Goal: Task Accomplishment & Management: Use online tool/utility

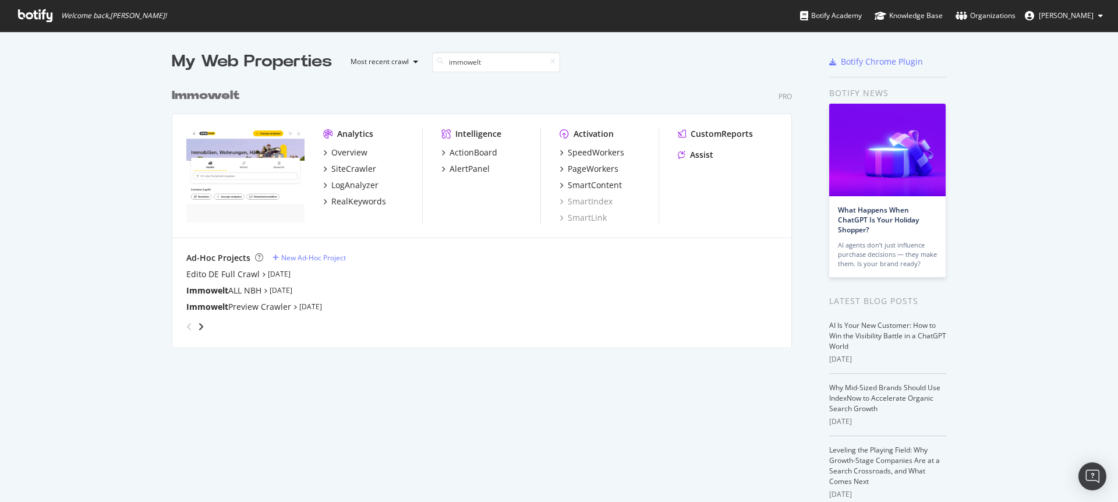
scroll to position [265, 621]
type input "immowelt"
click at [586, 171] on div "PageWorkers" at bounding box center [593, 169] width 51 height 12
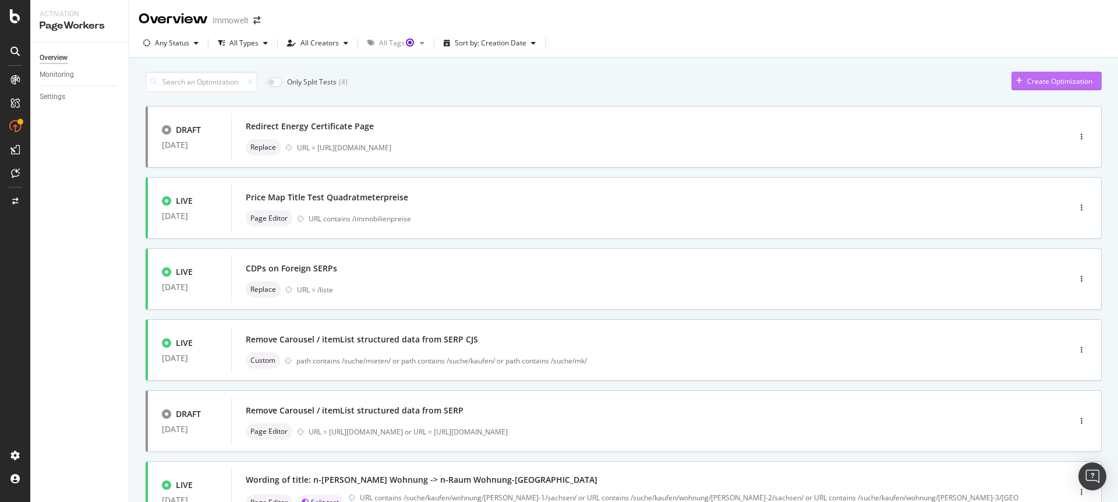
click at [1027, 88] on div "Create Optimization" at bounding box center [1051, 80] width 81 height 17
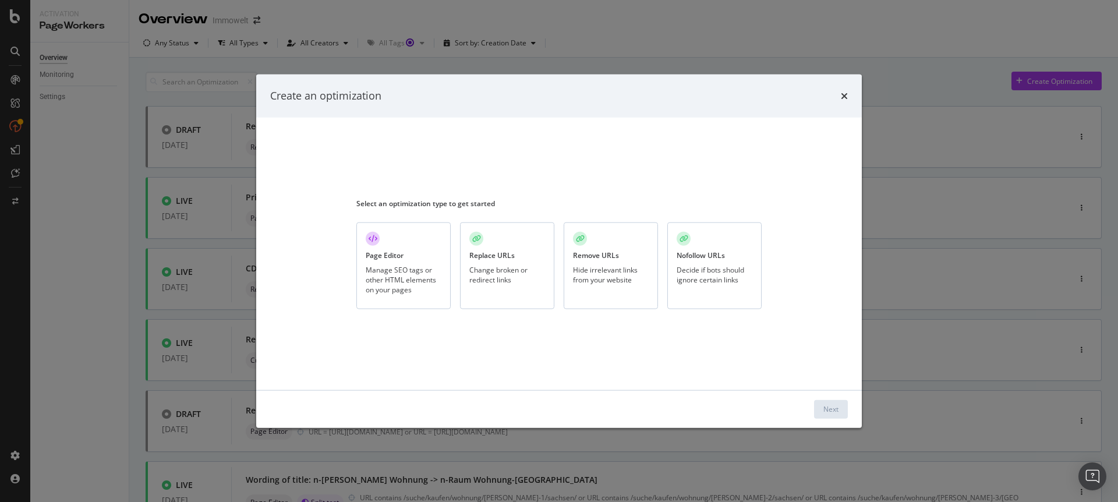
click at [392, 270] on div "Manage SEO tags or other HTML elements on your pages" at bounding box center [404, 280] width 76 height 30
click at [837, 411] on div "Next" at bounding box center [830, 409] width 15 height 10
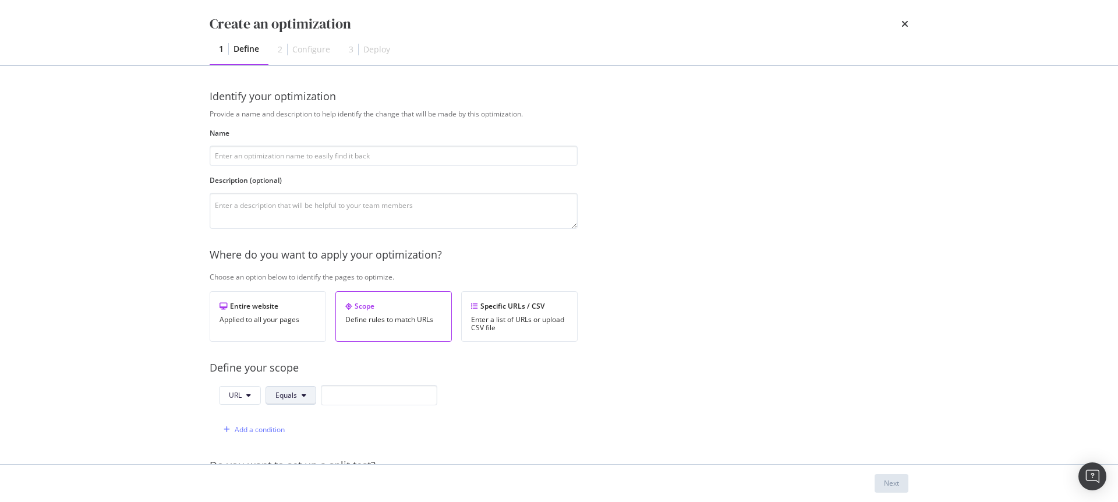
click at [303, 398] on button "Equals" at bounding box center [291, 395] width 51 height 19
click at [310, 245] on span "Contains" at bounding box center [309, 243] width 69 height 10
click at [353, 388] on input "modal" at bounding box center [386, 395] width 116 height 20
paste input "/suche/kaufen/haus/terrassenhaus/"
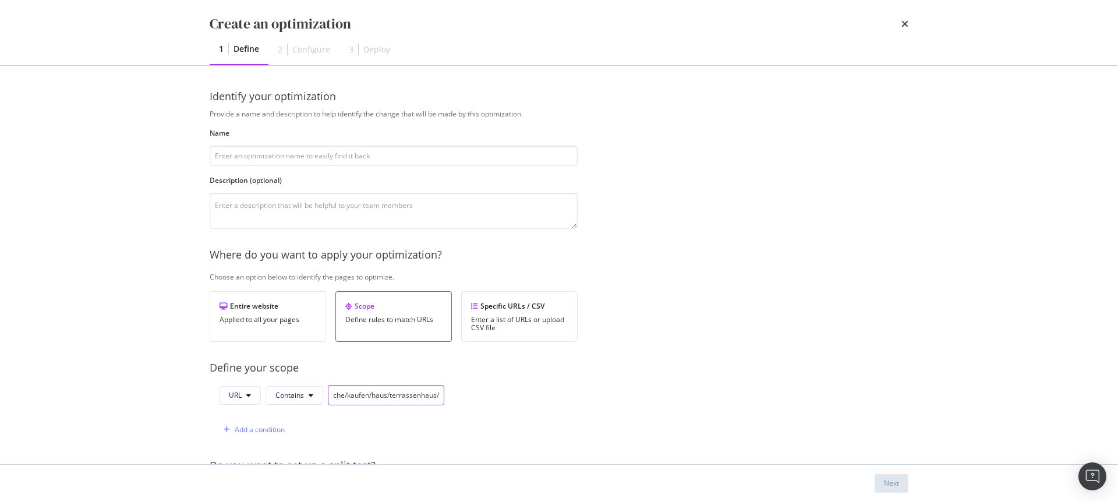
type input "/suche/kaufen/haus/terrassenhaus/"
click at [618, 394] on div "Provide a name and description to help identify the change that will be made by…" at bounding box center [559, 423] width 699 height 628
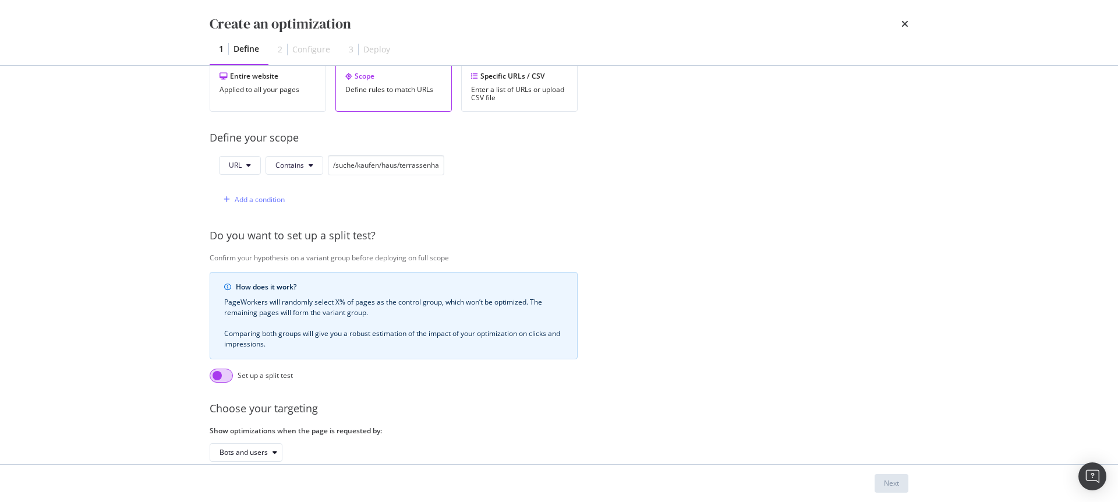
click at [227, 375] on input "modal" at bounding box center [221, 376] width 23 height 14
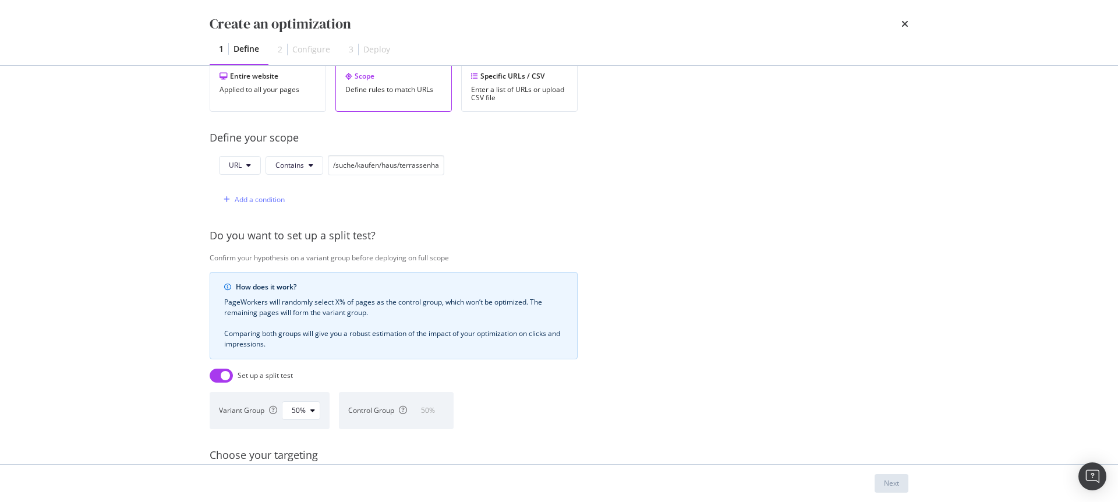
scroll to position [352, 0]
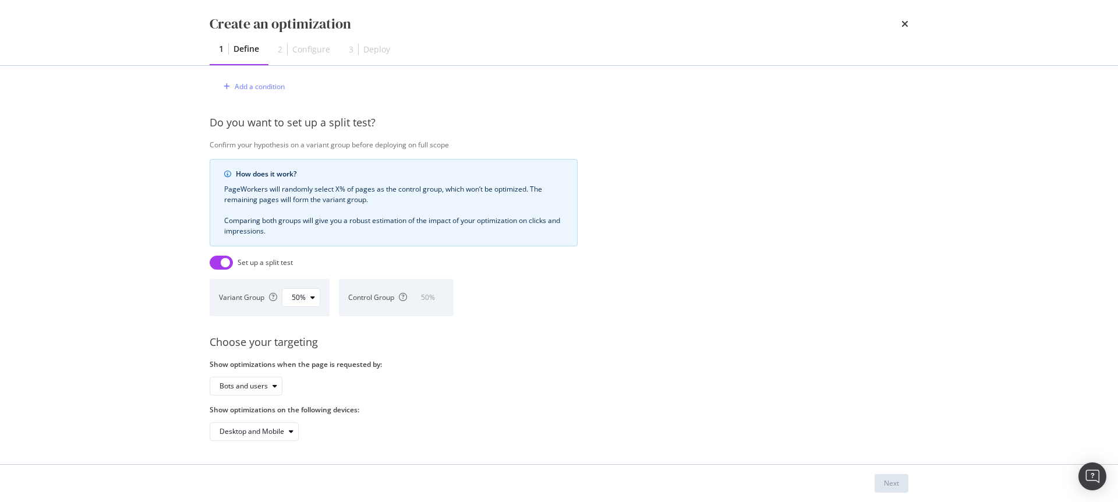
click at [213, 256] on input "modal" at bounding box center [221, 263] width 23 height 14
checkbox input "false"
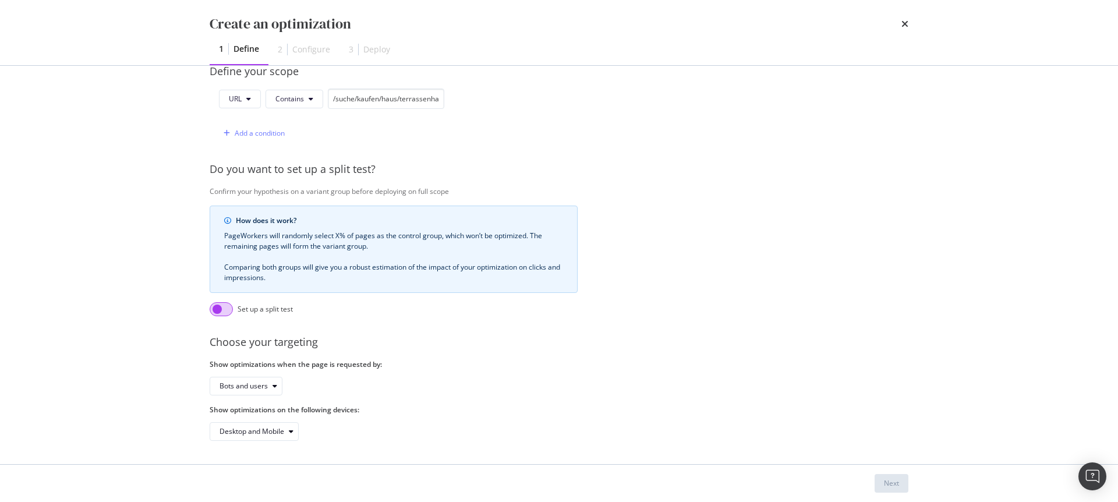
scroll to position [305, 0]
click at [475, 338] on div "Choose your targeting" at bounding box center [588, 342] width 756 height 15
click at [411, 335] on div "Choose your targeting" at bounding box center [588, 342] width 756 height 15
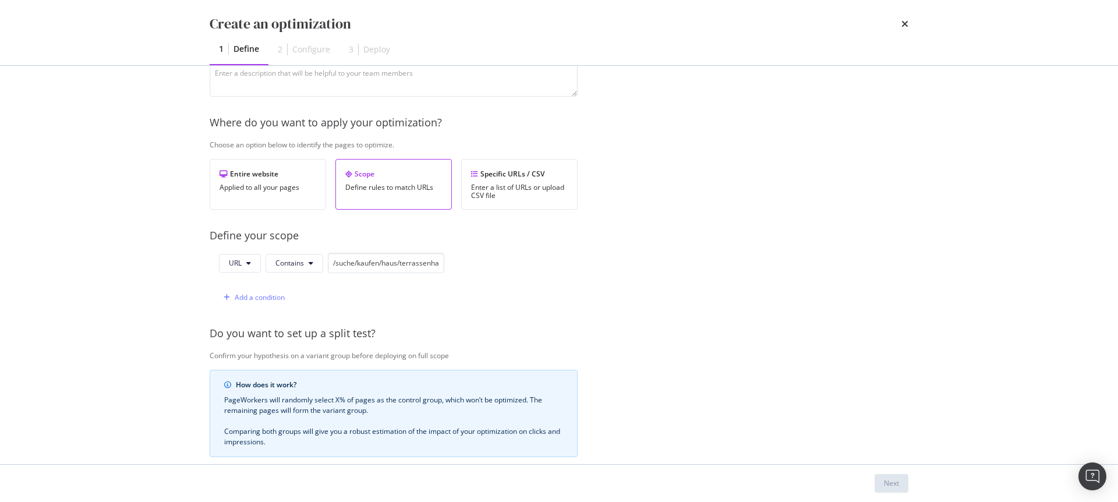
scroll to position [0, 0]
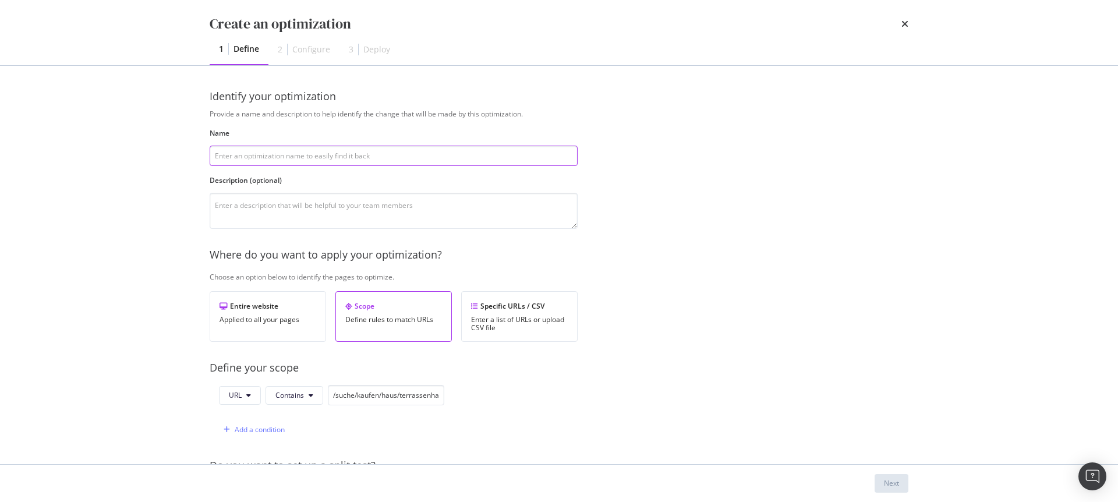
click at [297, 156] on input "modal" at bounding box center [394, 156] width 368 height 20
type input "A"
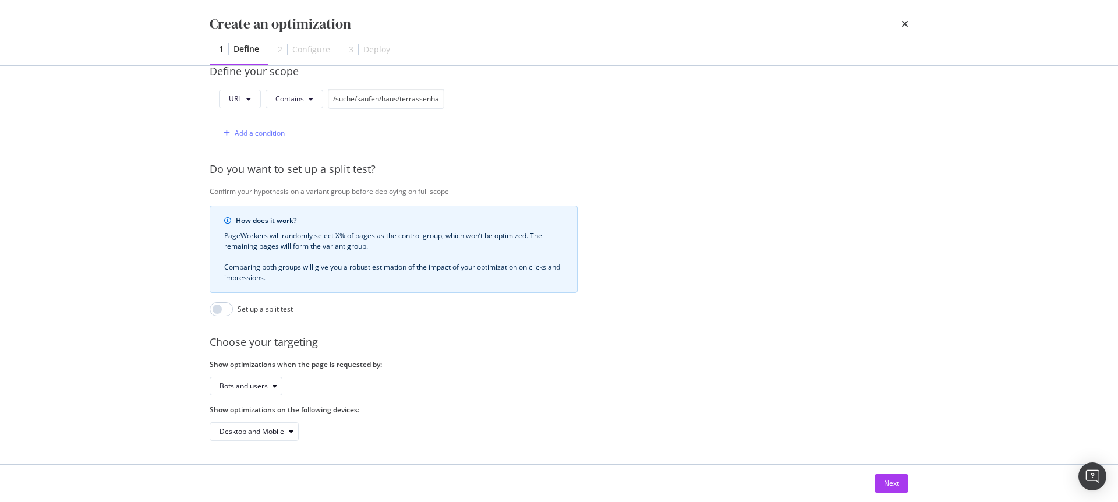
scroll to position [305, 0]
type input "Star Rating for SERPs"
click at [885, 480] on div "Next" at bounding box center [891, 483] width 15 height 10
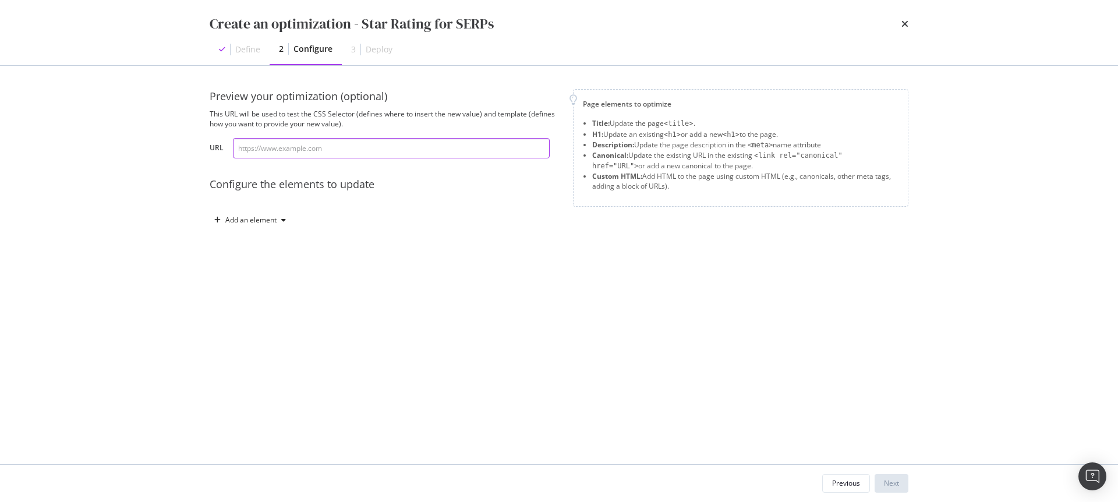
click at [380, 146] on input "modal" at bounding box center [391, 148] width 317 height 20
paste input "https://www.immowelt.de/suche/kaufen/haus/terrassenhaus/hamburg/hamburg-20095/a…"
type input "https://www.immowelt.de/suche/kaufen/haus/terrassenhaus/hamburg/hamburg-20095/a…"
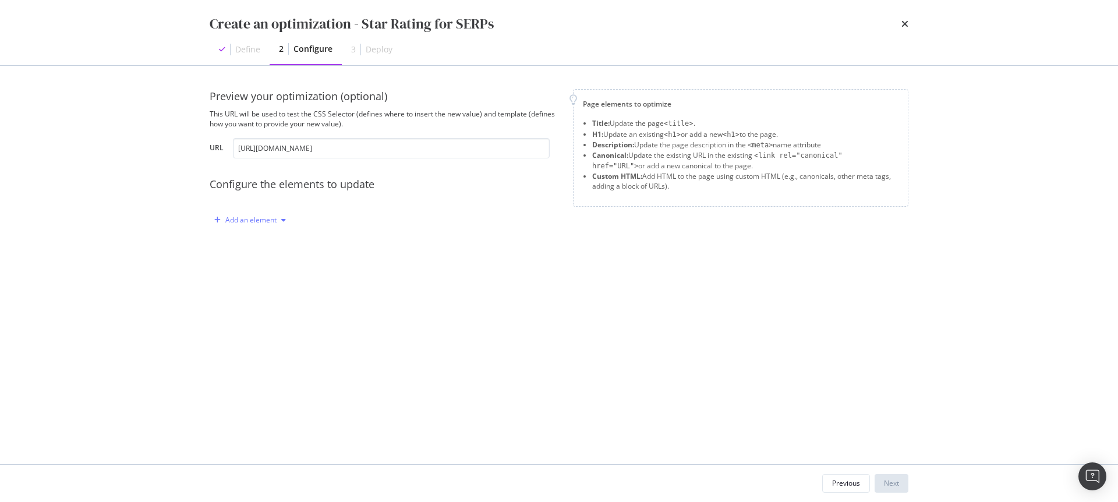
click at [277, 221] on div "modal" at bounding box center [284, 220] width 14 height 7
click at [277, 323] on div "Custom HTML" at bounding box center [263, 319] width 46 height 10
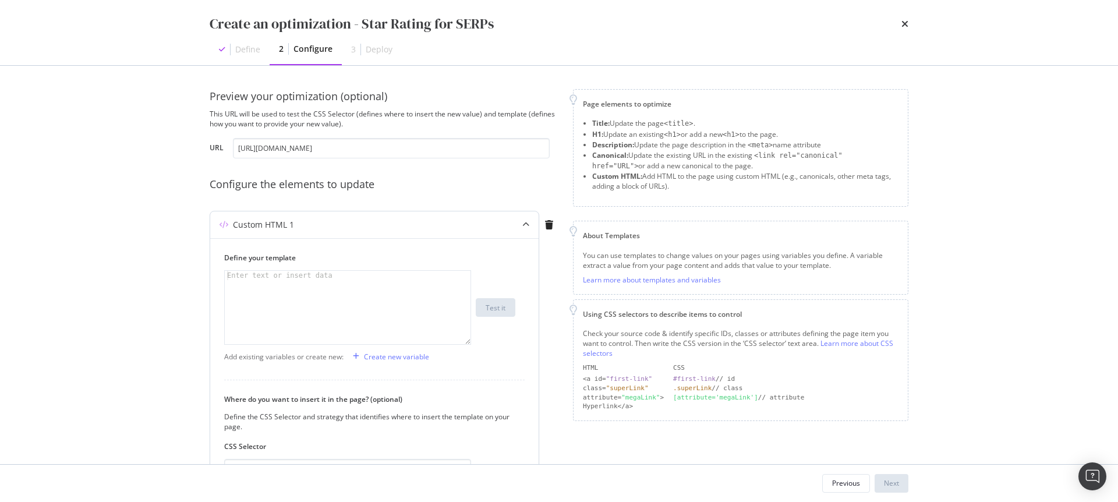
click at [284, 290] on div "modal" at bounding box center [348, 317] width 246 height 92
click at [362, 301] on div "modal" at bounding box center [348, 317] width 246 height 92
paste textarea "{"@context":"http://schema.org","@type":"Product","name":"Immobilienanzeige auf…"
type textarea "{"@context":"http://schema.org","@type":"Product","name":"Immobilienanzeige auf…"
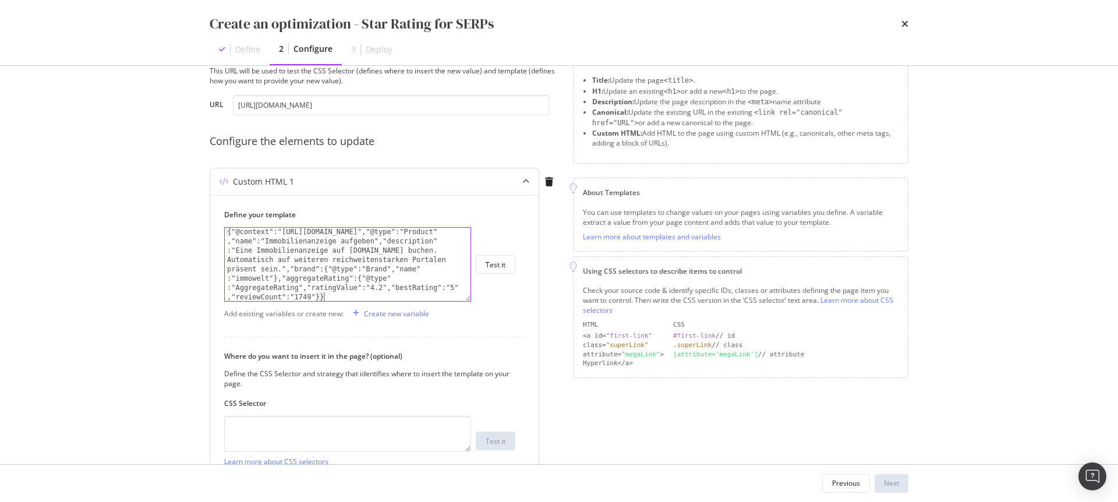
scroll to position [55, 0]
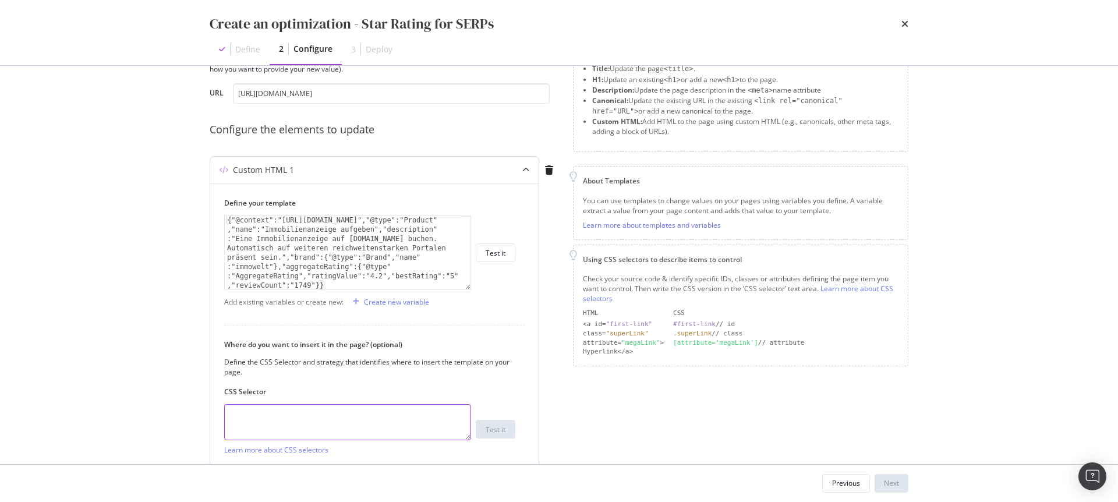
click at [294, 418] on textarea "modal" at bounding box center [347, 422] width 247 height 36
paste textarea "head > script:nth-child(54)"
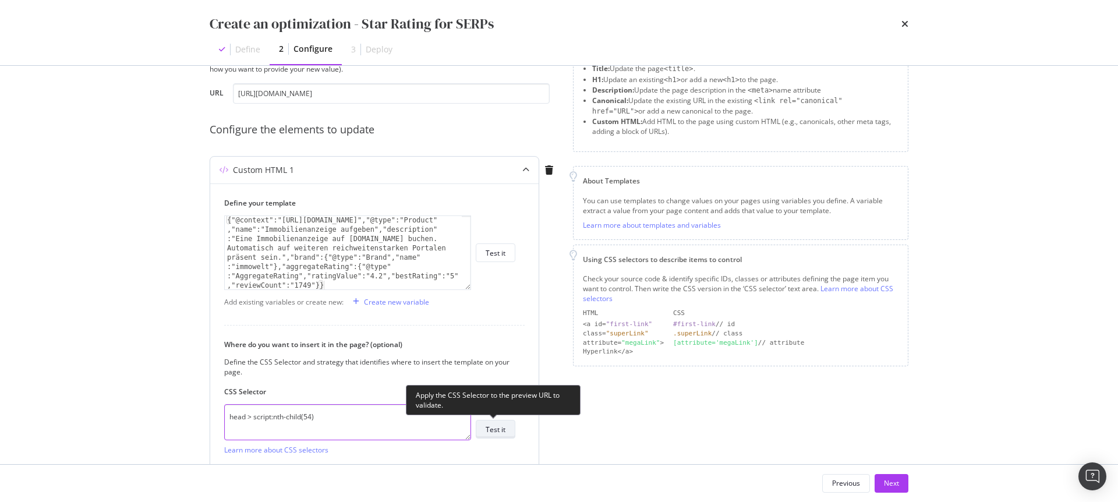
scroll to position [152, 0]
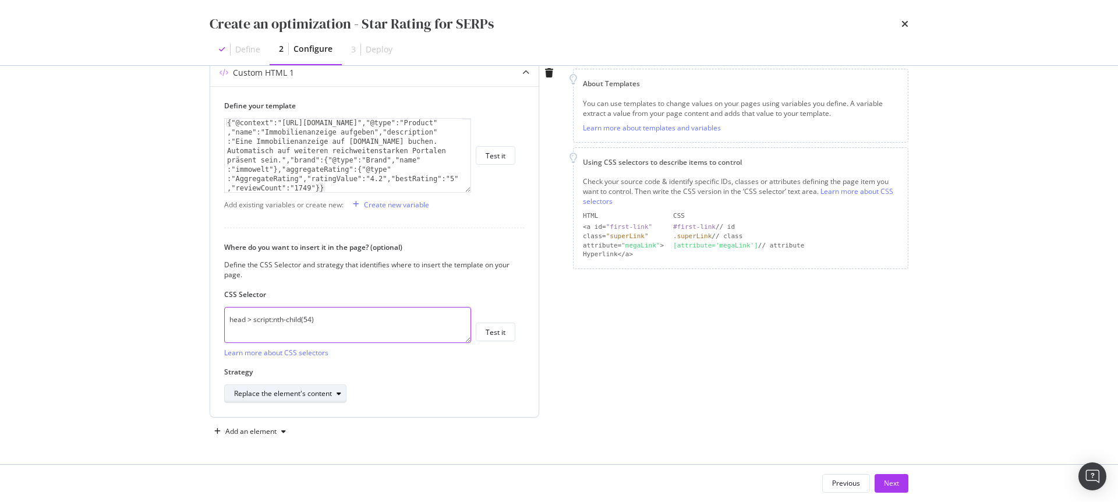
type textarea "head > script:nth-child(54)"
click at [329, 396] on div "Replace the element's content" at bounding box center [283, 393] width 98 height 7
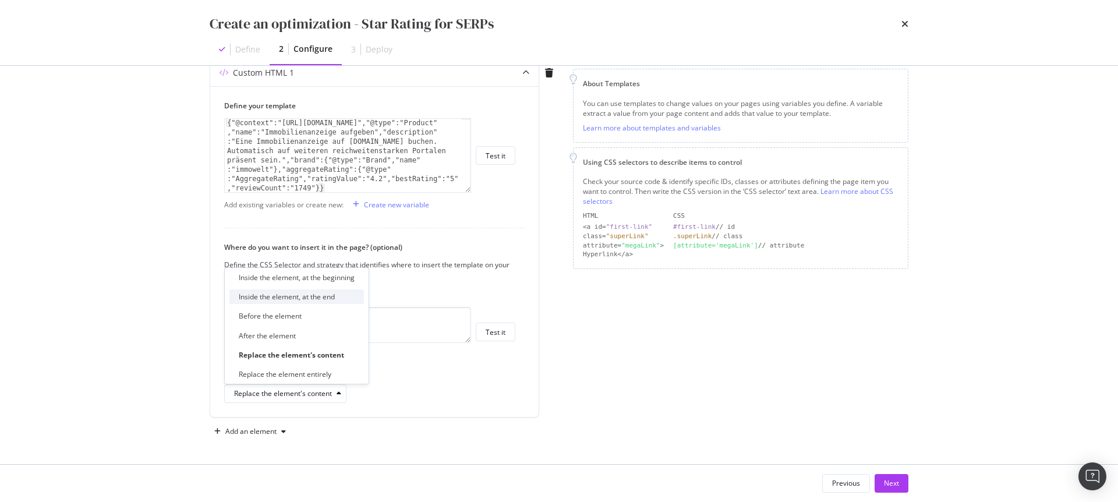
click at [303, 300] on div "Inside the element, at the end" at bounding box center [287, 297] width 96 height 10
click at [543, 365] on div "Custom HTML 1 Define your template {"@context":"http://schema.org","@type":"Pro…" at bounding box center [384, 240] width 349 height 363
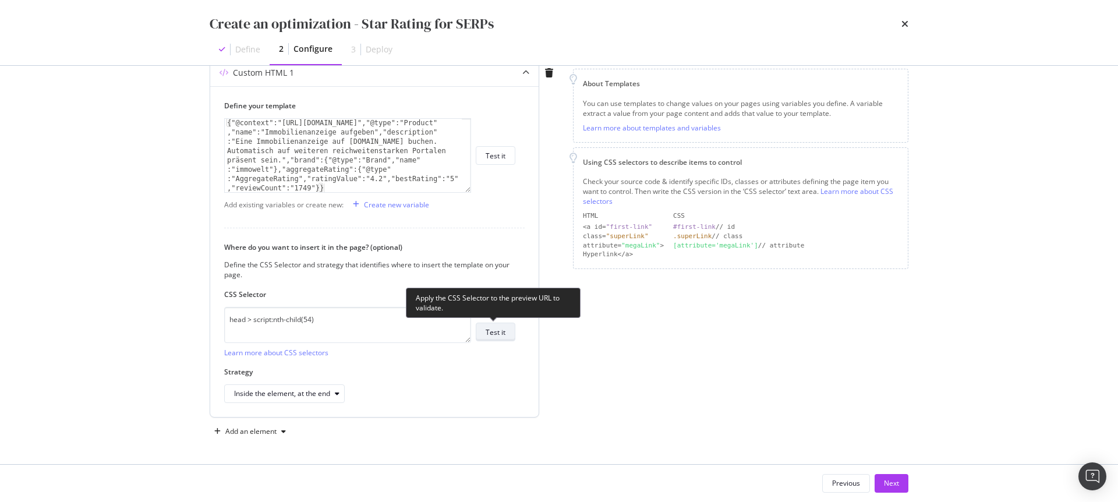
click at [490, 325] on div "Test it" at bounding box center [496, 332] width 20 height 16
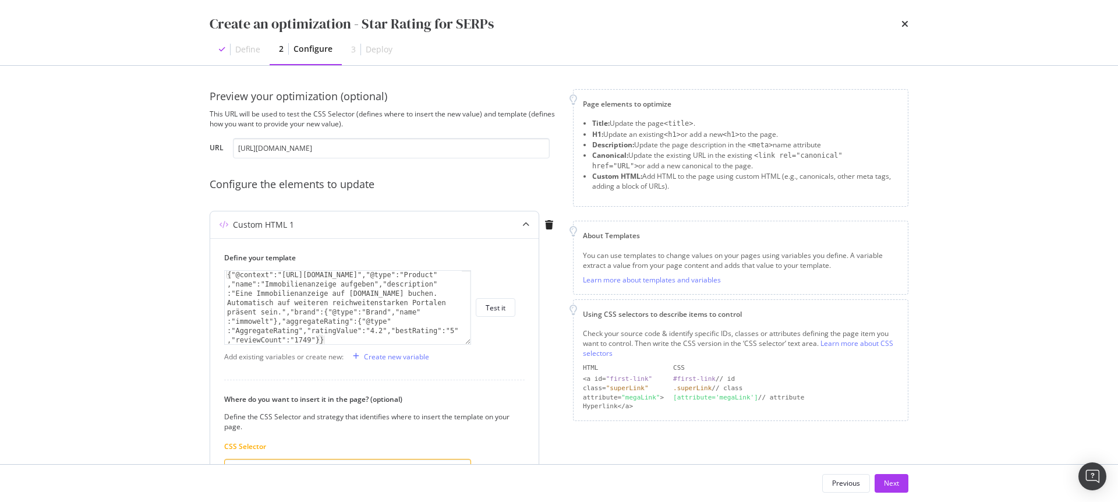
scroll to position [87, 0]
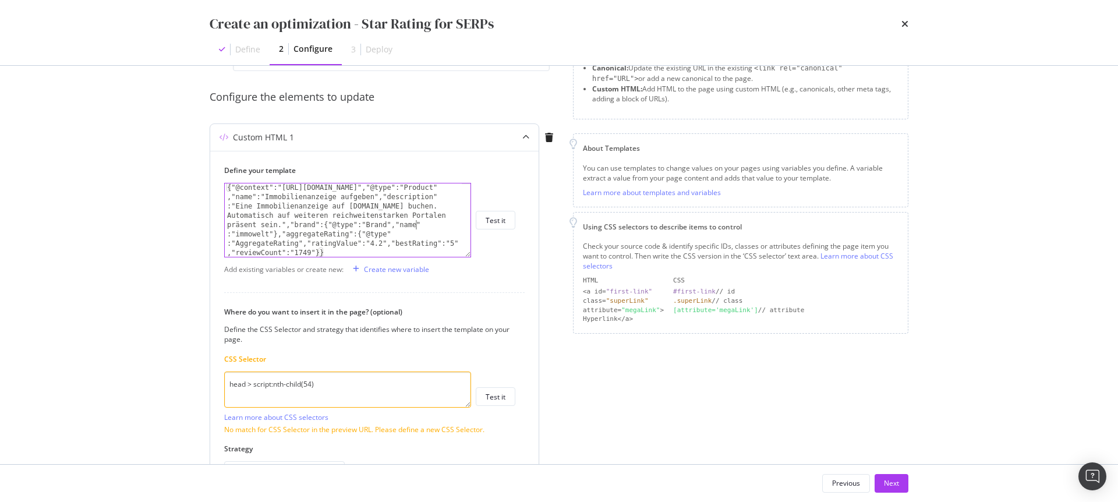
click at [432, 225] on div "{"@context":"http://schema.org","@type":"Product" ,"name":"Immobilienanzeige au…" at bounding box center [343, 294] width 237 height 222
drag, startPoint x: 341, startPoint y: 387, endPoint x: 219, endPoint y: 380, distance: 122.5
click at [219, 380] on div "Define your template {"@context":"http://schema.org","@type":"Product","name":"…" at bounding box center [374, 339] width 328 height 376
click at [352, 388] on textarea "head > script:nth-child(54)" at bounding box center [347, 390] width 247 height 36
click at [379, 238] on div "{"@context":"http://schema.org","@type":"Product" ,"name":"Immobilienanzeige au…" at bounding box center [343, 294] width 237 height 222
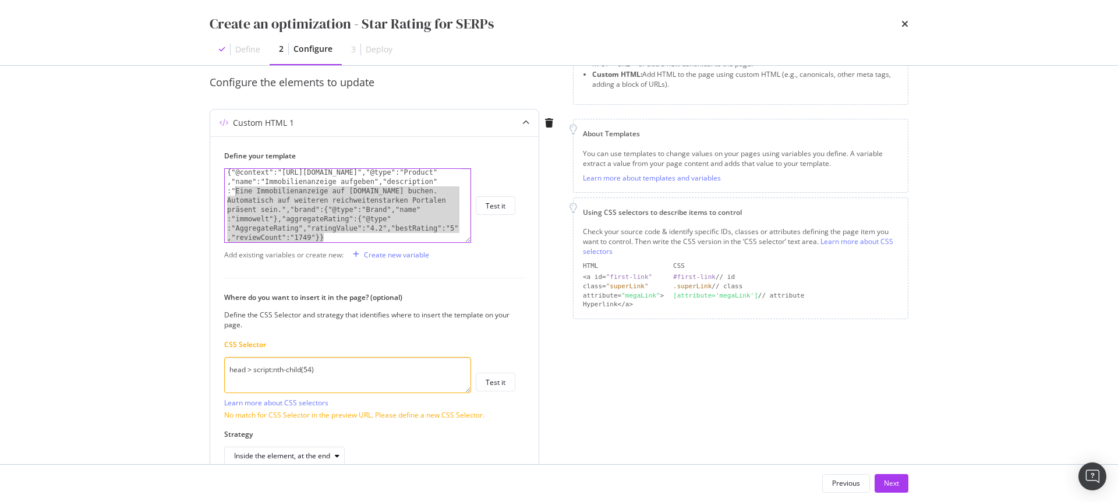
scroll to position [0, 0]
drag, startPoint x: 324, startPoint y: 235, endPoint x: 214, endPoint y: 149, distance: 139.8
click at [214, 149] on div "Define your template {"@context":"http://schema.org","@type":"Product","name":"…" at bounding box center [374, 324] width 328 height 376
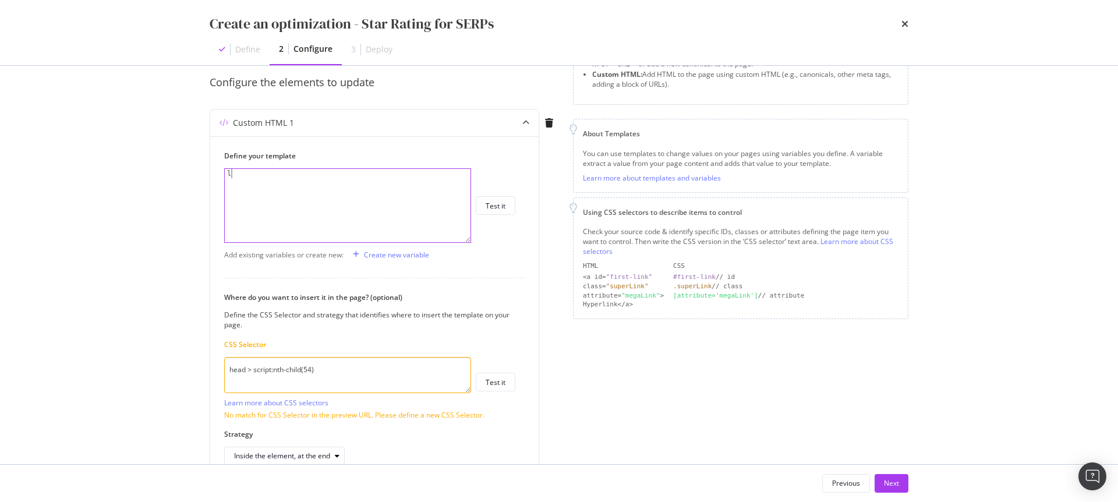
type textarea "l"
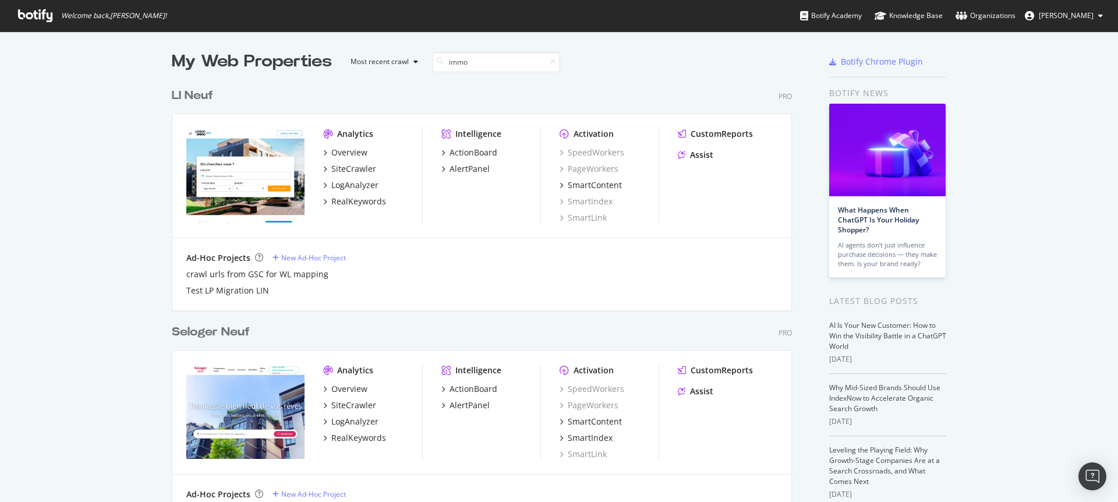
scroll to position [1360, 621]
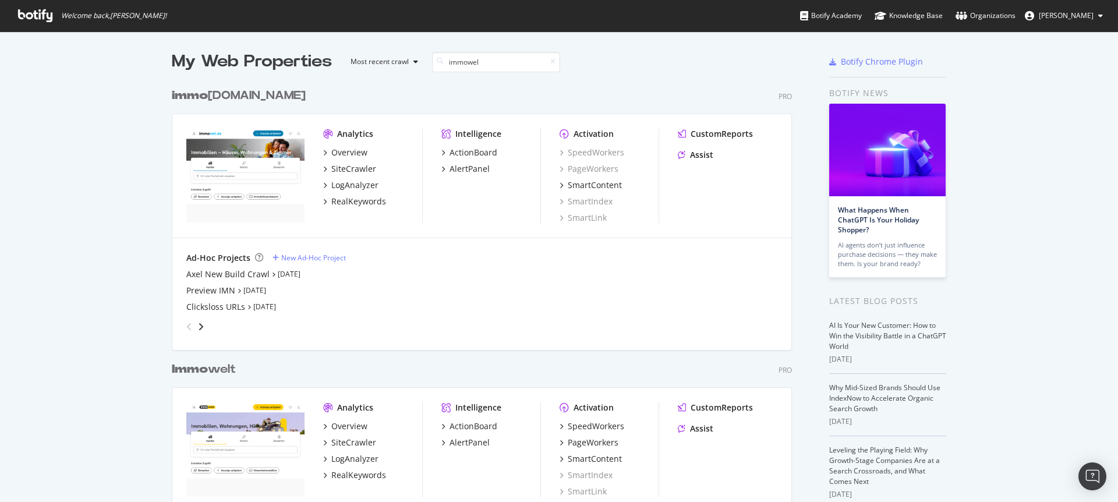
type input "immowelt"
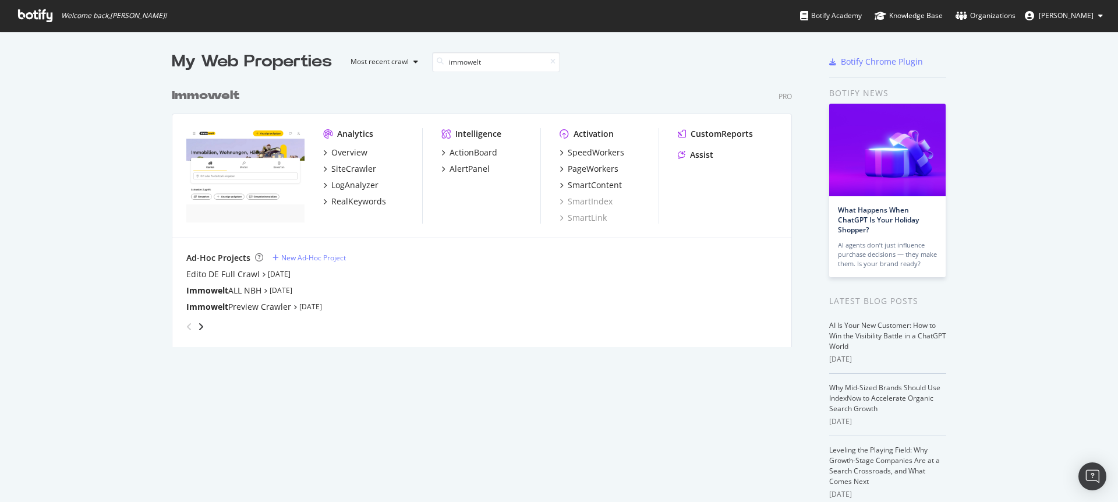
scroll to position [265, 621]
type input "immowelt"
click at [574, 165] on div "PageWorkers" at bounding box center [593, 169] width 51 height 12
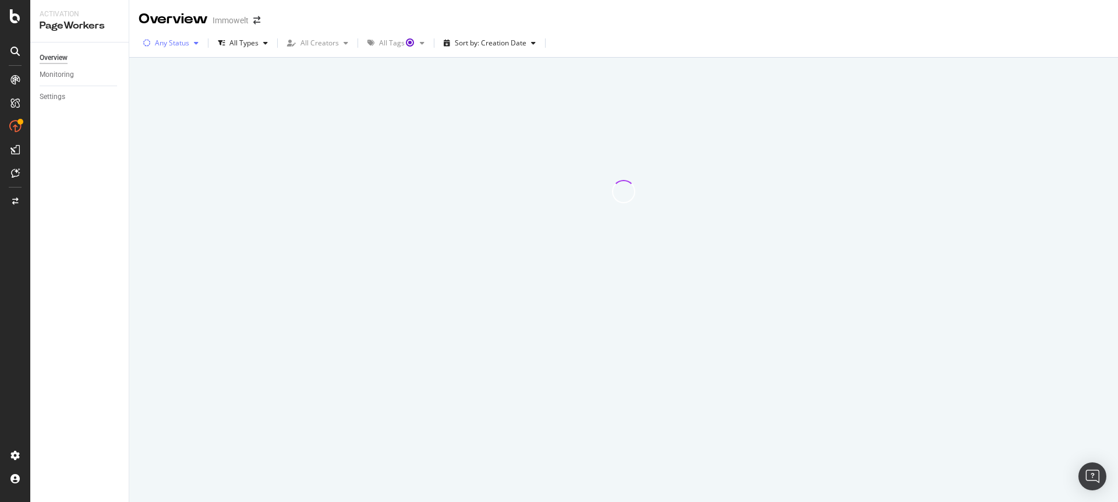
click at [188, 44] on div "Any Status" at bounding box center [172, 43] width 34 height 7
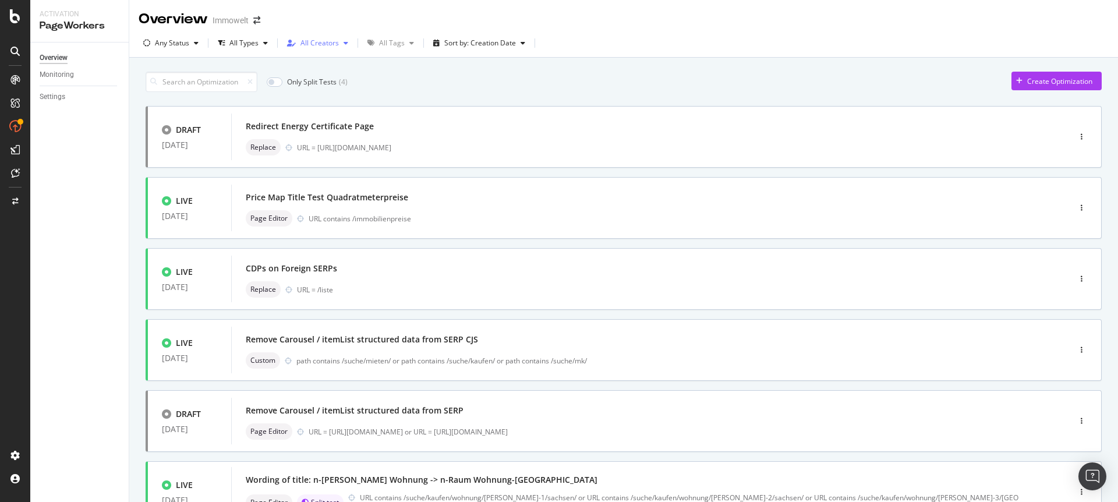
click at [340, 48] on div "All Creators" at bounding box center [317, 42] width 70 height 17
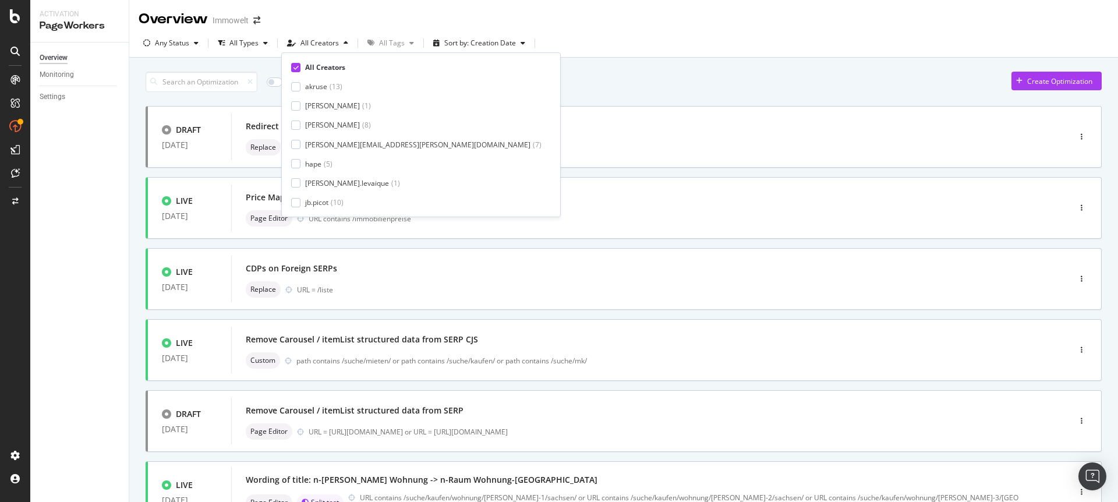
click at [317, 81] on div "All Creators akruse ( 13 ) anthony ( 1 ) axel-iwt ( 8 ) benjamin.bussiere@botif…" at bounding box center [421, 134] width 260 height 145
click at [315, 86] on div "akruse" at bounding box center [316, 87] width 22 height 10
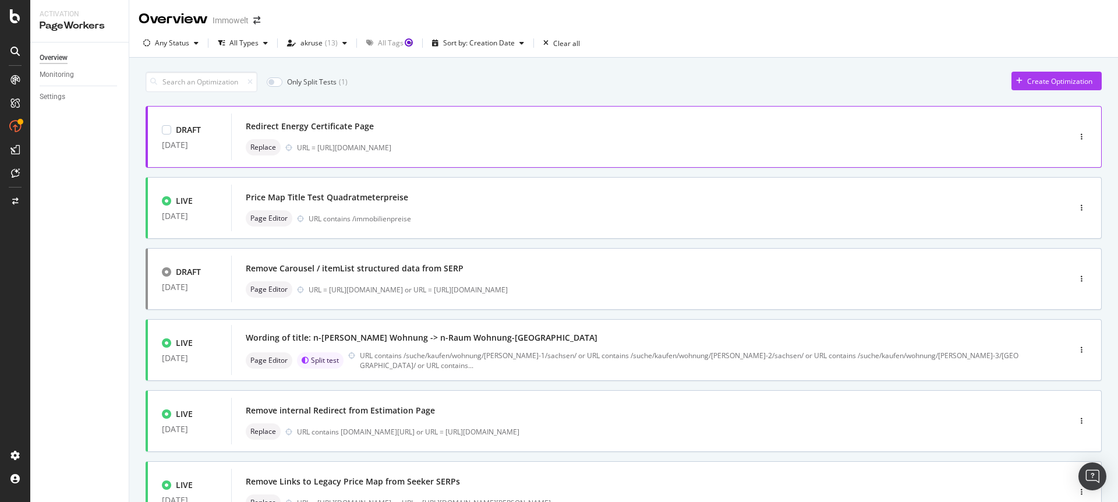
click at [683, 122] on div "Redirect Energy Certificate Page" at bounding box center [633, 126] width 774 height 16
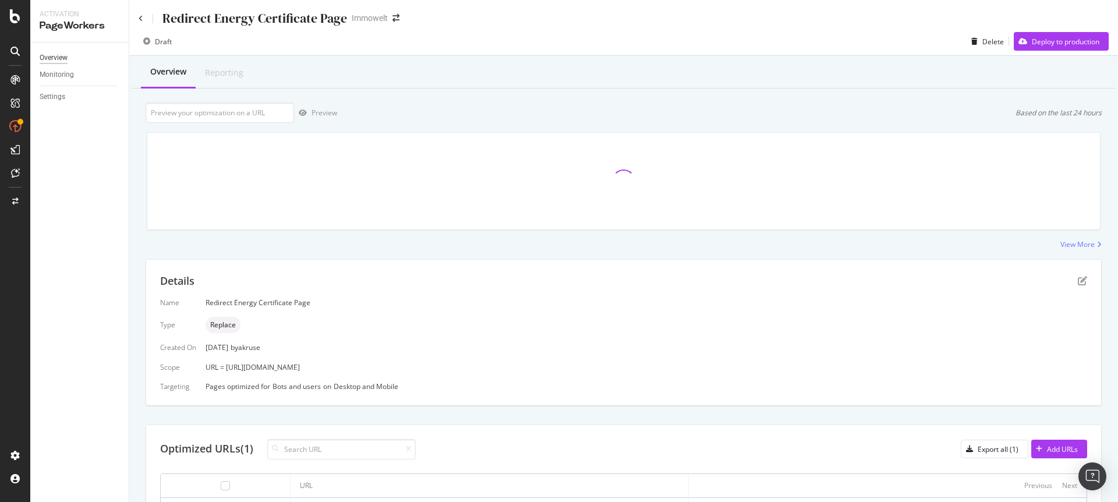
click at [59, 56] on div "Overview" at bounding box center [54, 58] width 28 height 12
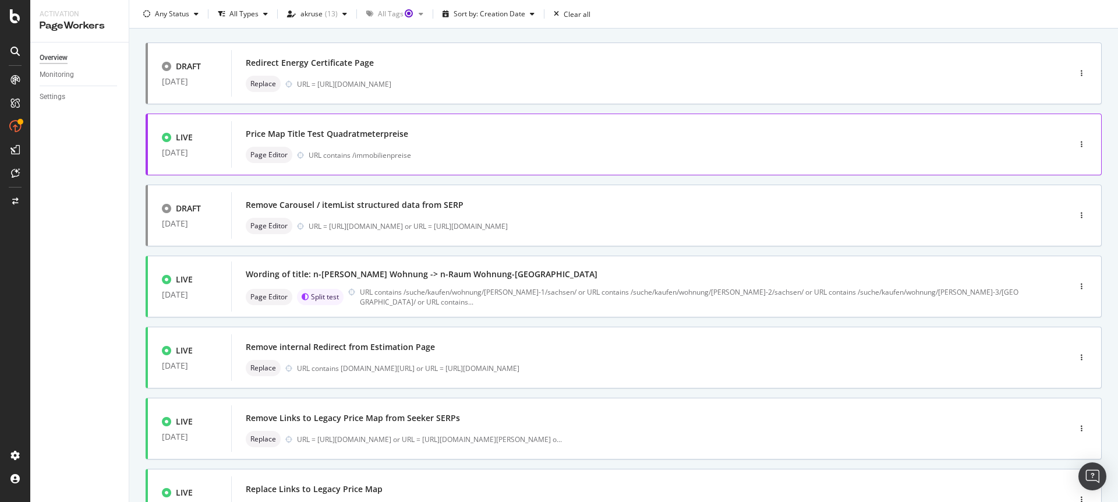
scroll to position [65, 0]
click at [450, 142] on div "Price Map Title Test Quadratmeterpreise Page Editor URL contains /immobilienpre…" at bounding box center [633, 143] width 774 height 37
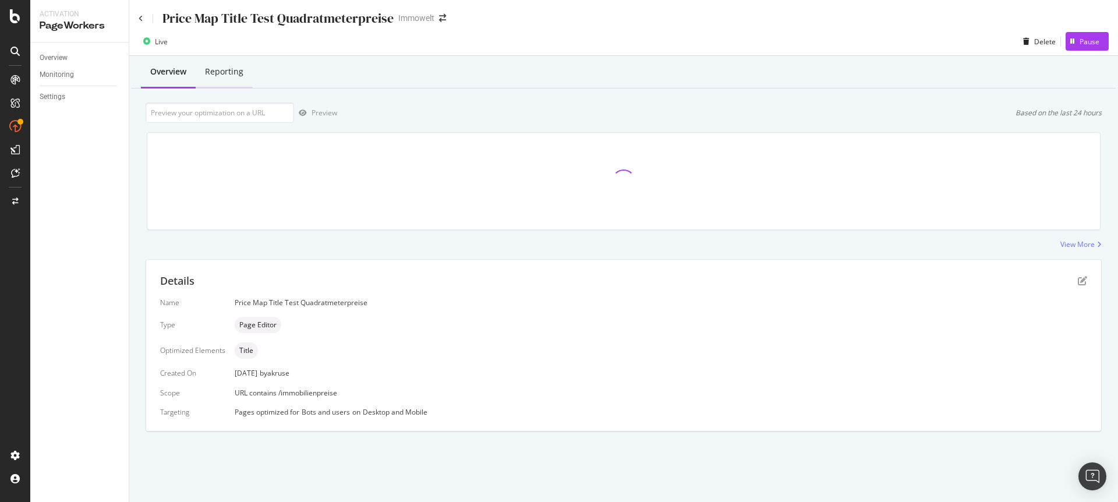
click at [233, 73] on div "Reporting" at bounding box center [224, 72] width 38 height 12
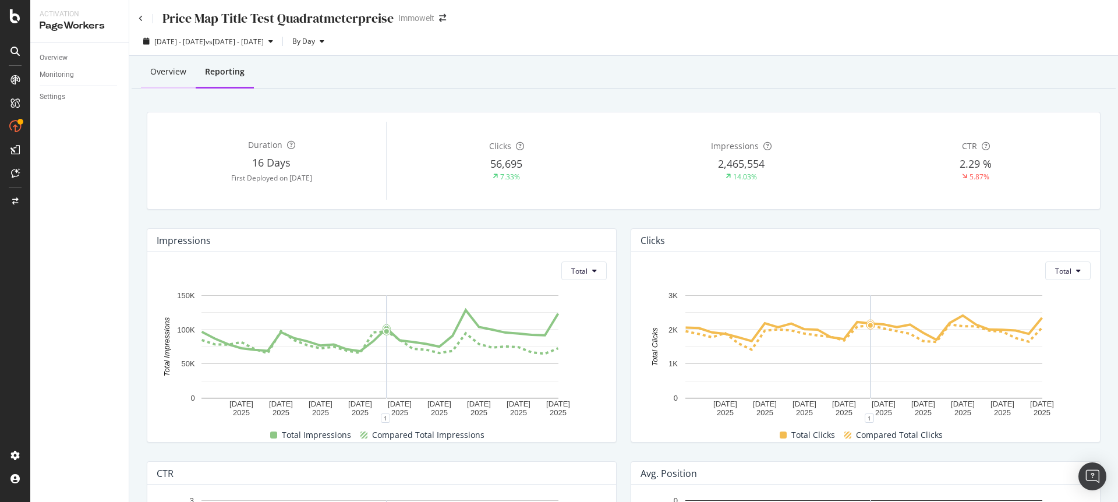
click at [167, 65] on div "Overview" at bounding box center [168, 72] width 55 height 32
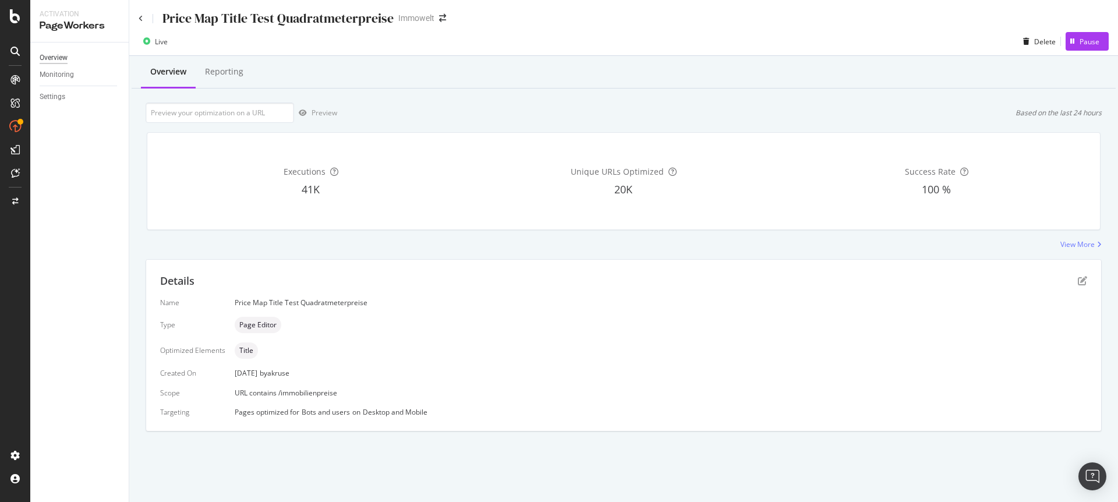
click at [56, 61] on div "Overview" at bounding box center [54, 58] width 28 height 12
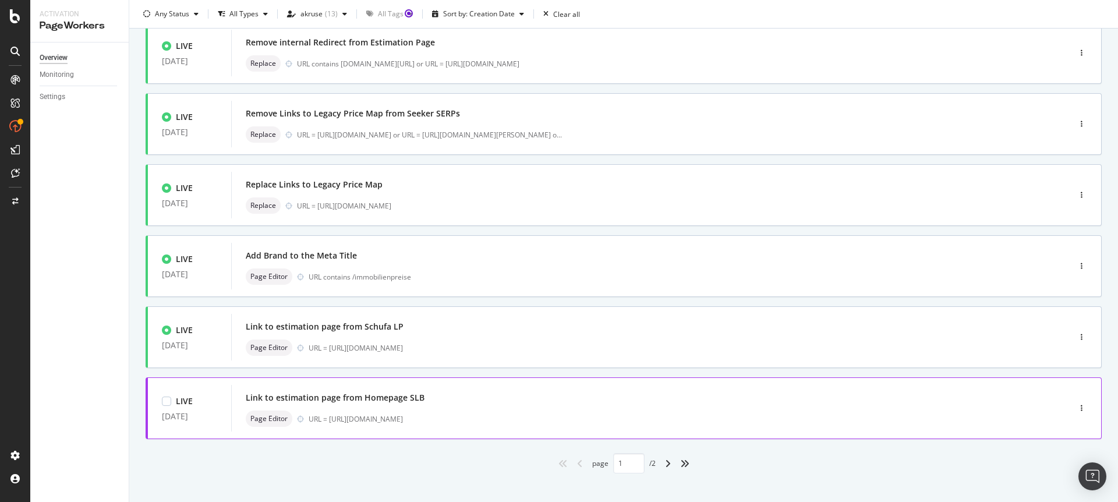
scroll to position [380, 0]
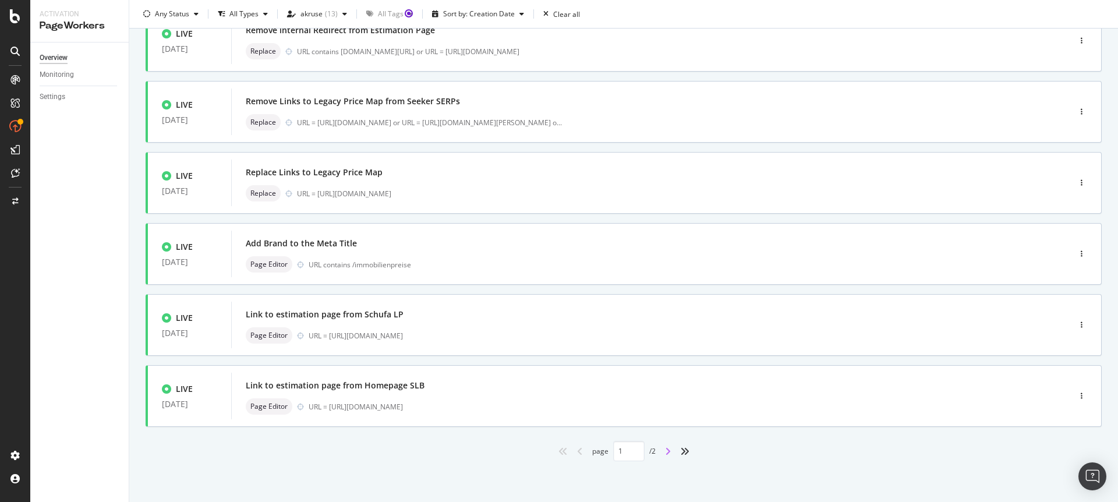
click at [666, 452] on icon "angle-right" at bounding box center [668, 451] width 6 height 9
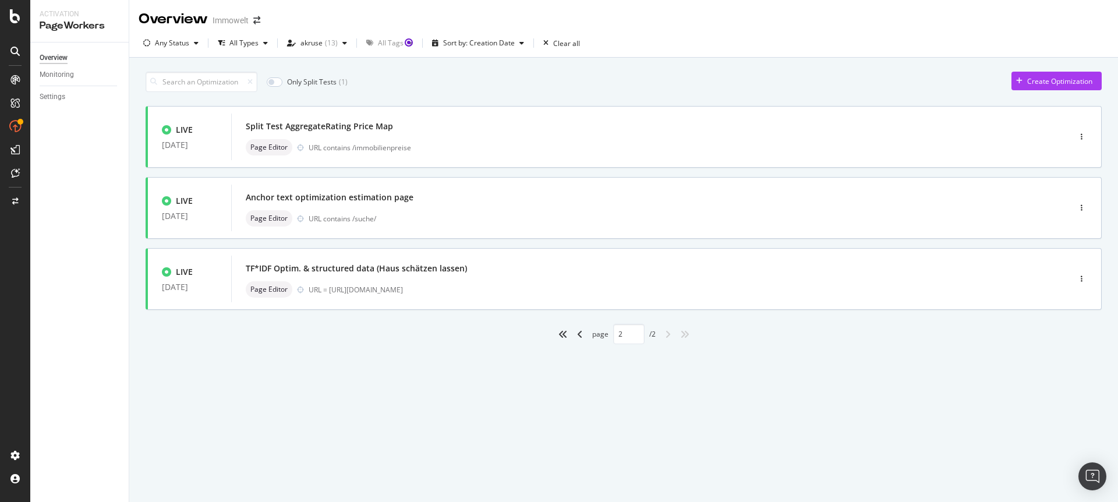
type input "2"
click at [483, 137] on div "Split Test AggregateRating Price Map Page Editor URL contains /immobilienpreise" at bounding box center [633, 136] width 774 height 37
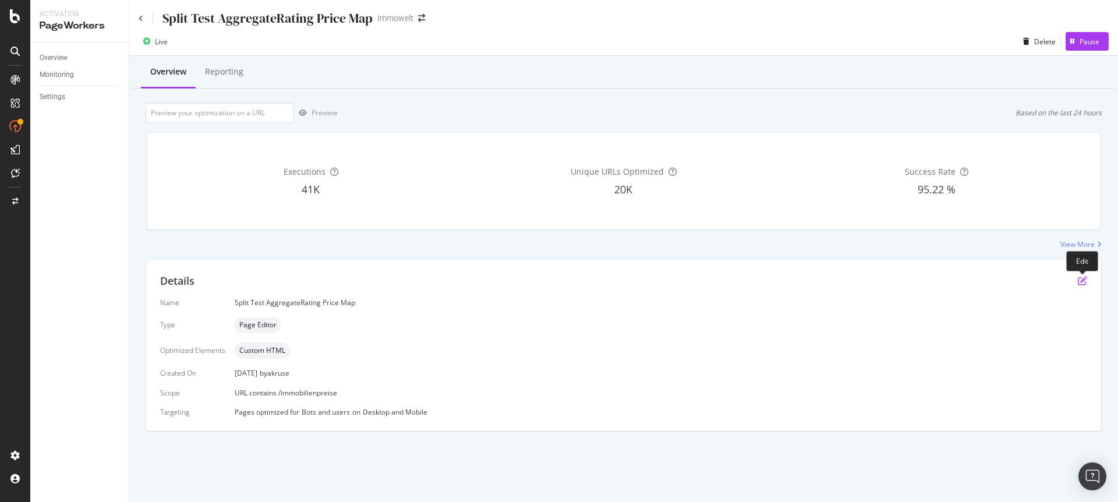
click at [1083, 281] on icon "pen-to-square" at bounding box center [1082, 280] width 9 height 9
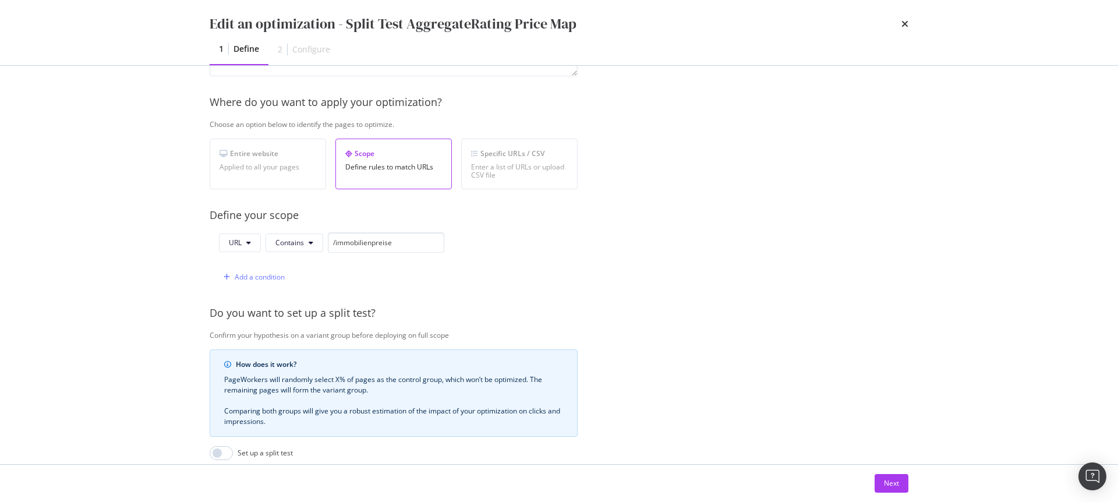
scroll to position [305, 0]
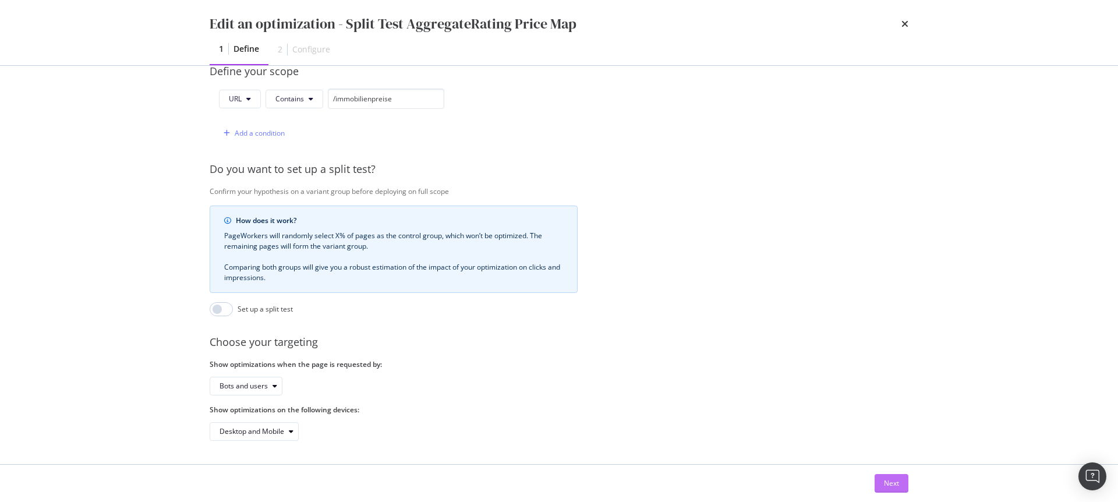
click at [884, 485] on div "Next" at bounding box center [891, 483] width 15 height 10
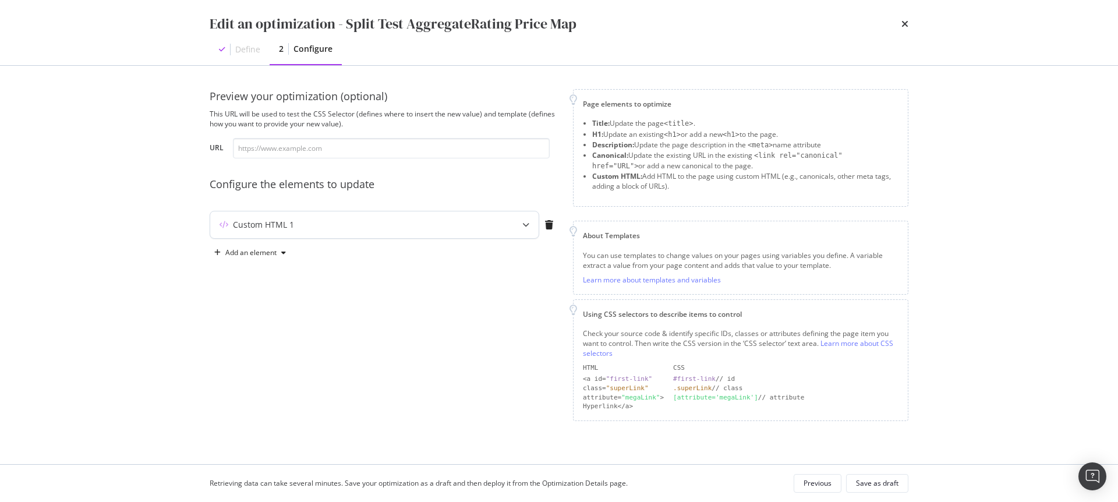
click at [528, 223] on icon "modal" at bounding box center [525, 224] width 7 height 7
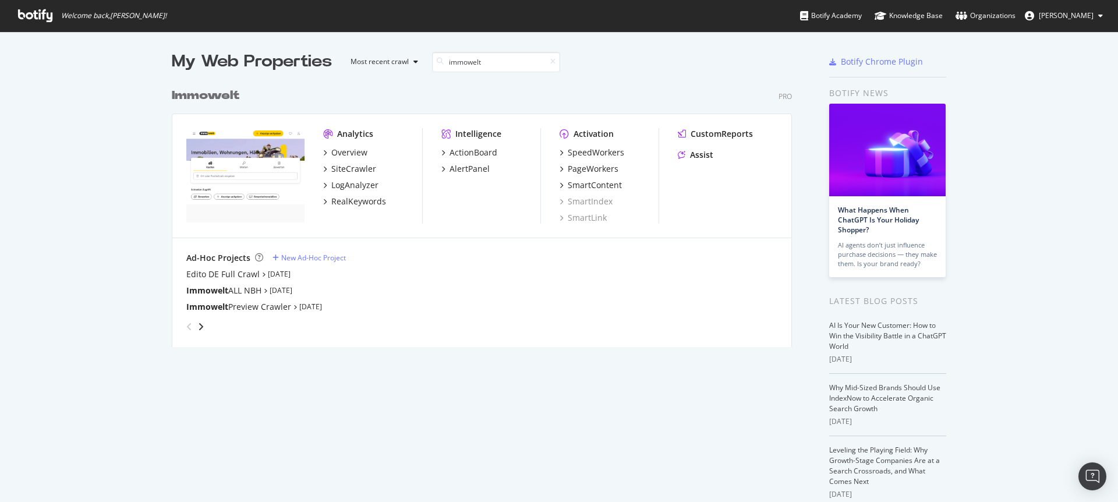
scroll to position [265, 621]
type input "immowelt"
click at [588, 167] on div "PageWorkers" at bounding box center [593, 169] width 51 height 12
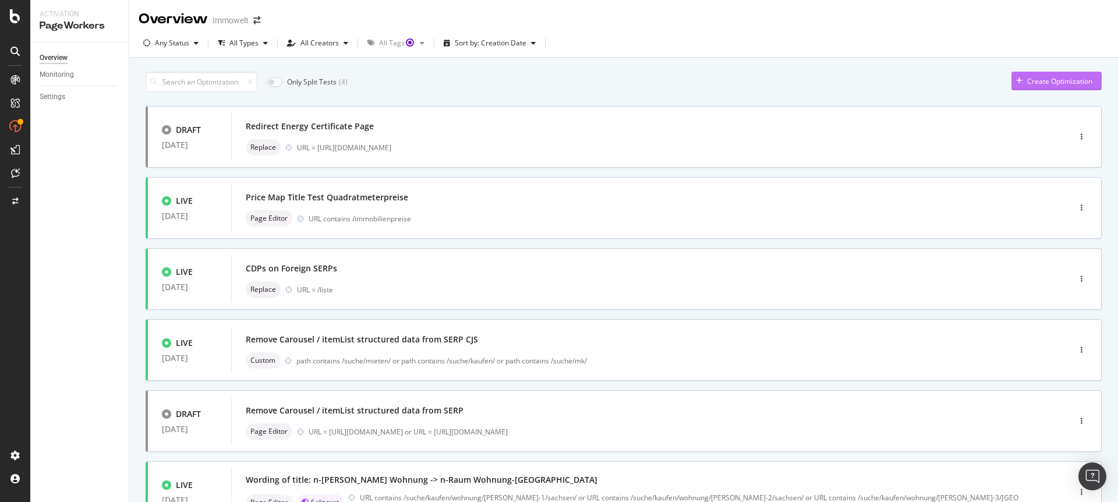
click at [1021, 87] on div "Create Optimization" at bounding box center [1051, 80] width 81 height 17
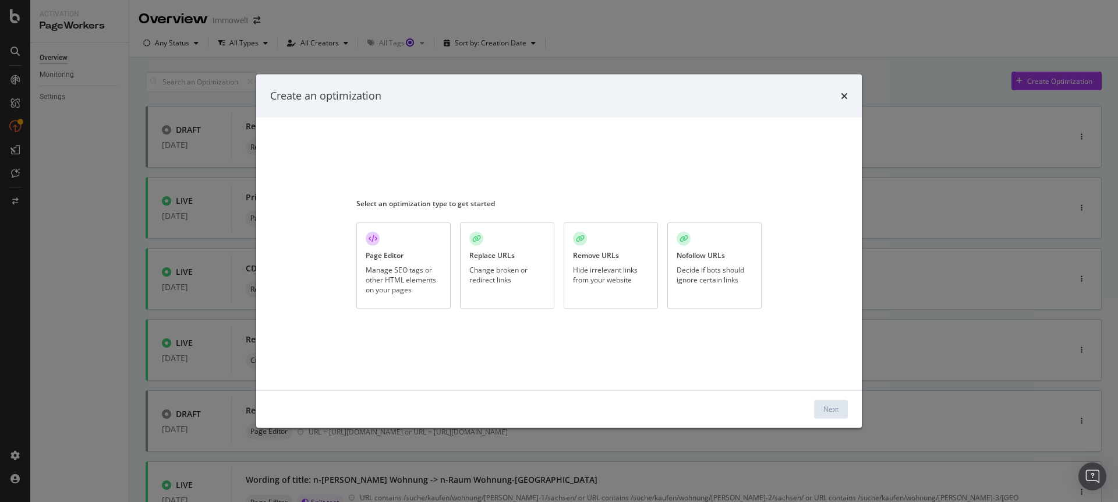
click at [399, 281] on div "Manage SEO tags or other HTML elements on your pages" at bounding box center [404, 280] width 76 height 30
click at [837, 409] on div "Next" at bounding box center [830, 409] width 15 height 10
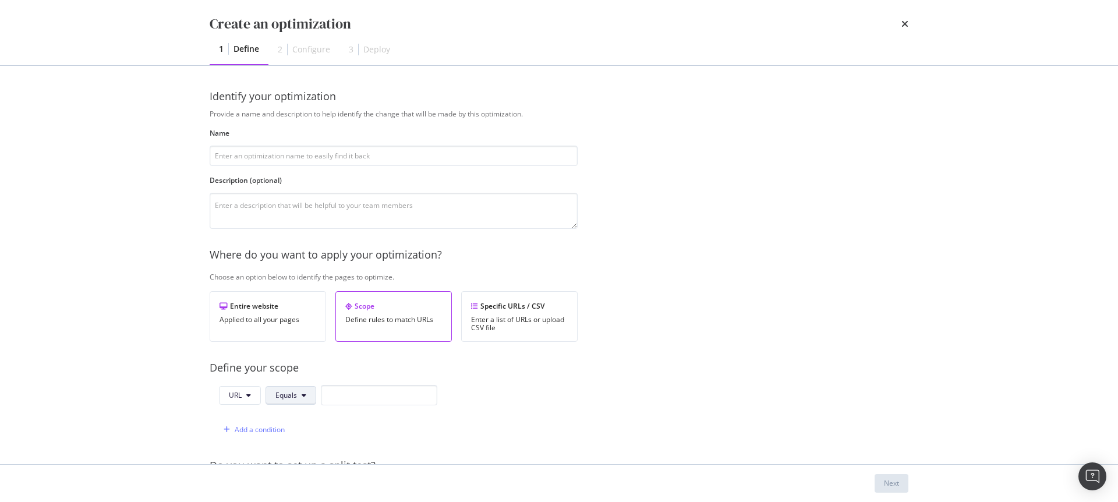
scroll to position [96, 0]
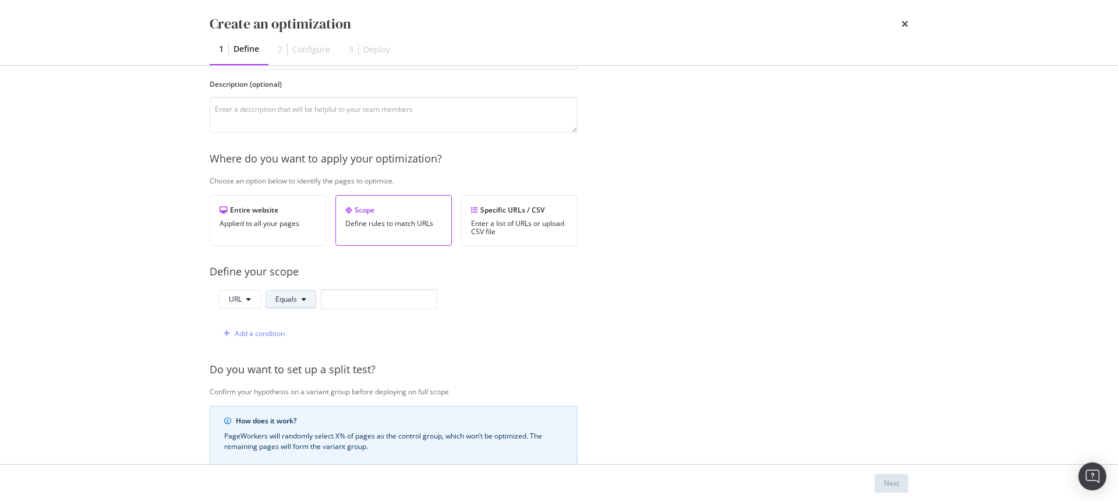
click at [298, 302] on button "Equals" at bounding box center [291, 299] width 51 height 19
click at [300, 153] on div "Contains" at bounding box center [309, 147] width 87 height 17
click at [375, 302] on input "modal" at bounding box center [386, 299] width 116 height 20
paste input "/suche/kaufen/haus/terrassenhaus/"
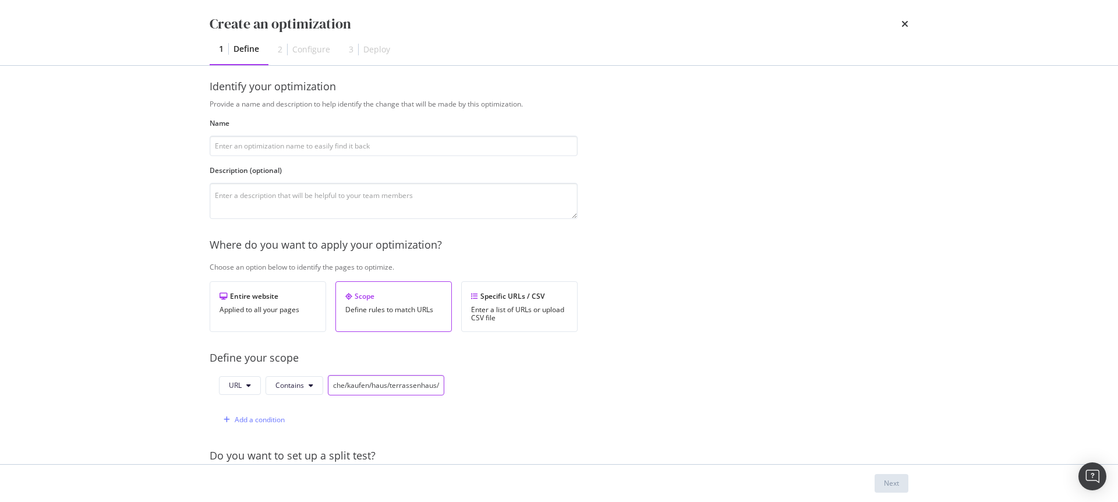
scroll to position [0, 0]
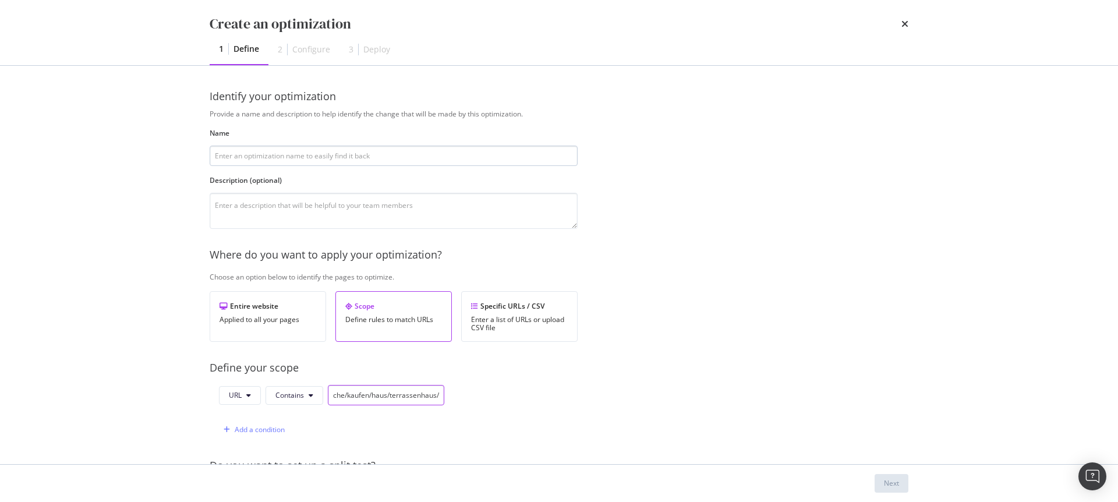
type input "/suche/kaufen/haus/terrassenhaus/"
click at [302, 148] on input "modal" at bounding box center [394, 156] width 368 height 20
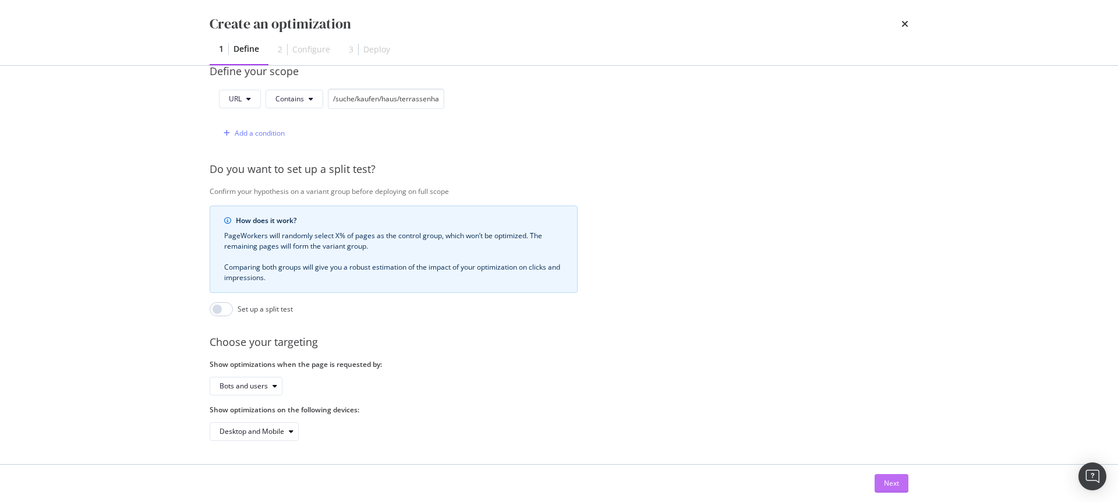
type input "Add Aggregate Rating to SERPs"
click at [897, 483] on div "Next" at bounding box center [891, 483] width 15 height 10
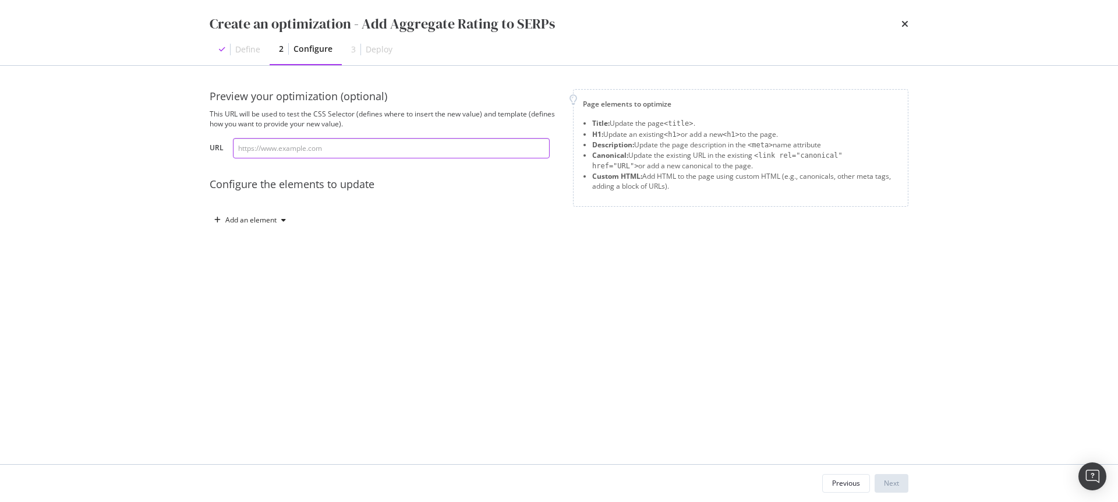
click at [338, 147] on input "modal" at bounding box center [391, 148] width 317 height 20
paste input "https://www.immowelt.de/suche/kaufen/haus/terrassenhaus/hamburg/hamburg-20095/a…"
type input "https://www.immowelt.de/suche/kaufen/haus/terrassenhaus/hamburg/hamburg-20095/a…"
click at [274, 222] on div "Add an element" at bounding box center [250, 220] width 51 height 7
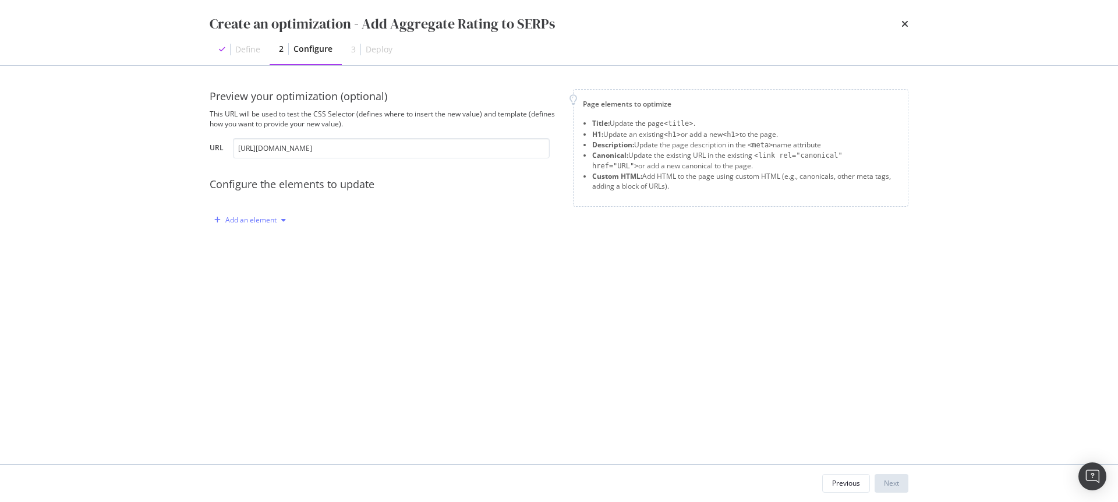
scroll to position [0, 0]
click at [259, 320] on div "Custom HTML" at bounding box center [263, 319] width 46 height 10
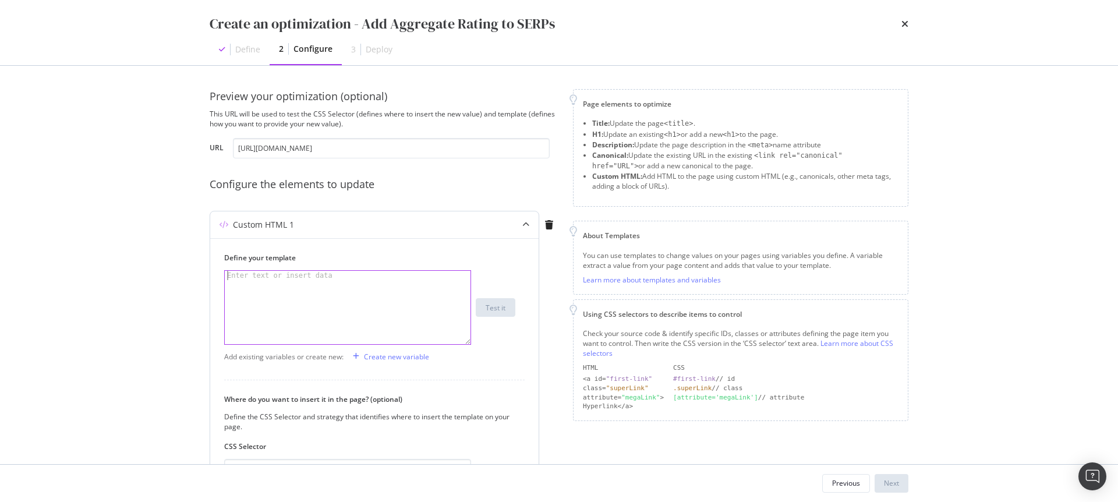
click at [273, 277] on div "Enter text or insert data" at bounding box center [280, 275] width 110 height 9
click at [385, 319] on div "modal" at bounding box center [348, 317] width 246 height 92
paste textarea "{"@context":"http://schema.org","@type":"Product","name":"Immobilienanzeige auf…"
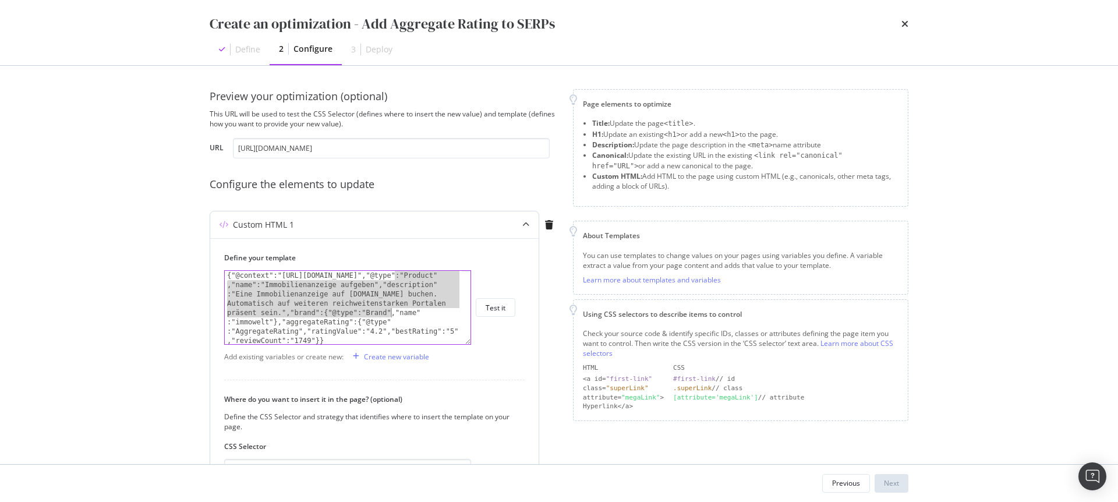
drag, startPoint x: 395, startPoint y: 274, endPoint x: 384, endPoint y: 293, distance: 21.7
click at [389, 309] on div "{"@context":"http://schema.org","@type":"Product" ,"name":"Immobilienanzeige au…" at bounding box center [343, 382] width 237 height 222
drag, startPoint x: 384, startPoint y: 291, endPoint x: 374, endPoint y: 277, distance: 16.7
click at [384, 290] on div "{"@context":"http://schema.org","@type":"Product" ,"name":"Immobilienanzeige au…" at bounding box center [343, 382] width 237 height 222
drag, startPoint x: 362, startPoint y: 275, endPoint x: 360, endPoint y: 323, distance: 47.8
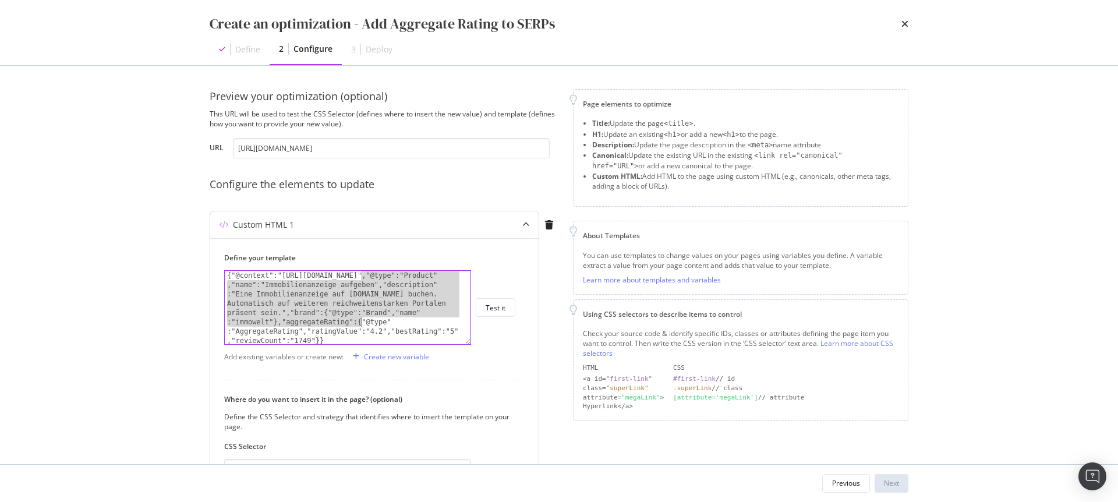
click at [360, 323] on div "{"@context":"http://schema.org","@type":"Product" ,"name":"Immobilienanzeige au…" at bounding box center [343, 382] width 237 height 222
type textarea "{"@context":"http://schema.org","@type":"AggregateRating","ratingValue":"4.2","…"
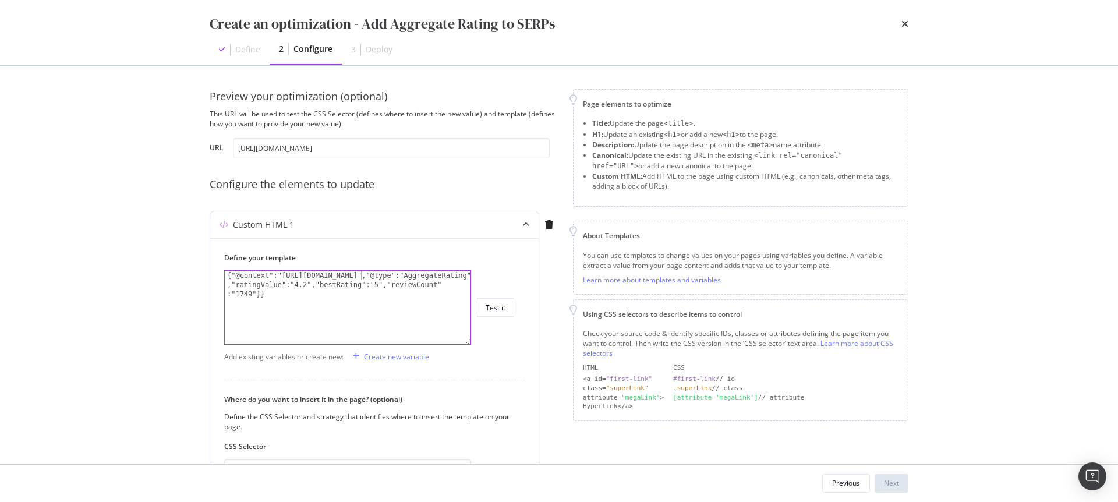
scroll to position [152, 0]
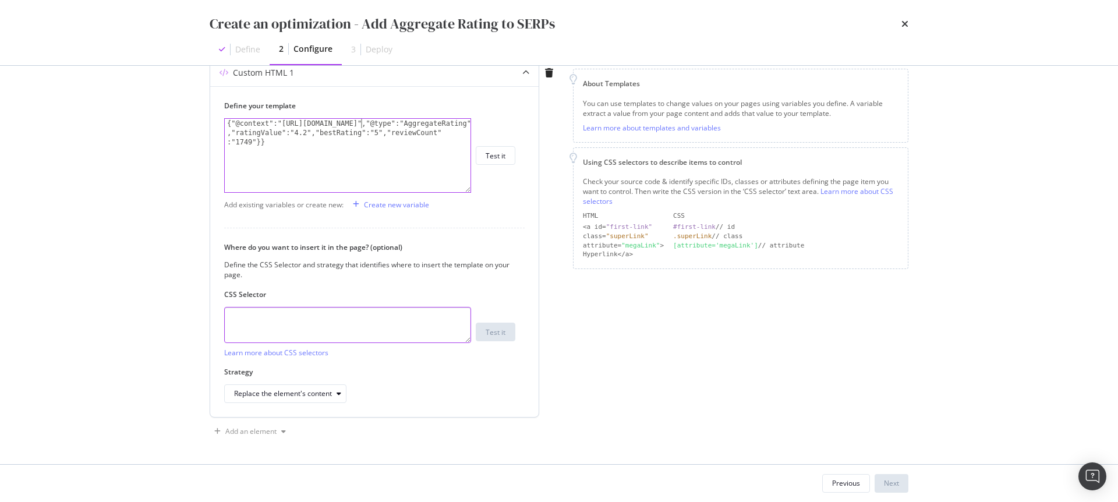
click at [304, 329] on textarea "modal" at bounding box center [347, 325] width 247 height 36
paste textarea "#root > div.css-1goi9xp > div.css-1vy72bq > div.css-1okavp1"
click at [281, 395] on div "Replace the element's content" at bounding box center [283, 393] width 98 height 7
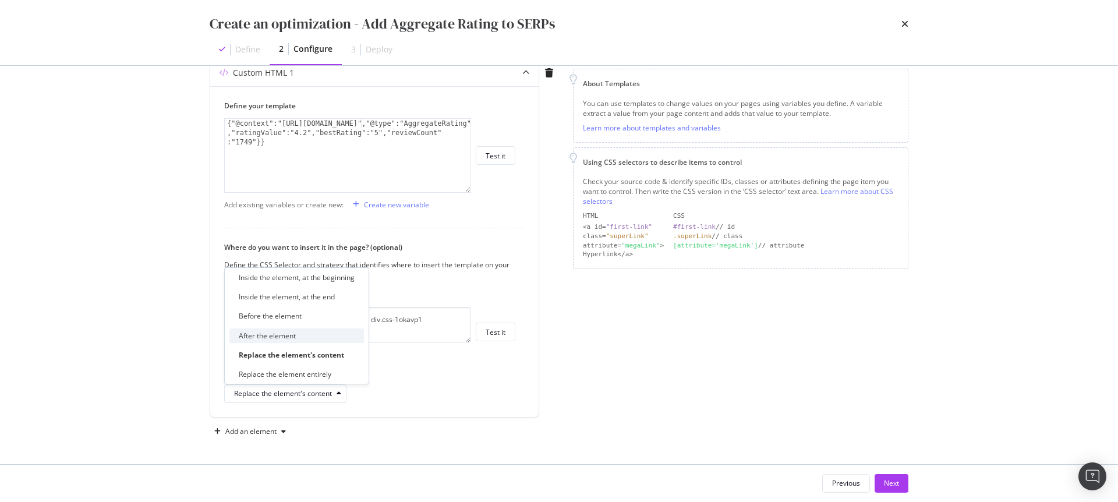
click at [310, 340] on div "After the element" at bounding box center [296, 335] width 135 height 15
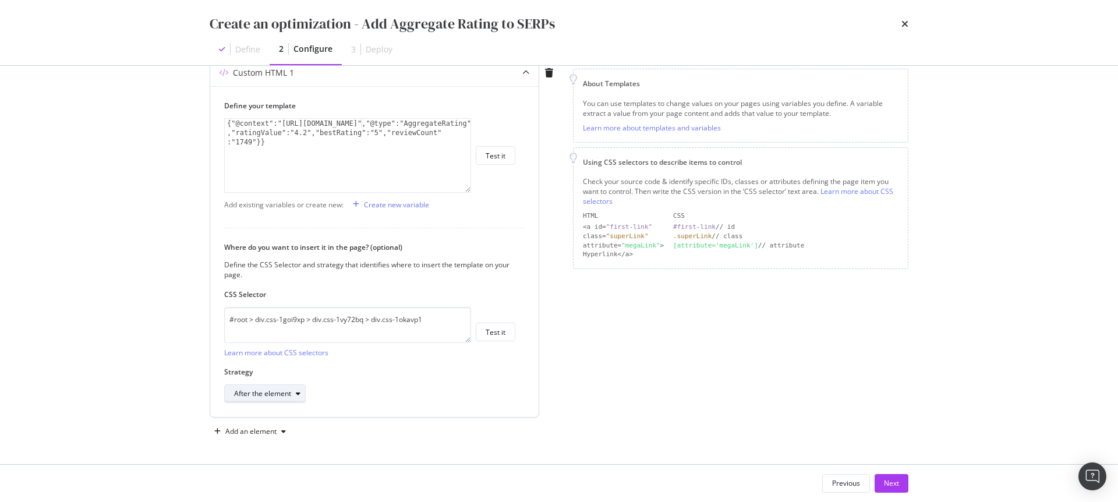
click at [240, 393] on div "After the element" at bounding box center [262, 393] width 57 height 7
click at [681, 397] on div "Page elements to optimize Title: Update the page <title> . H1: Update an existi…" at bounding box center [740, 189] width 335 height 504
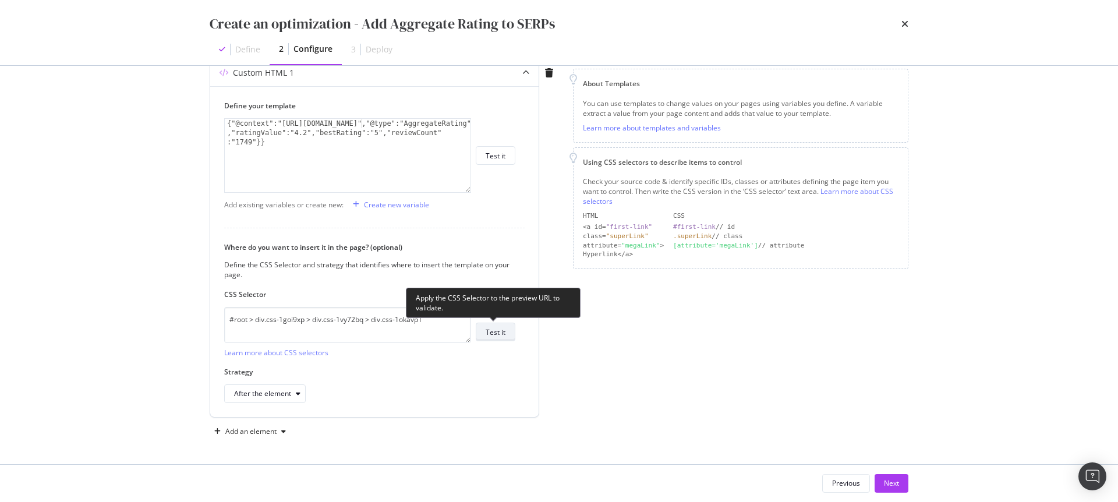
click at [494, 329] on div "Test it" at bounding box center [496, 332] width 20 height 10
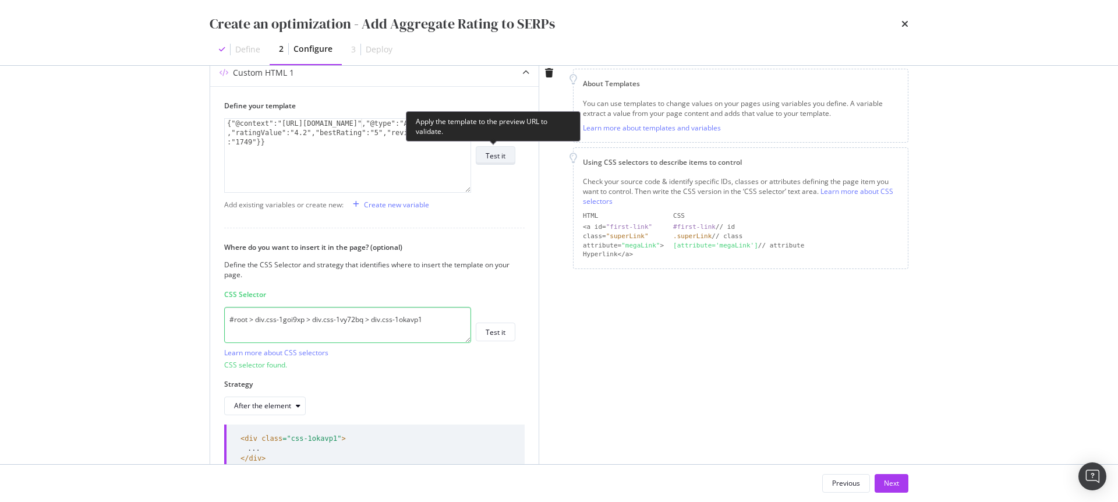
click at [502, 155] on div "Test it" at bounding box center [496, 156] width 20 height 10
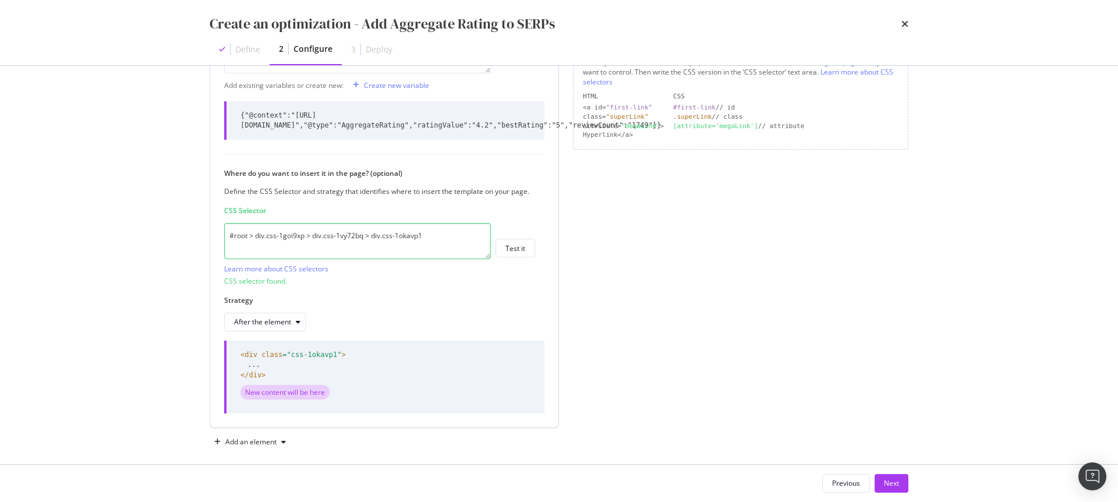
scroll to position [216, 0]
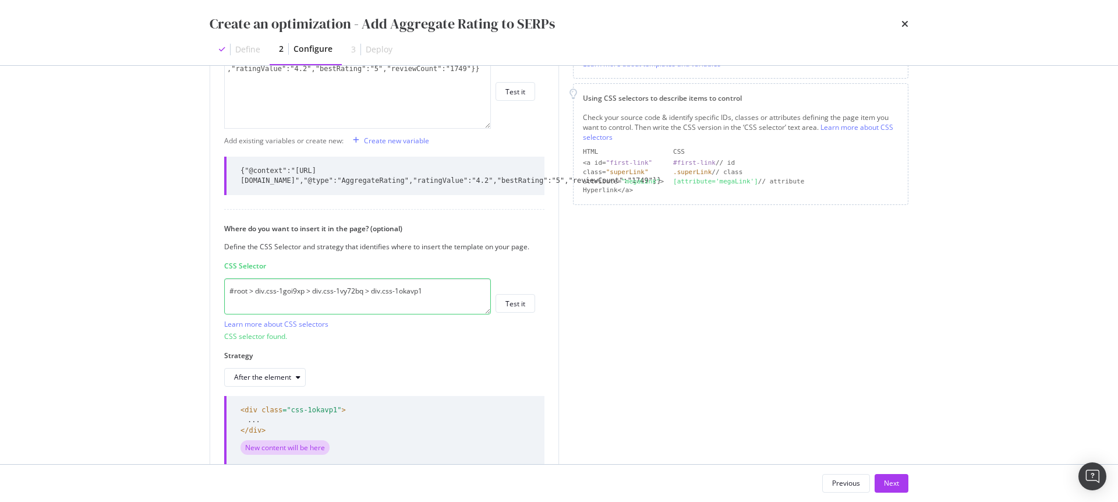
drag, startPoint x: 443, startPoint y: 283, endPoint x: 116, endPoint y: 273, distance: 326.3
click at [116, 273] on div "Create an optimization - Add Aggregate Rating to SERPs Define 2 Configure 3 Dep…" at bounding box center [559, 251] width 1118 height 502
paste textarea "> div:nth-child(9)"
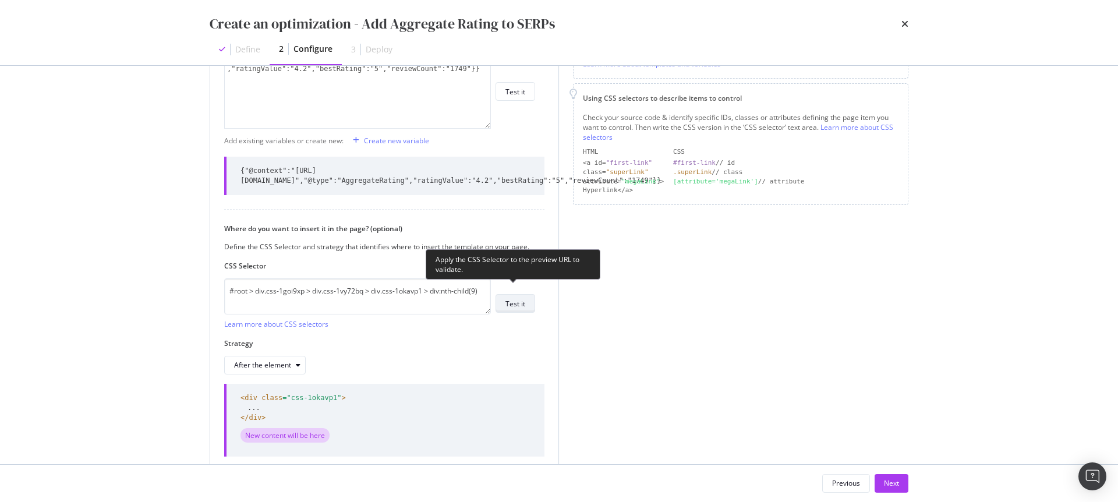
click at [526, 299] on button "Test it" at bounding box center [516, 303] width 40 height 19
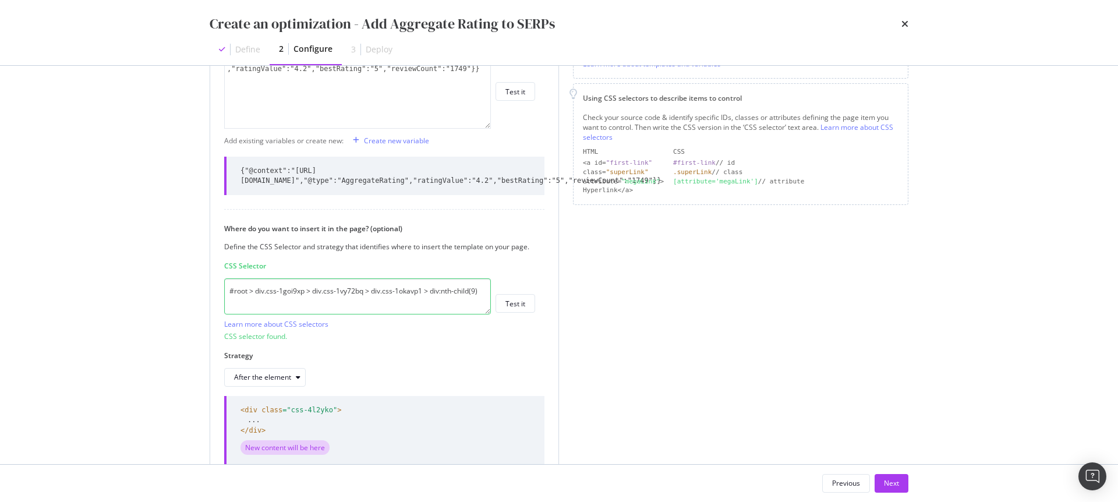
click at [479, 280] on textarea "#root > div.css-1goi9xp > div.css-1vy72bq > div.css-1okavp1 > div:nth-child(9)" at bounding box center [357, 296] width 267 height 36
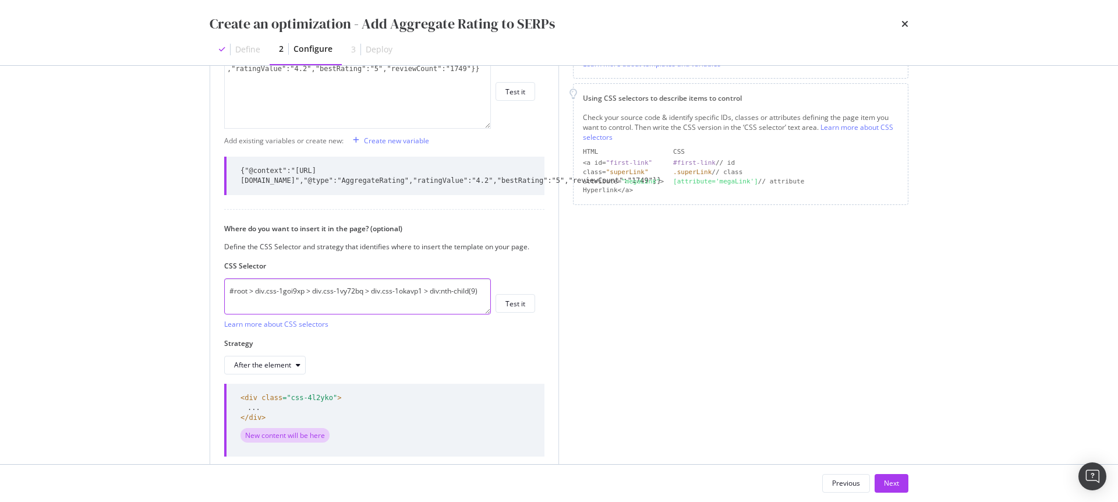
paste textarea "#root > div.css-1goi9xp > div.css-1vy72bq > div.css-1okavp1 > div:nth-child(8)"
drag, startPoint x: 486, startPoint y: 292, endPoint x: 160, endPoint y: 266, distance: 327.1
click at [160, 266] on div "Create an optimization - Add Aggregate Rating to SERPs Define 2 Configure 3 Dep…" at bounding box center [559, 251] width 1118 height 502
paste textarea "h1"
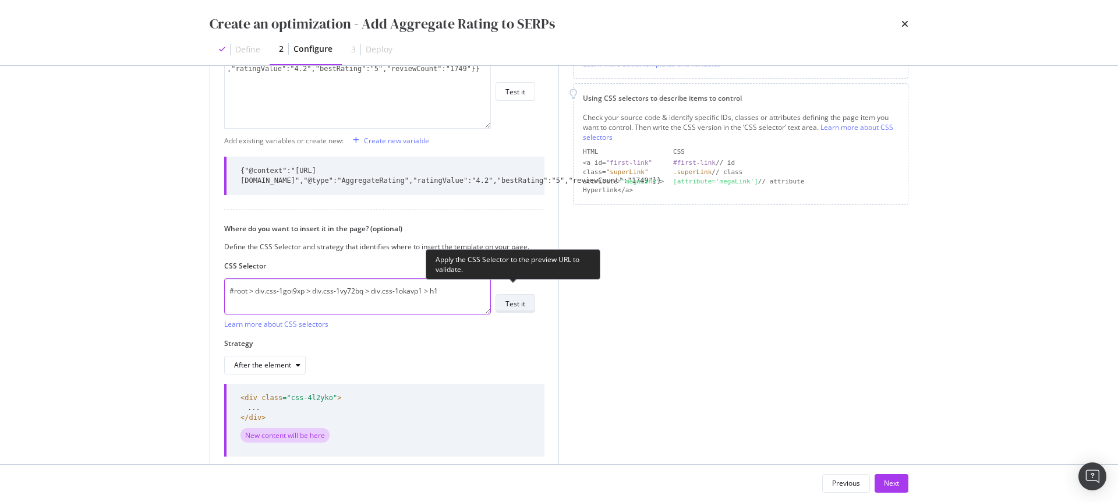
paste textarea "#root > div.css-1goi9xp > div.css-1vy72bq > div.css-1okavp1 > h1"
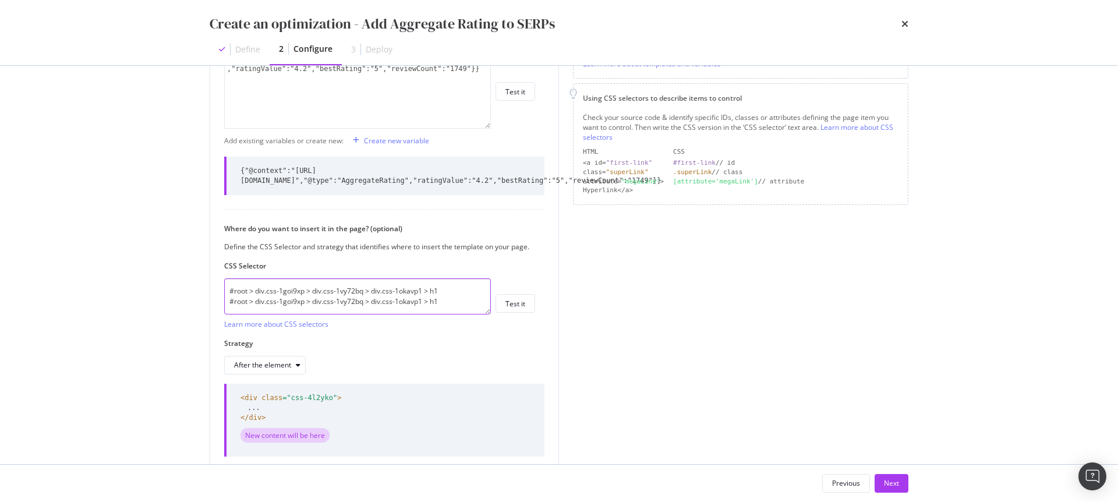
drag, startPoint x: 461, startPoint y: 291, endPoint x: 185, endPoint y: 295, distance: 276.1
click at [185, 295] on div "Create an optimization - Add Aggregate Rating to SERPs Define 2 Configure 3 Dep…" at bounding box center [559, 251] width 1118 height 502
type textarea "#root > div.css-1goi9xp > div.css-1vy72bq > div.css-1okavp1 > h1"
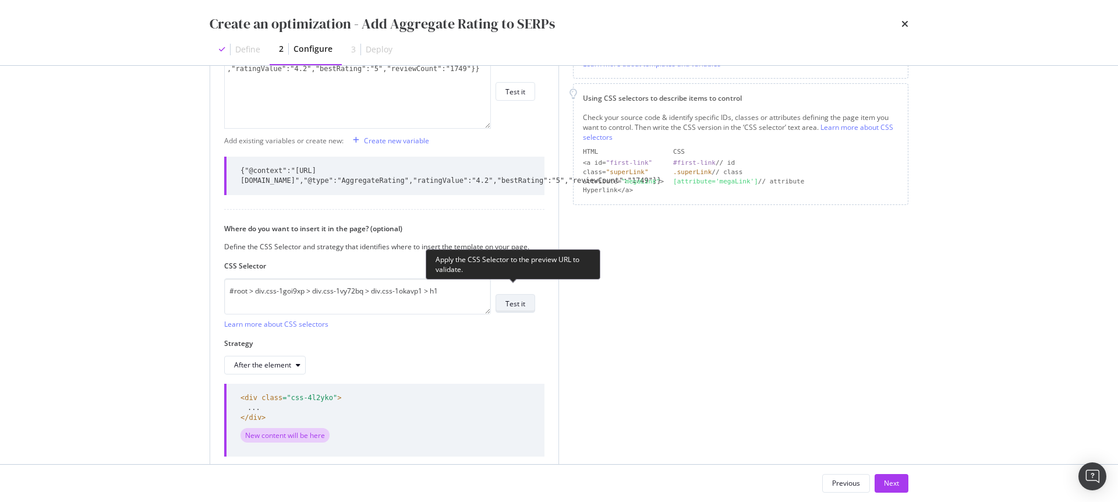
click at [518, 299] on div "Test it" at bounding box center [515, 304] width 20 height 10
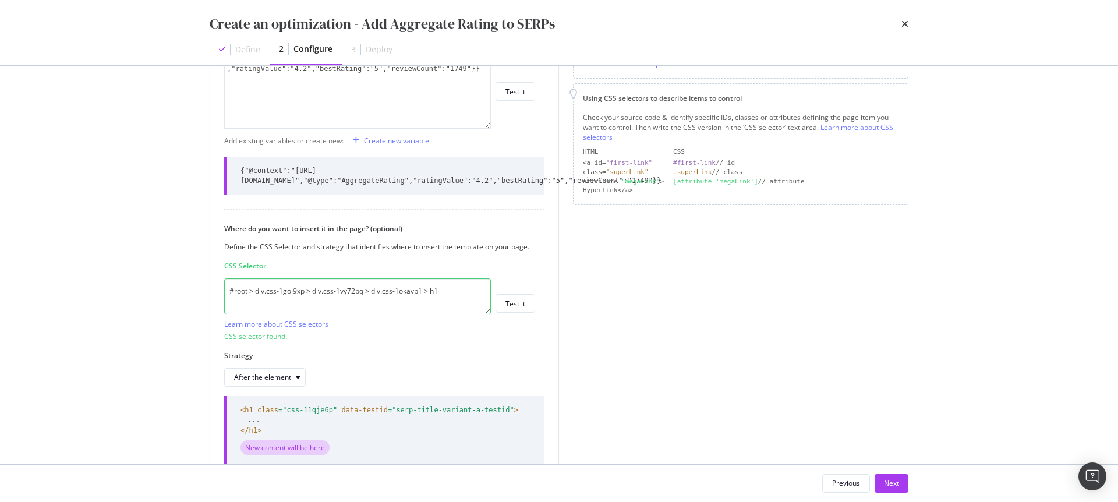
scroll to position [271, 0]
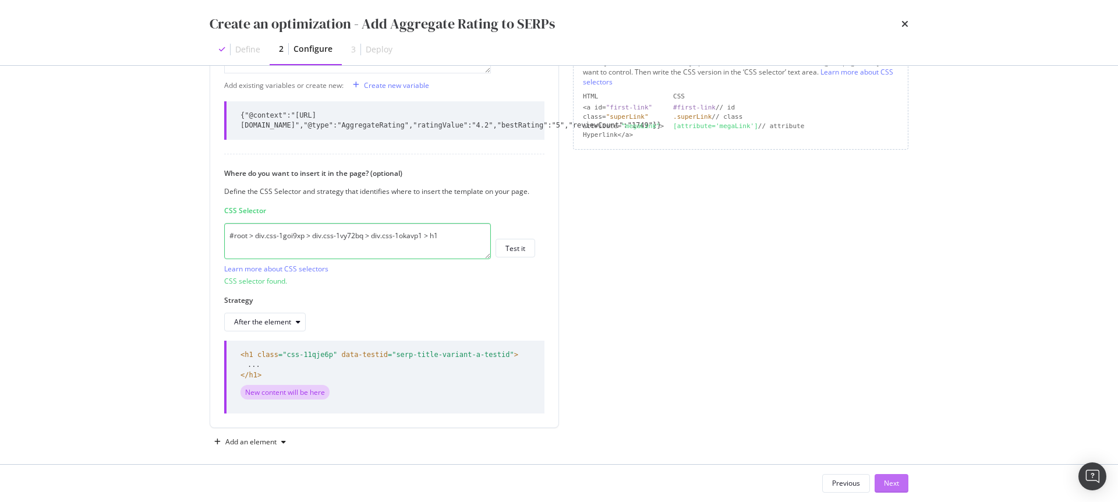
click at [893, 482] on div "Next" at bounding box center [891, 483] width 15 height 10
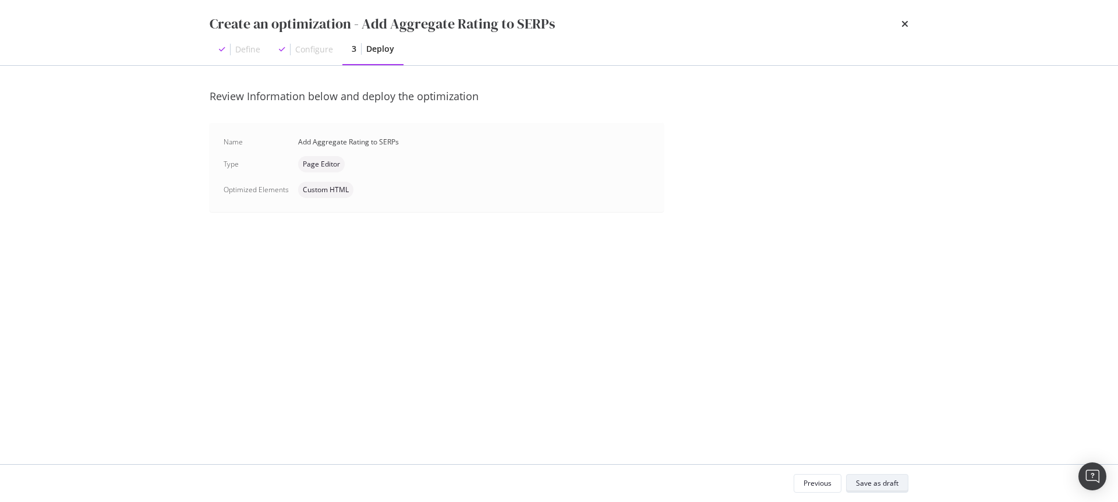
click at [887, 483] on div "Save as draft" at bounding box center [877, 483] width 43 height 10
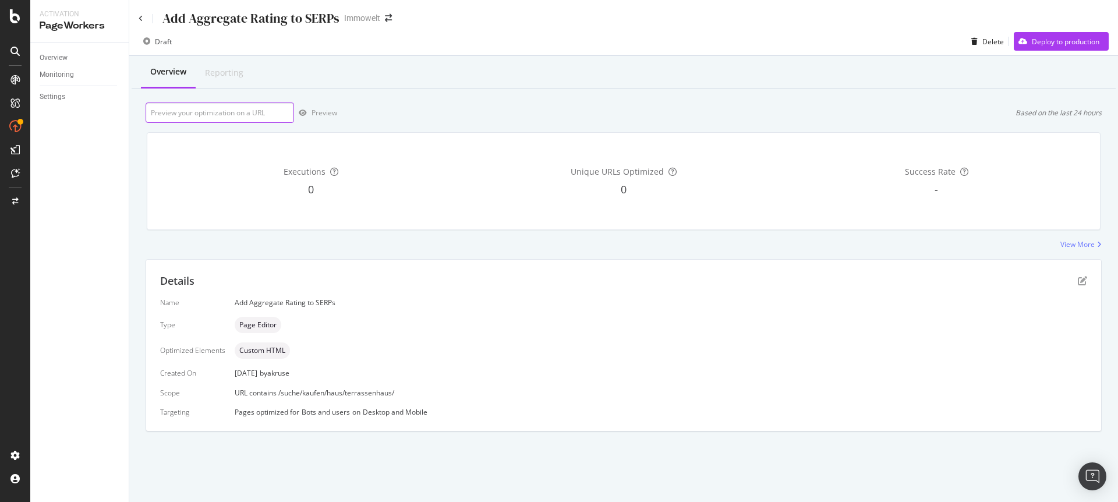
click at [204, 109] on input "url" at bounding box center [220, 112] width 148 height 20
paste input "https://www.immowelt.de/suche/kaufen/haus/terrassenhaus/hamburg/hamburg-20095/a…"
type input "https://www.immowelt.de/suche/kaufen/haus/terrassenhaus/hamburg/hamburg-20095/a…"
click at [330, 115] on div "Preview" at bounding box center [325, 113] width 26 height 10
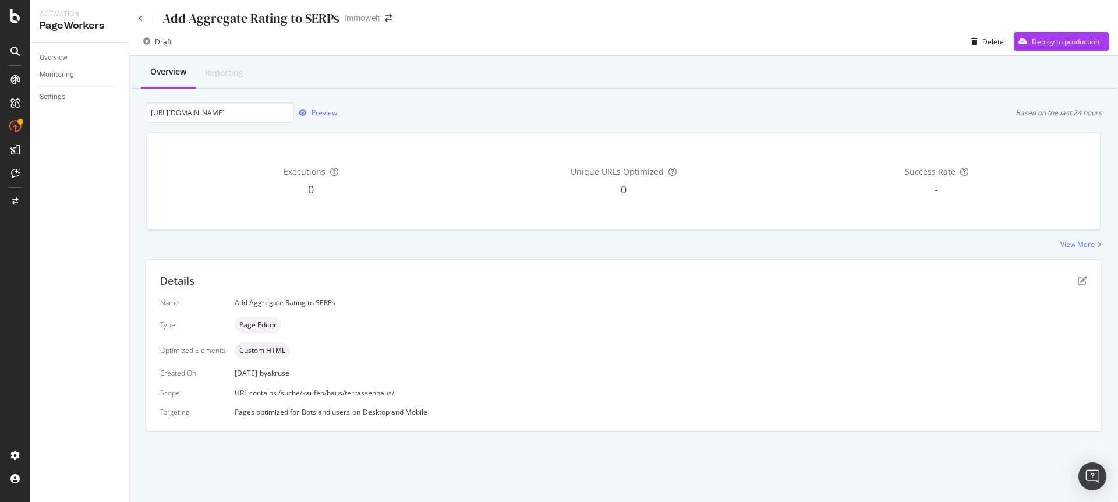
scroll to position [0, 0]
click at [1081, 276] on icon "pen-to-square" at bounding box center [1082, 280] width 9 height 9
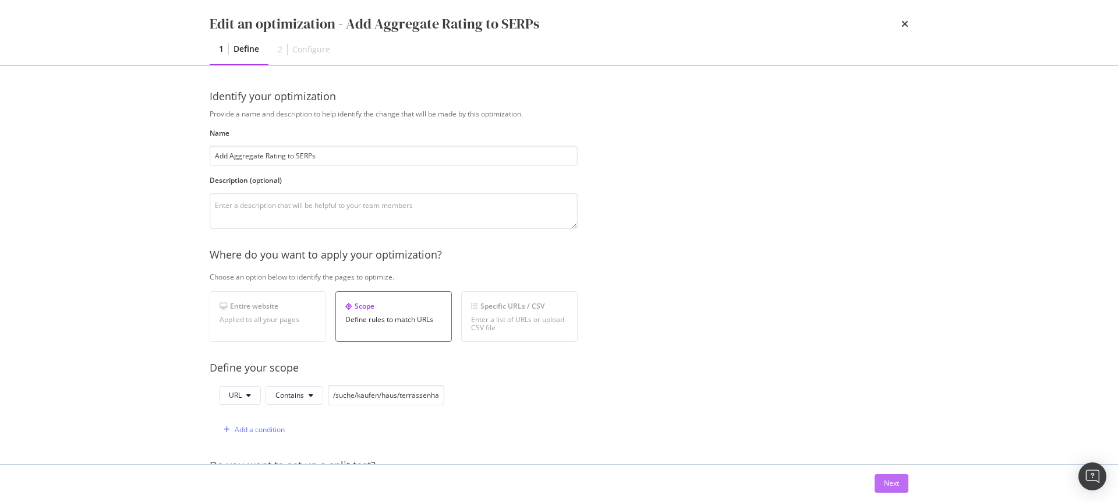
click at [893, 487] on div "Next" at bounding box center [891, 483] width 15 height 10
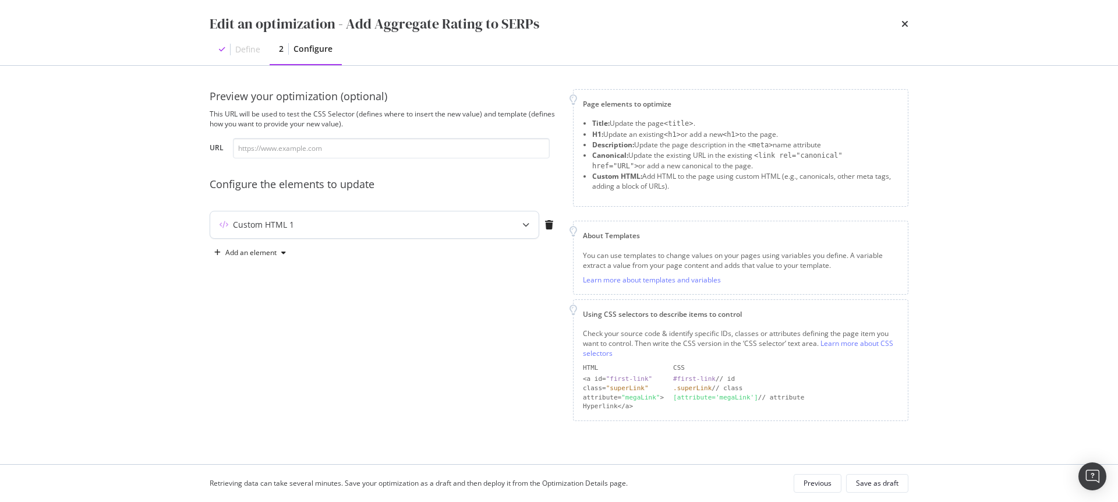
click at [518, 223] on div "modal" at bounding box center [526, 224] width 26 height 27
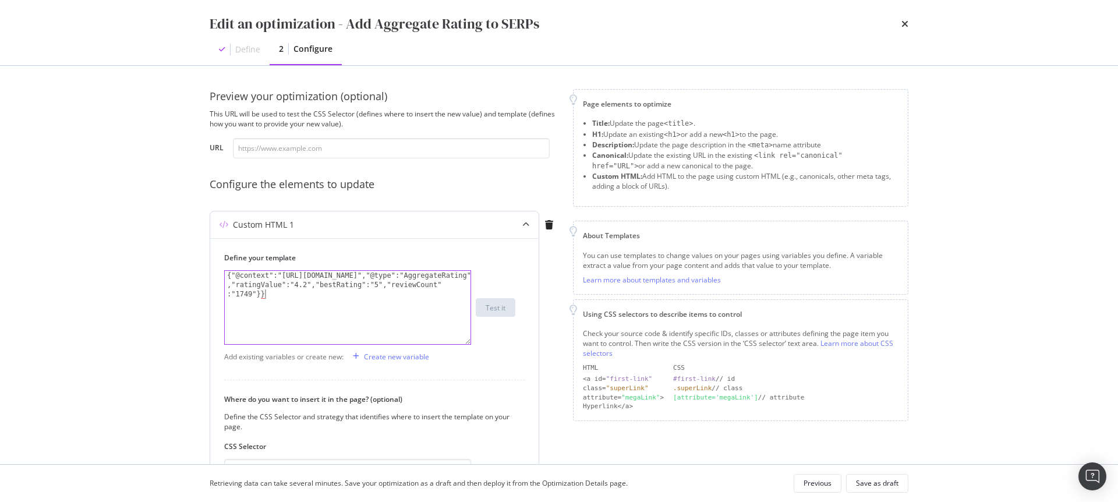
click at [289, 296] on div "{"@context":"http://schema.org","@type":"AggregateRating" ,"ratingValue":"4.2",…" at bounding box center [348, 335] width 246 height 129
click at [227, 275] on div "{"@context":"http://schema.org","@type":"AggregateRating" ,"ratingValue":"4.2",…" at bounding box center [348, 335] width 246 height 129
paste textarea "<script data-n-head="true" data-hid="ldjson" id="ldjson" type="application/ld+j…"
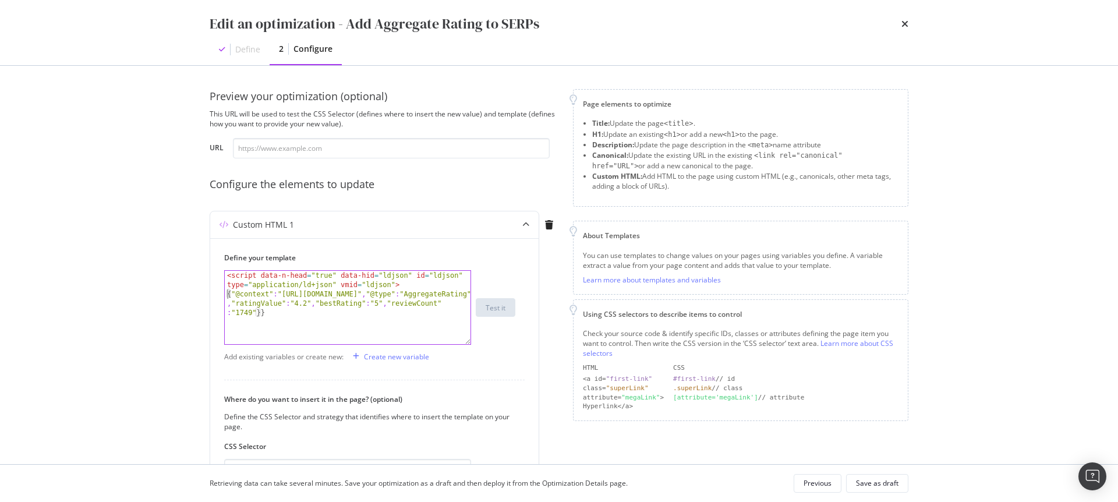
type textarea "{"@context":"http://schema.org","@type":"AggregateRating","ratingValue":"4.2","…"
click at [241, 320] on div "< script data-n-head = "true" data-hid = "ldjson" id = "ldjson" type = "applica…" at bounding box center [348, 331] width 246 height 120
click at [245, 323] on div "< script data-n-head = "true" data-hid = "ldjson" id = "ldjson" type = "applica…" at bounding box center [348, 331] width 246 height 120
paste textarea "</script>"
type textarea "</script>"
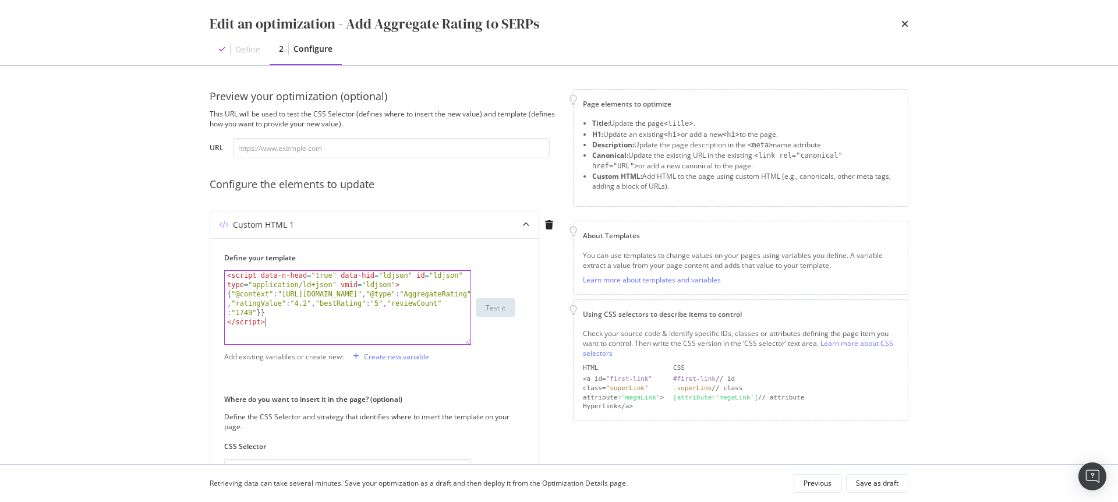
click at [360, 161] on div "Preview your optimization (optional) This URL will be used to test the CSS Sele…" at bounding box center [384, 341] width 349 height 504
click at [363, 154] on input "modal" at bounding box center [391, 148] width 317 height 20
paste input "https://www.immowelt.de/suche/kaufen/haus/terrassenhaus/hamburg/hamburg-20095/a…"
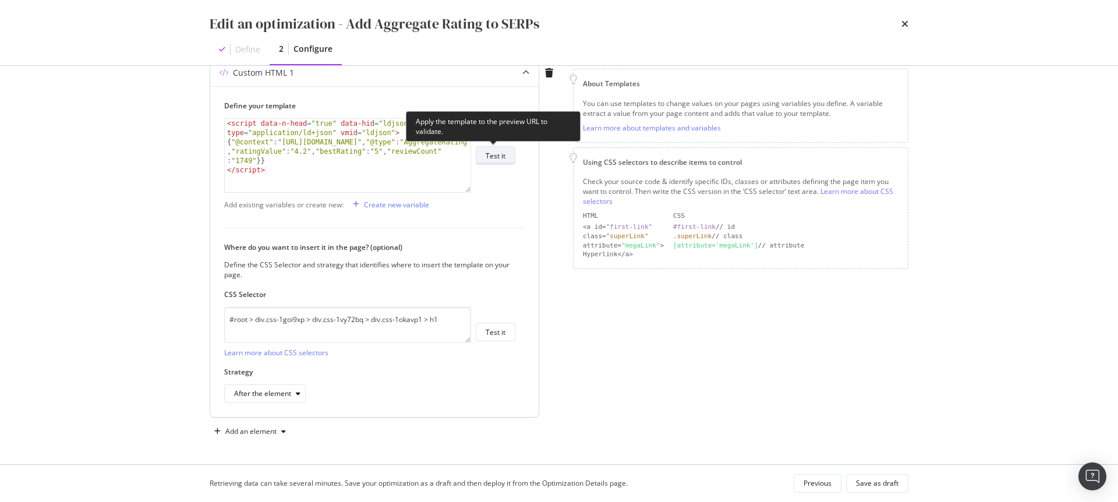
type input "https://www.immowelt.de/suche/kaufen/haus/terrassenhaus/hamburg/hamburg-20095/a…"
click at [496, 154] on div "Test it" at bounding box center [496, 156] width 20 height 10
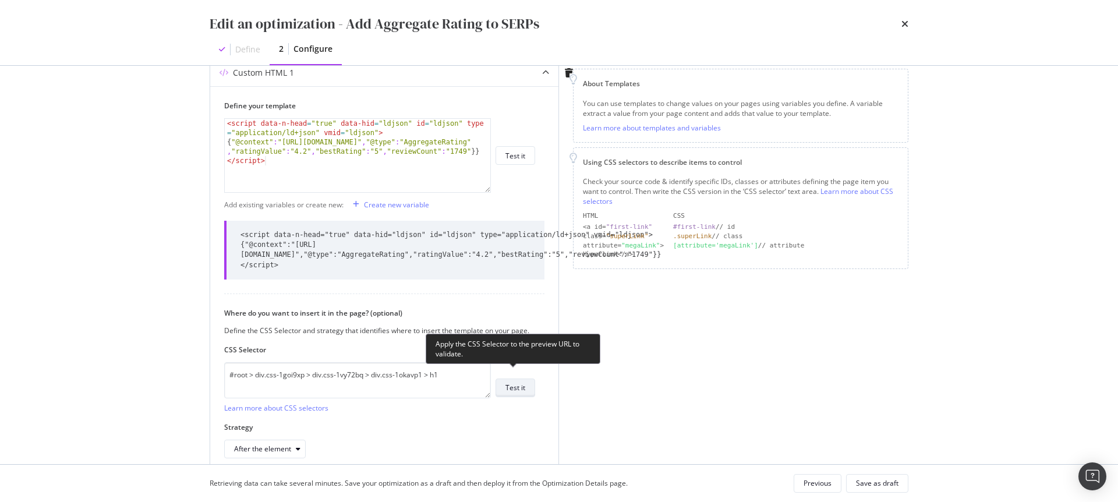
click at [513, 383] on div "Test it" at bounding box center [515, 388] width 20 height 10
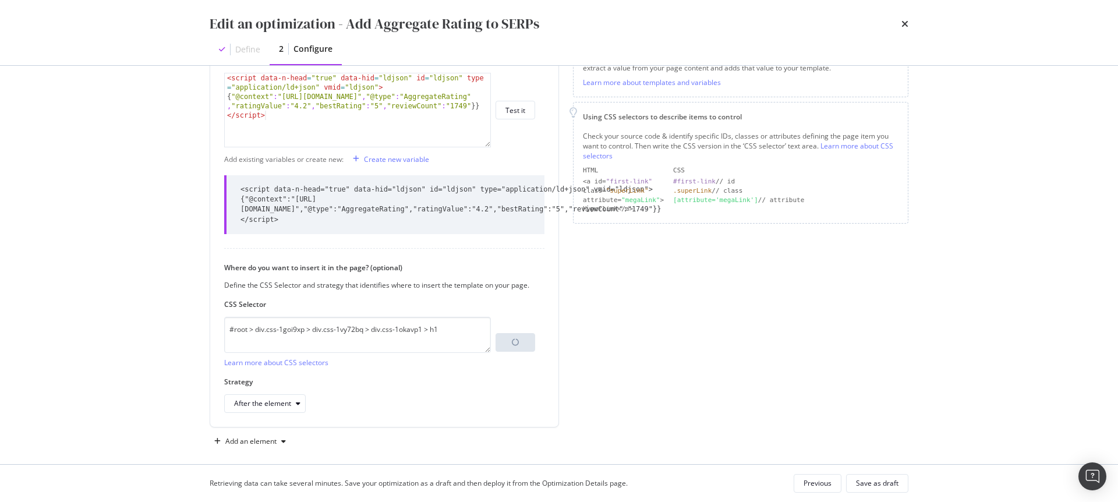
scroll to position [189, 0]
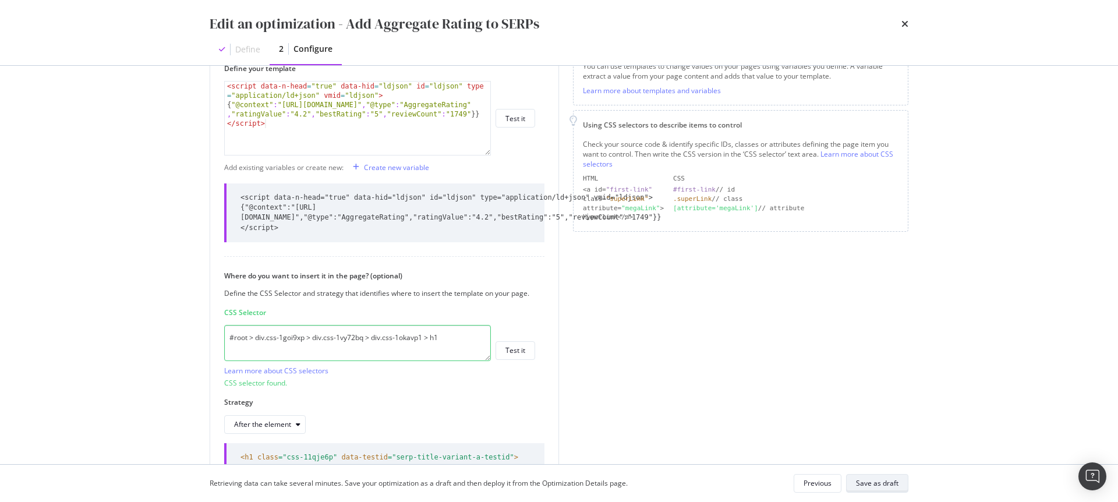
click at [884, 486] on div "Save as draft" at bounding box center [877, 483] width 43 height 10
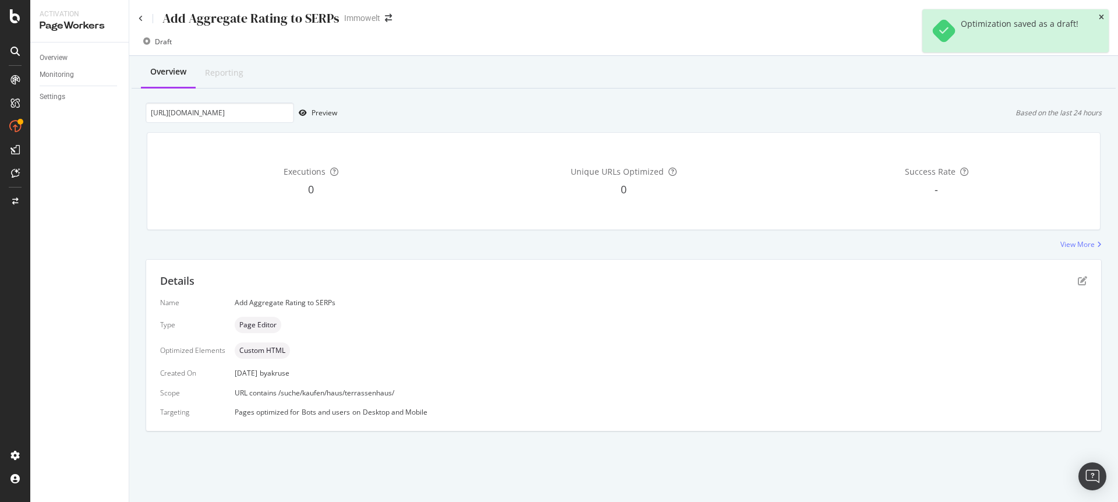
click at [1101, 15] on icon "close toast" at bounding box center [1101, 17] width 5 height 7
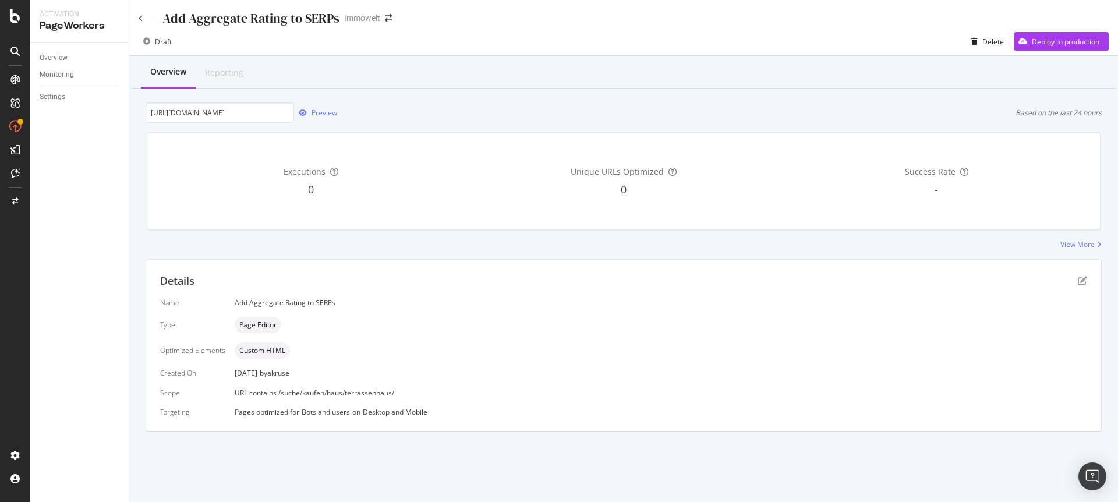
click at [316, 108] on div "Preview" at bounding box center [325, 113] width 26 height 10
click at [1077, 42] on div "Deploy to production" at bounding box center [1066, 42] width 68 height 10
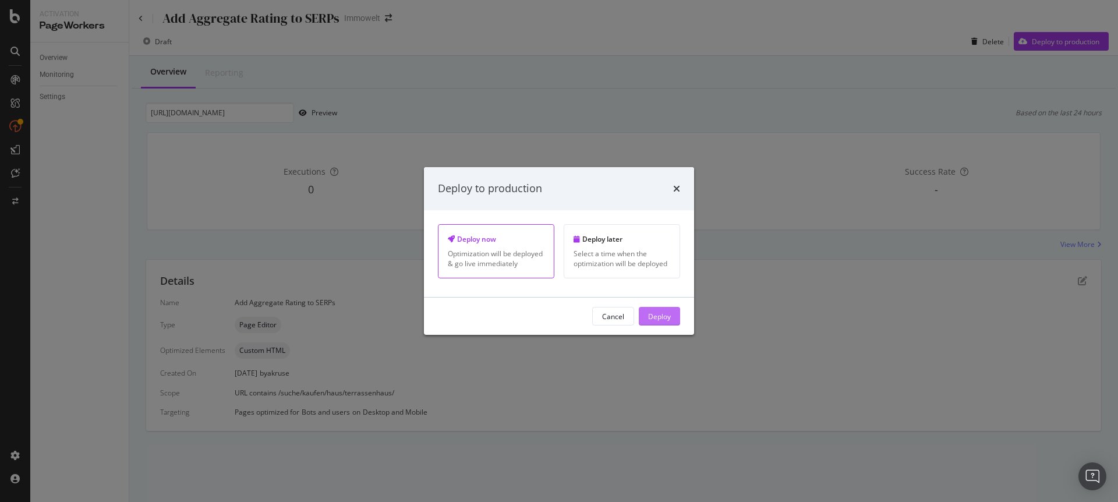
click at [663, 316] on div "Deploy" at bounding box center [659, 316] width 23 height 10
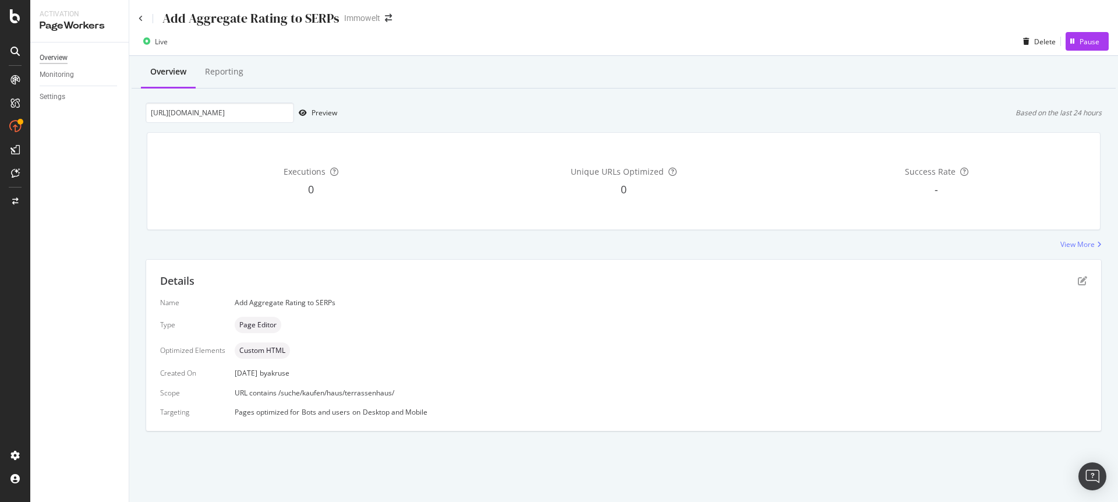
click at [63, 54] on div "Overview" at bounding box center [54, 58] width 28 height 12
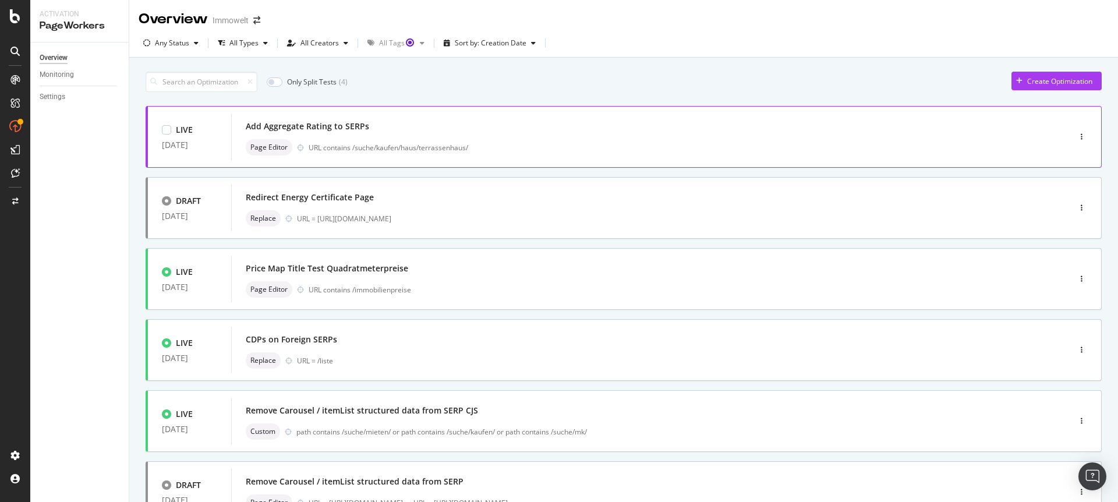
click at [578, 141] on div "Page Editor URL contains /suche/kaufen/haus/terrassenhaus/" at bounding box center [633, 147] width 774 height 16
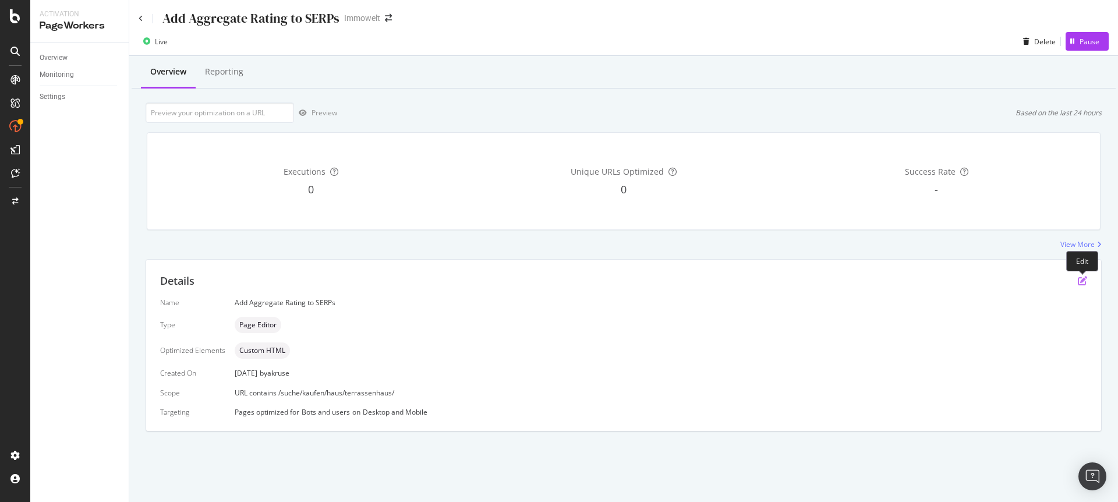
click at [1084, 279] on icon "pen-to-square" at bounding box center [1082, 280] width 9 height 9
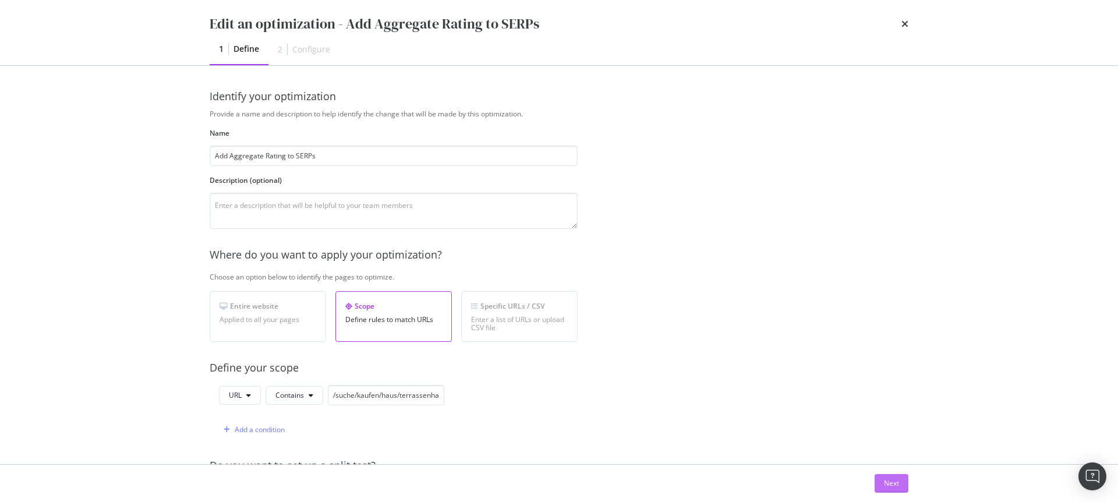
click at [887, 481] on div "Next" at bounding box center [891, 483] width 15 height 10
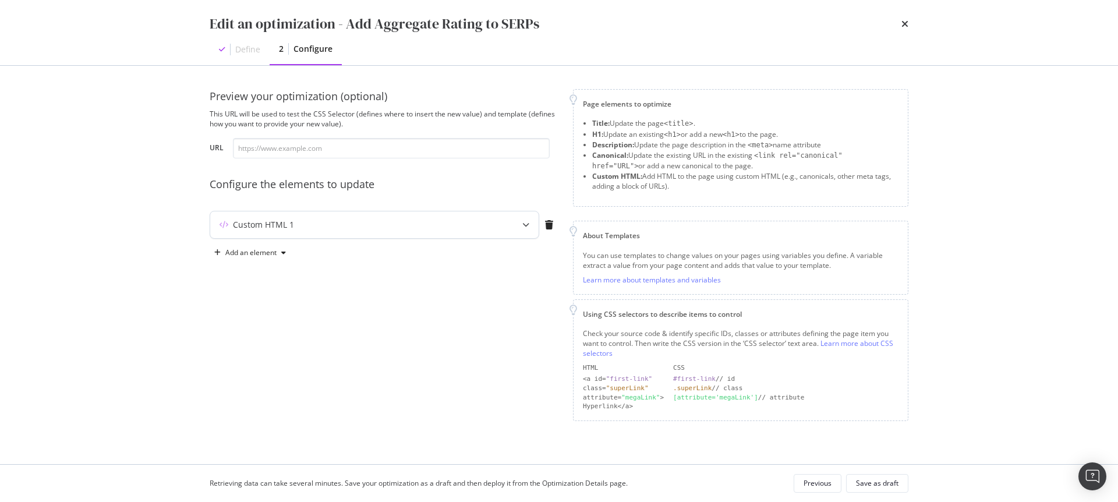
click at [517, 229] on div "modal" at bounding box center [526, 224] width 26 height 27
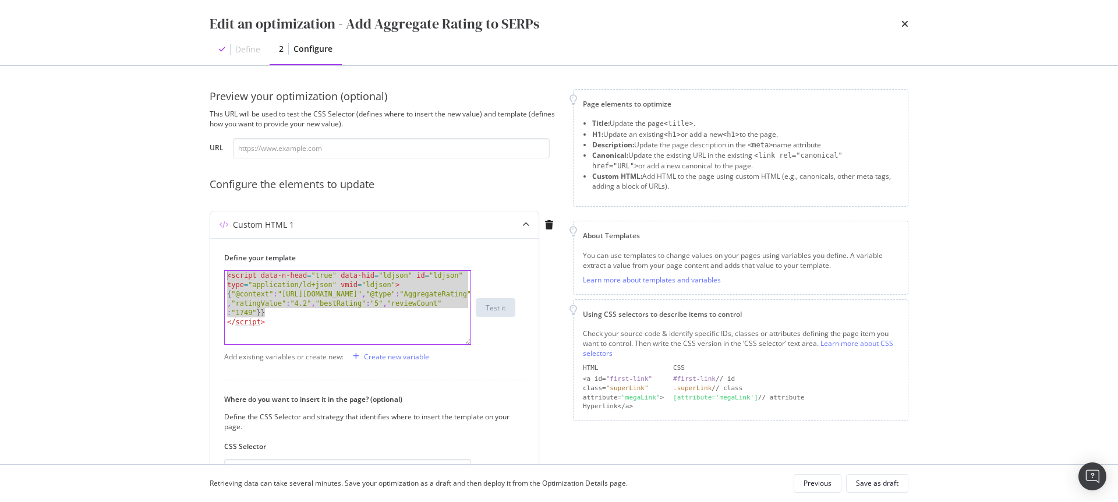
drag, startPoint x: 267, startPoint y: 317, endPoint x: 204, endPoint y: 269, distance: 79.3
click at [204, 269] on div "Preview your optimization (optional) This URL will be used to test the CSS Sele…" at bounding box center [558, 265] width 745 height 398
drag, startPoint x: 267, startPoint y: 319, endPoint x: 274, endPoint y: 319, distance: 7.0
click at [267, 319] on div "< script data-n-head = "true" data-hid = "ldjson" id = "ldjson" type = "applica…" at bounding box center [348, 321] width 246 height 101
drag, startPoint x: 281, startPoint y: 324, endPoint x: 183, endPoint y: 260, distance: 116.9
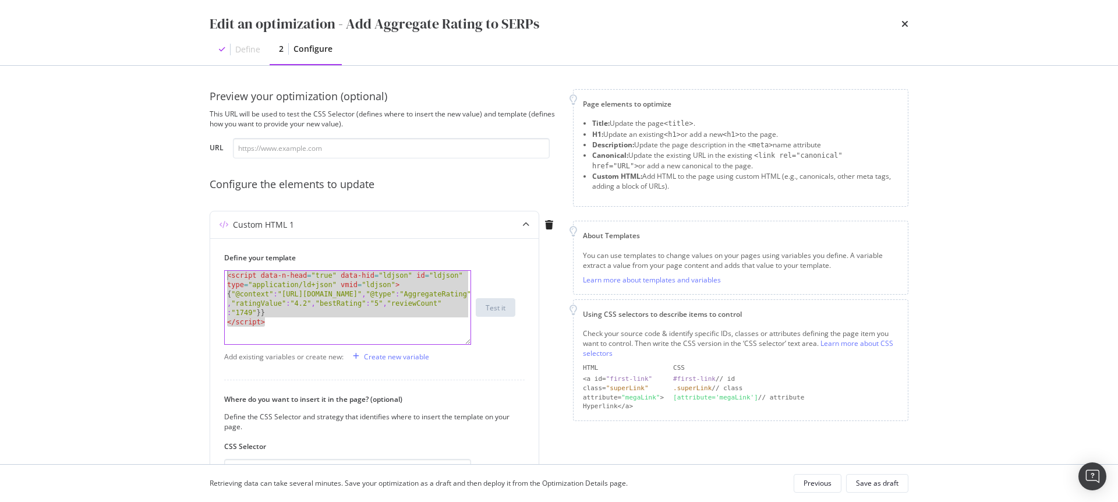
click at [183, 260] on div "Edit an optimization - Add Aggregate Rating to SERPs Define 2 Configure Preview…" at bounding box center [559, 251] width 1118 height 502
click at [360, 294] on div "< script data-n-head = "true" data-hid = "ldjson" id = "ldjson" type = "applica…" at bounding box center [348, 321] width 246 height 101
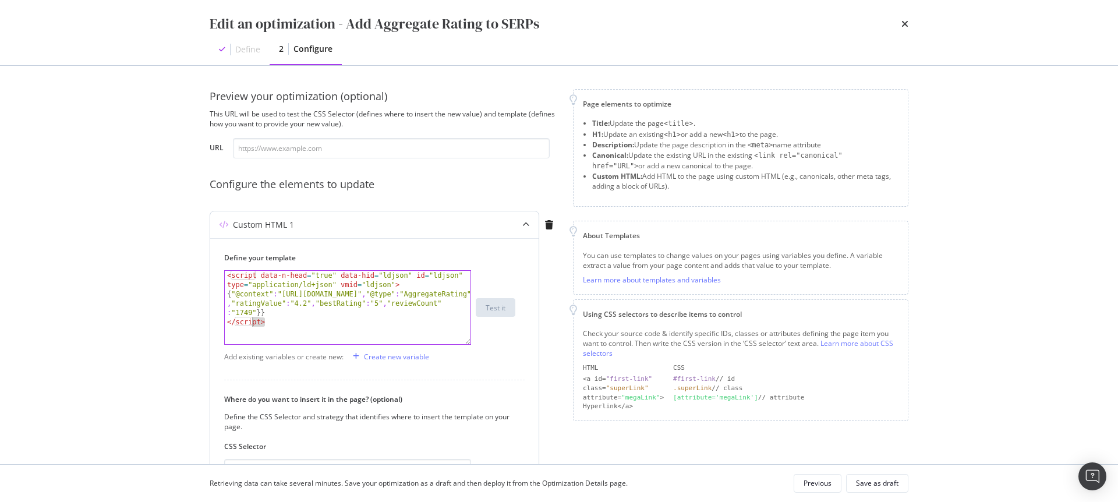
drag, startPoint x: 285, startPoint y: 329, endPoint x: 252, endPoint y: 322, distance: 33.9
click at [252, 322] on div "< script data-n-head = "true" data-hid = "ldjson" id = "ldjson" type = "applica…" at bounding box center [348, 321] width 246 height 101
click at [270, 320] on div "< script data-n-head = "true" data-hid = "ldjson" id = "ldjson" type = "applica…" at bounding box center [348, 321] width 246 height 101
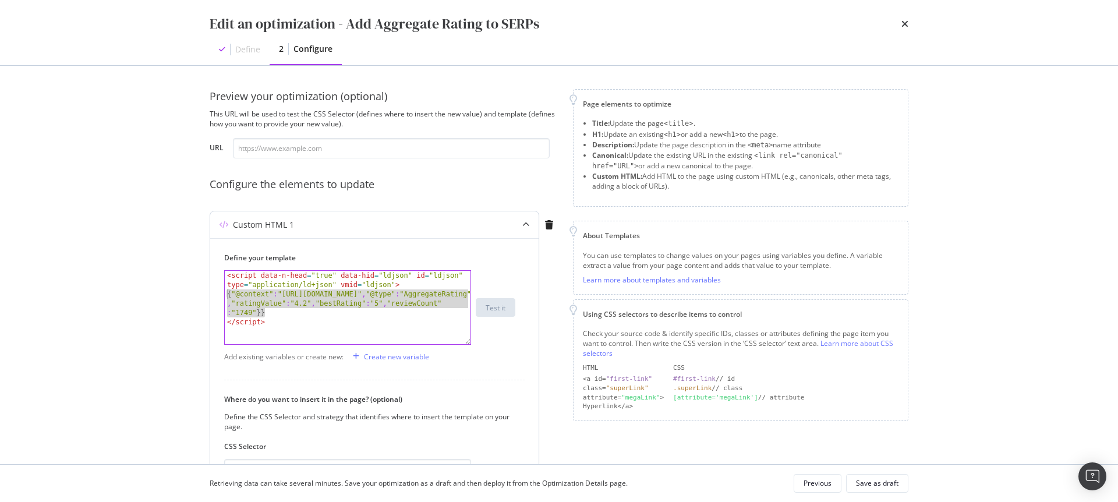
drag, startPoint x: 278, startPoint y: 309, endPoint x: 225, endPoint y: 298, distance: 54.7
click at [225, 298] on div "< script data-n-head = "true" data-hid = "ldjson" id = "ldjson" type = "applica…" at bounding box center [348, 321] width 246 height 101
paste textarea "Cursor at row 2"
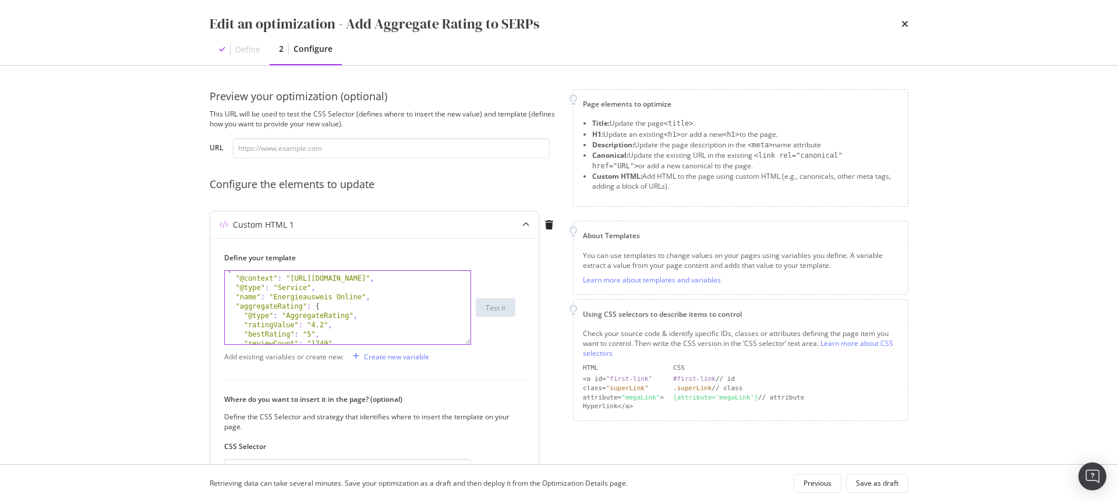
scroll to position [24, 0]
click at [296, 294] on div "{ "@context" : "https://schema.org" , "@type" : "Service" , "name" : "Energieau…" at bounding box center [343, 311] width 237 height 92
drag, startPoint x: 307, startPoint y: 288, endPoint x: 278, endPoint y: 287, distance: 28.6
click at [278, 287] on div "{ "@context" : "https://schema.org" , "@type" : "Service" , "name" : "Energieau…" at bounding box center [343, 311] width 237 height 92
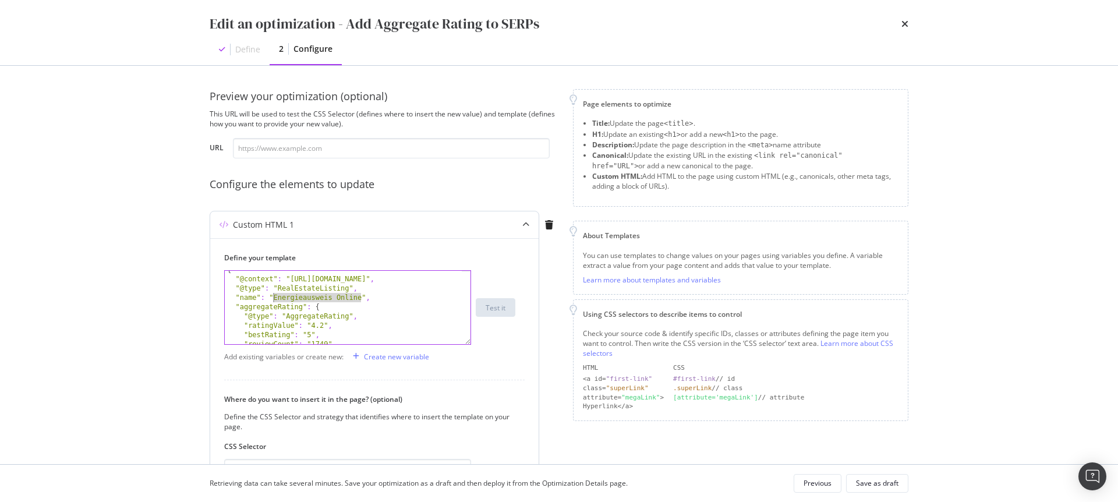
drag, startPoint x: 362, startPoint y: 300, endPoint x: 275, endPoint y: 298, distance: 86.8
click at [275, 298] on div "{ "@context" : "https://schema.org" , "@type" : "RealEstateListing" , "name" : …" at bounding box center [343, 311] width 237 height 92
type textarea ""name": "h1","
click at [411, 356] on div "Create new variable" at bounding box center [396, 357] width 65 height 10
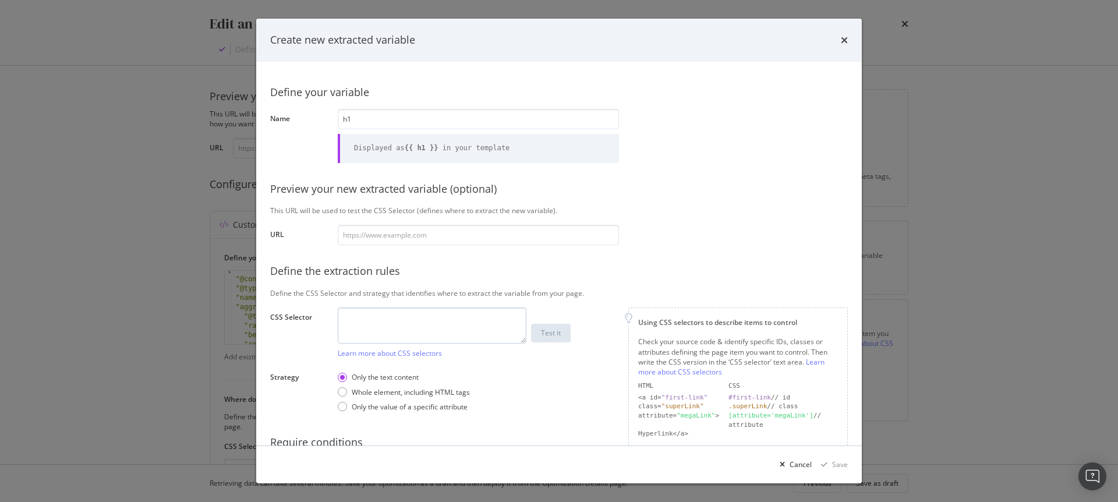
type input "h1"
click at [378, 325] on textarea "modal" at bounding box center [432, 325] width 189 height 36
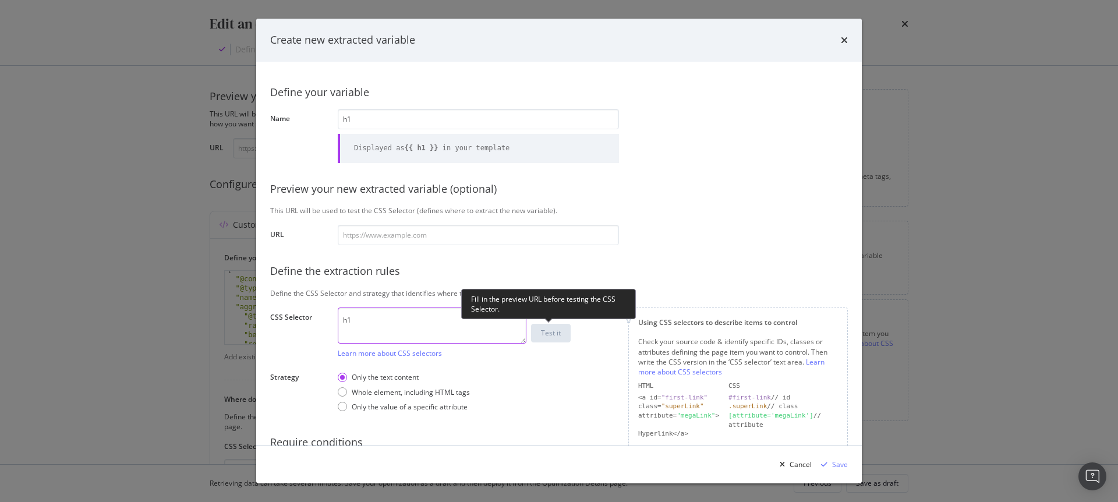
type textarea "h1"
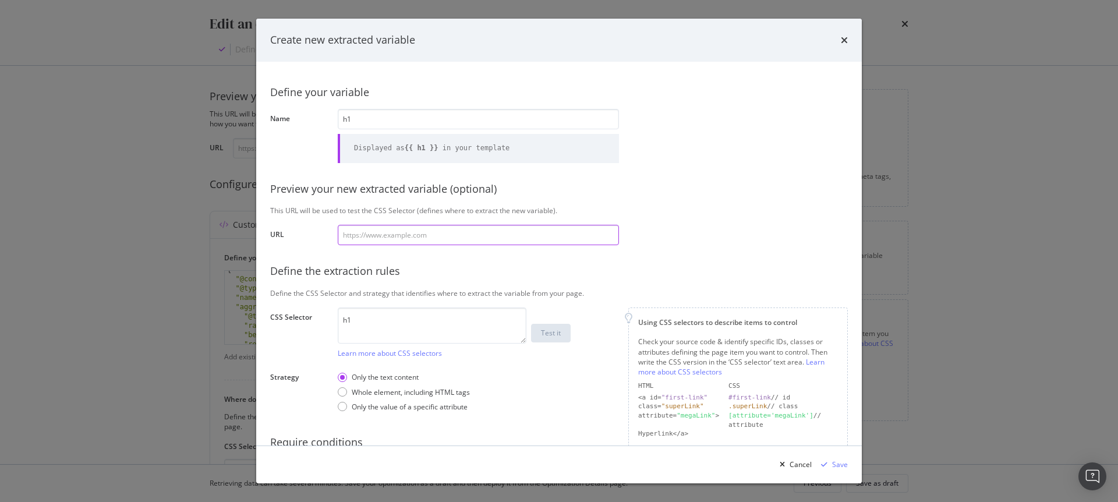
click at [376, 234] on input "modal" at bounding box center [478, 235] width 281 height 20
paste input "https://www.immowelt.de/suche/kaufen/haus/terrassenhaus/hamburg/hamburg-20095/a…"
type input "https://www.immowelt.de/suche/kaufen/haus/terrassenhaus/hamburg/hamburg-20095/a…"
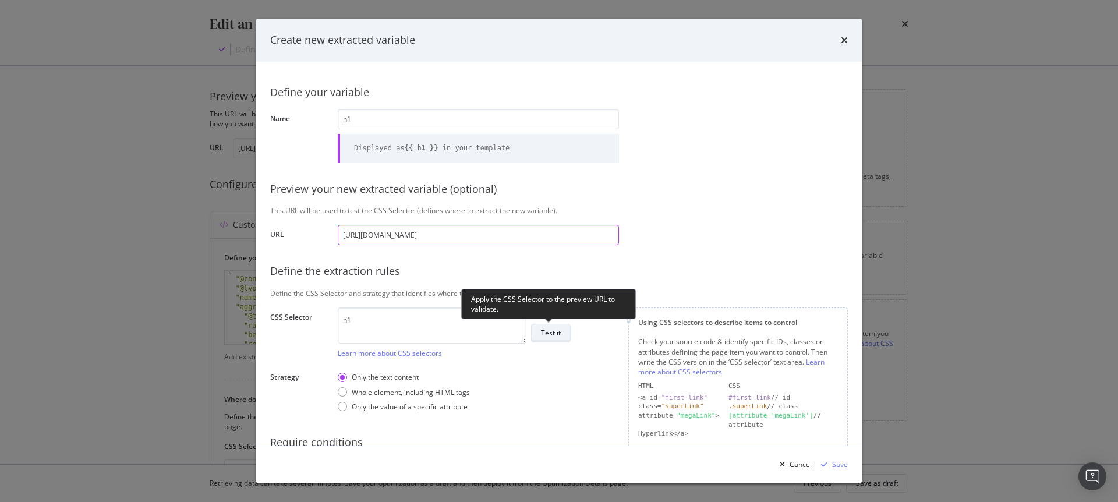
type input "https://www.immowelt.de/suche/kaufen/haus/terrassenhaus/hamburg/hamburg-20095/a…"
click at [557, 334] on div "Test it" at bounding box center [551, 333] width 20 height 10
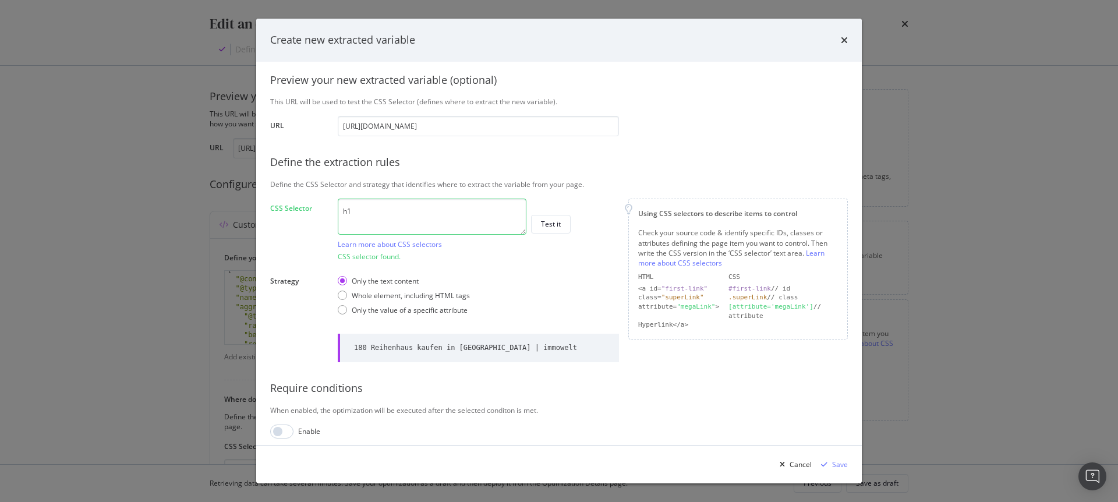
scroll to position [116, 0]
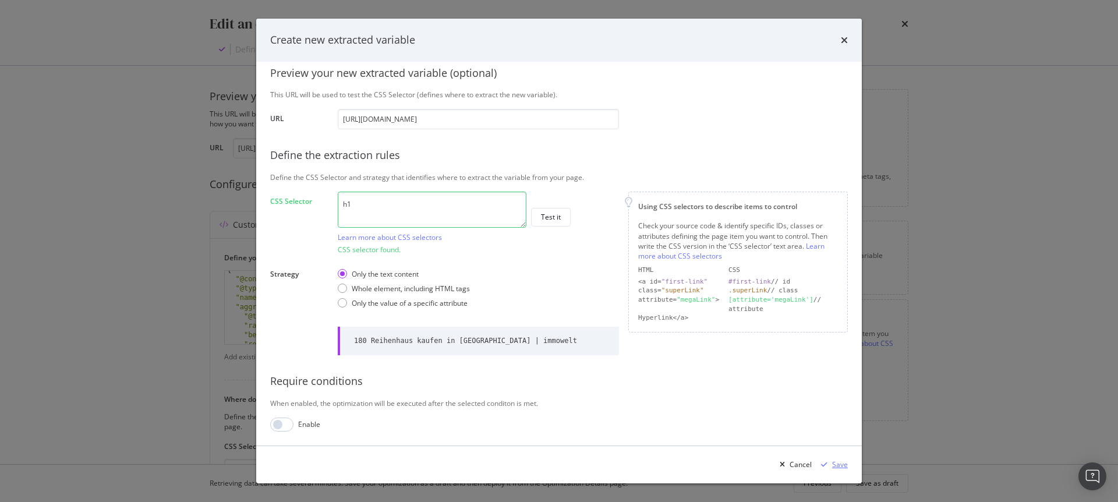
click at [839, 464] on div "Save" at bounding box center [840, 464] width 16 height 10
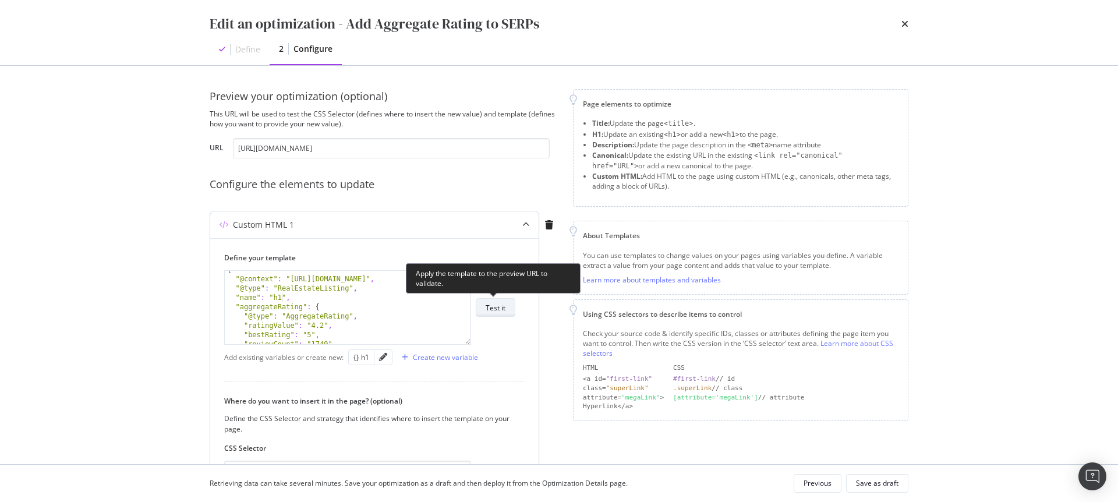
click at [498, 306] on div "Test it" at bounding box center [496, 308] width 20 height 10
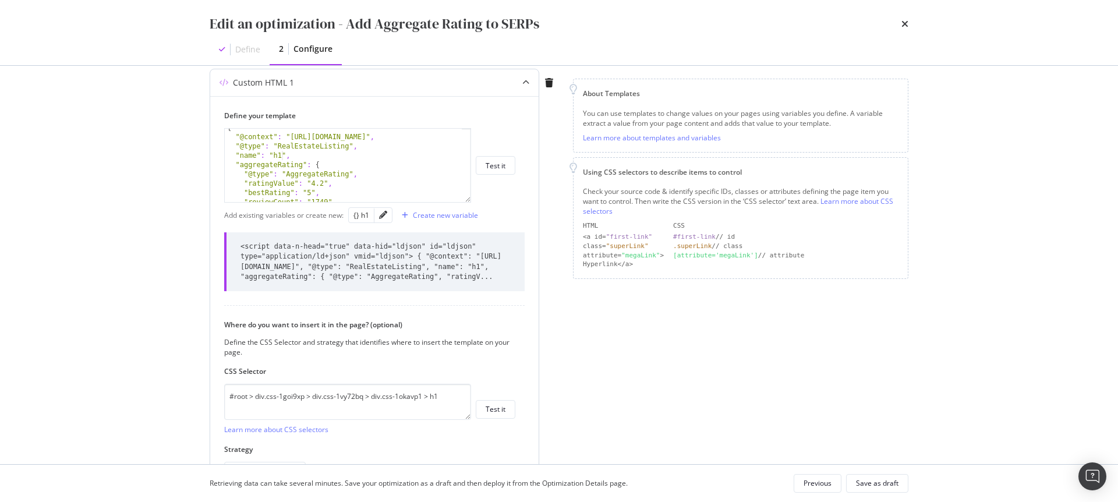
scroll to position [229, 0]
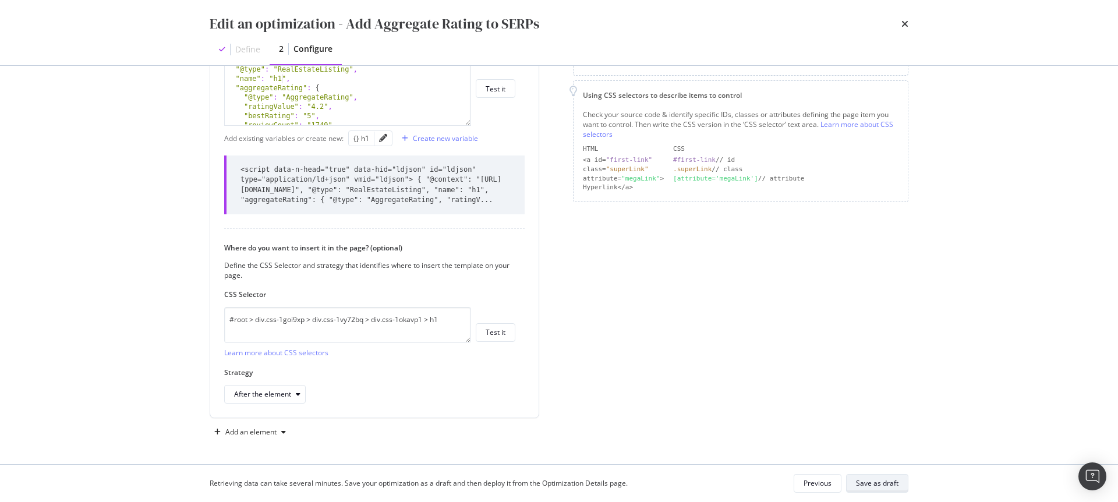
click at [880, 483] on div "Save as draft" at bounding box center [877, 483] width 43 height 10
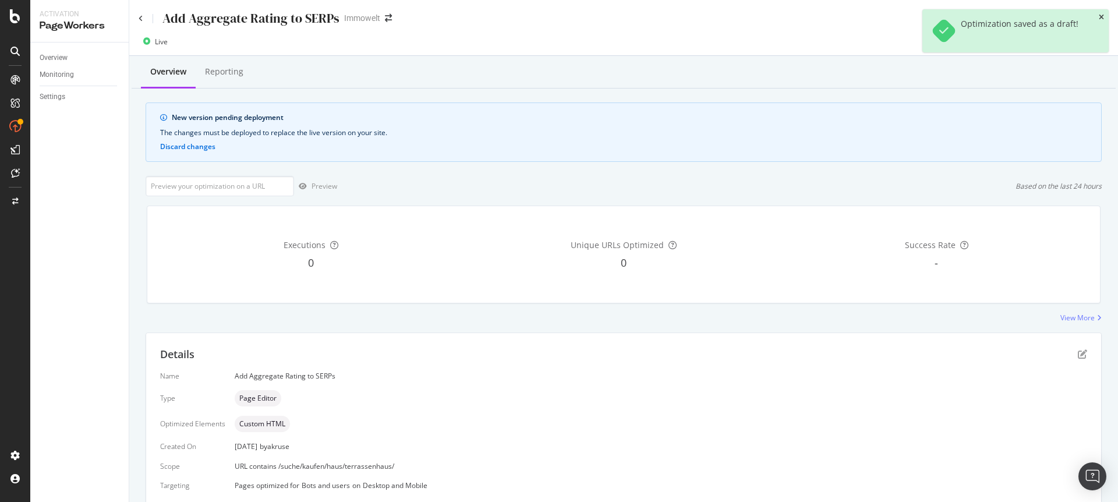
click at [1099, 15] on icon "close toast" at bounding box center [1101, 17] width 5 height 7
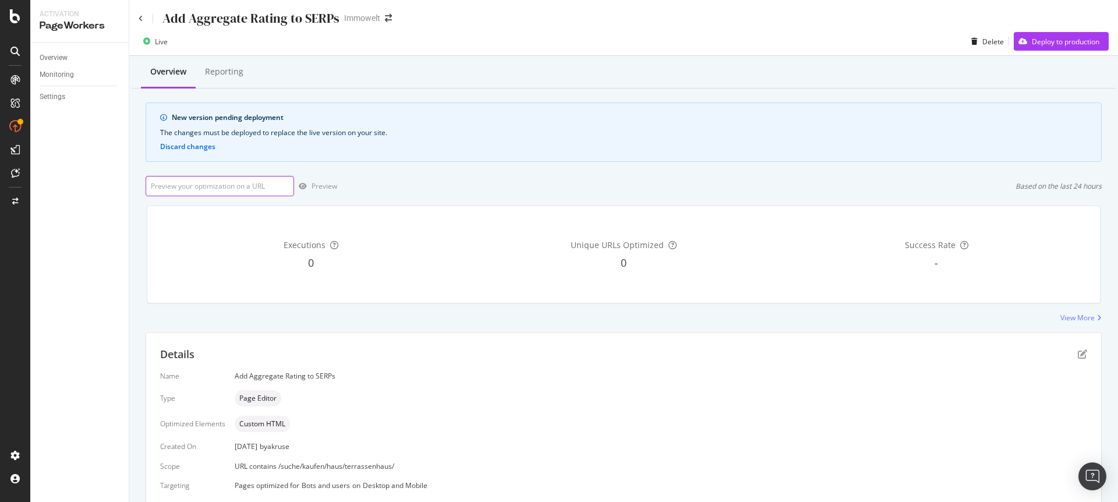
click at [263, 185] on input "url" at bounding box center [220, 186] width 148 height 20
paste input "https://www.immowelt.de/suche/kaufen/haus/terrassenhaus/hamburg/hamburg-20095/a…"
type input "https://www.immowelt.de/suche/kaufen/haus/terrassenhaus/hamburg/hamburg-20095/a…"
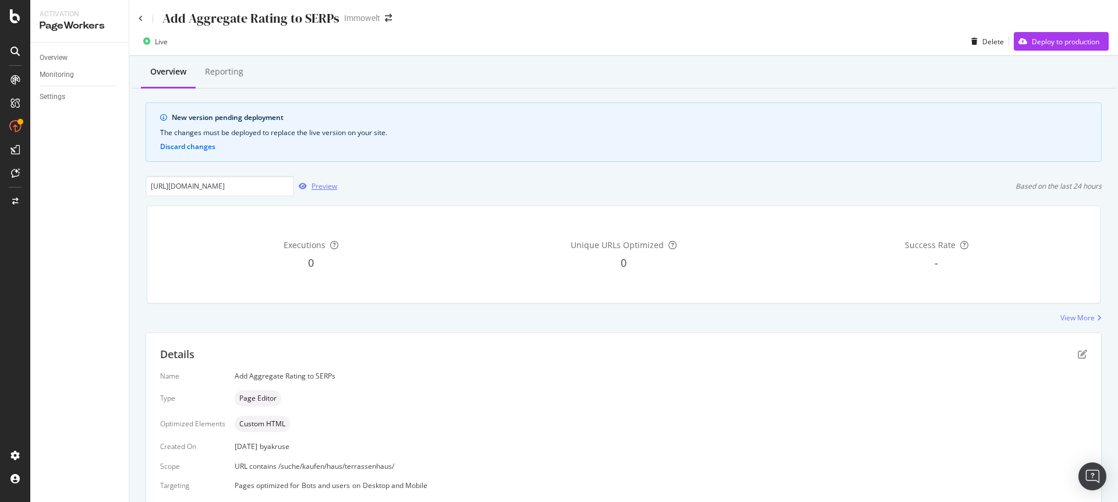
click at [317, 186] on div "Preview" at bounding box center [325, 186] width 26 height 10
click at [1078, 354] on icon "pen-to-square" at bounding box center [1082, 353] width 9 height 9
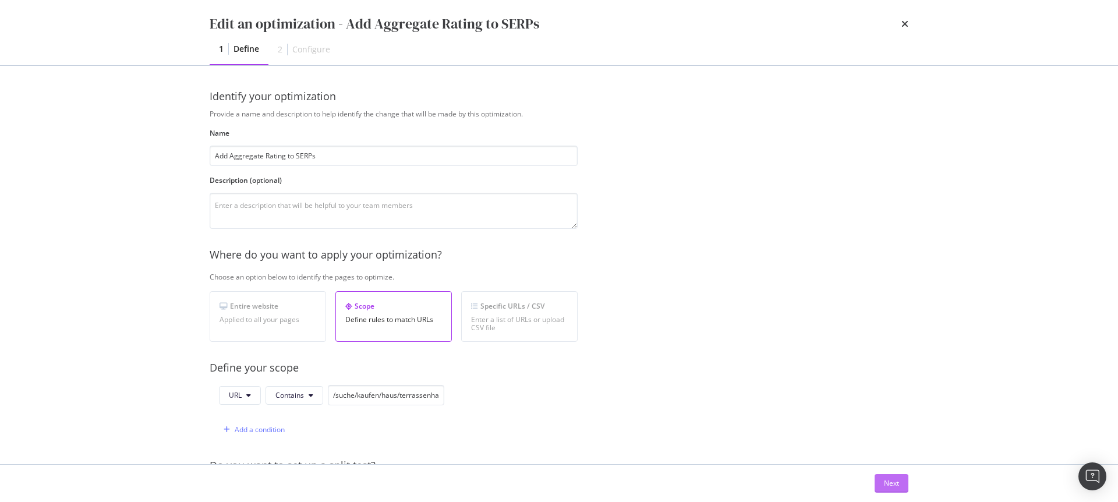
click at [897, 480] on div "Next" at bounding box center [891, 483] width 15 height 10
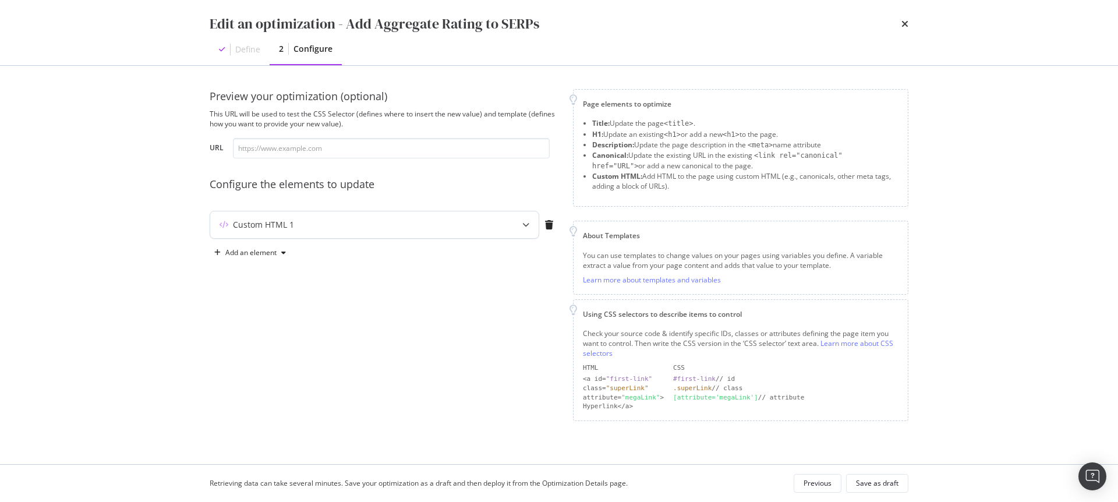
click at [381, 231] on div "Custom HTML 1" at bounding box center [374, 224] width 328 height 27
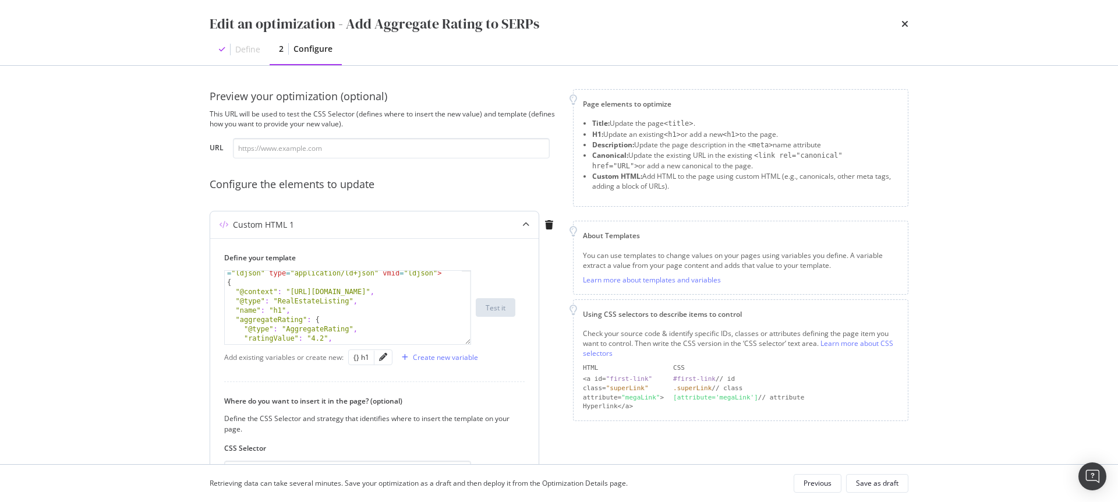
scroll to position [48, 0]
click at [282, 277] on div ""name" : "h1" , "aggregateRating" : { "@type" : "AggregateRating" , "ratingValu…" at bounding box center [343, 315] width 237 height 92
click at [356, 357] on div "{} h1" at bounding box center [361, 357] width 16 height 10
type textarea ""name": " {{ h1 }}","
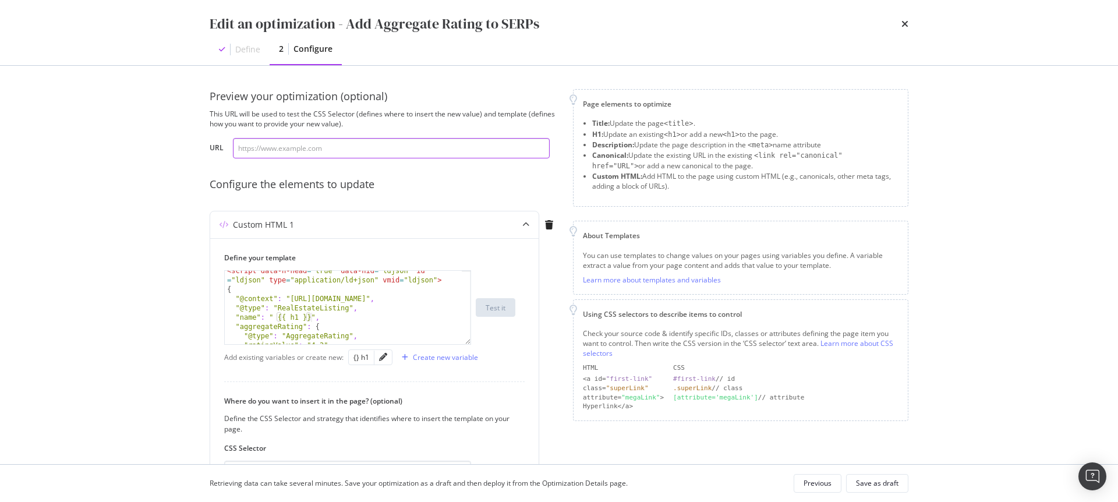
click at [330, 148] on input "modal" at bounding box center [391, 148] width 317 height 20
paste input "https://www.immowelt.de/suche/kaufen/haus/terrassenhaus/hamburg/hamburg-20095/a…"
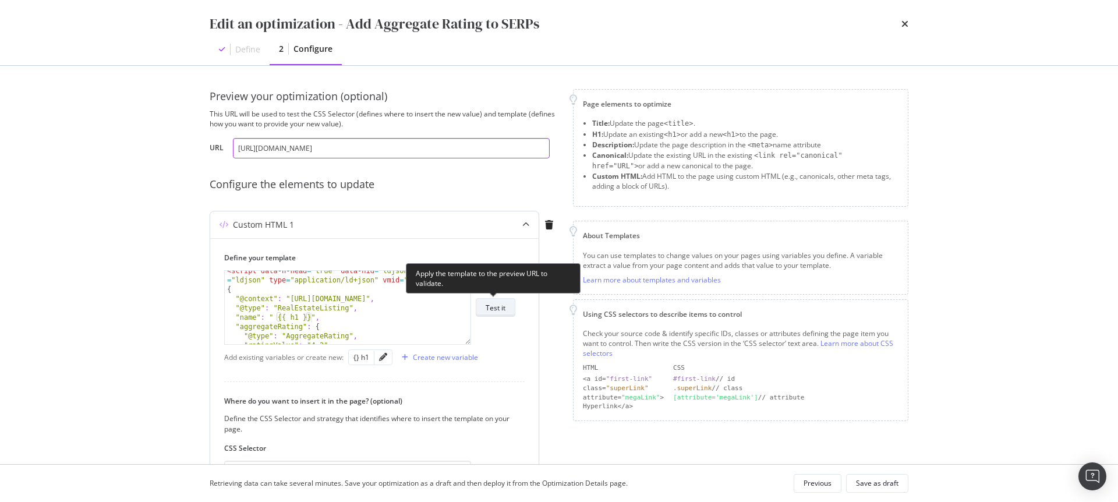
type input "https://www.immowelt.de/suche/kaufen/haus/terrassenhaus/hamburg/hamburg-20095/a…"
click at [504, 306] on div "Test it" at bounding box center [496, 308] width 20 height 10
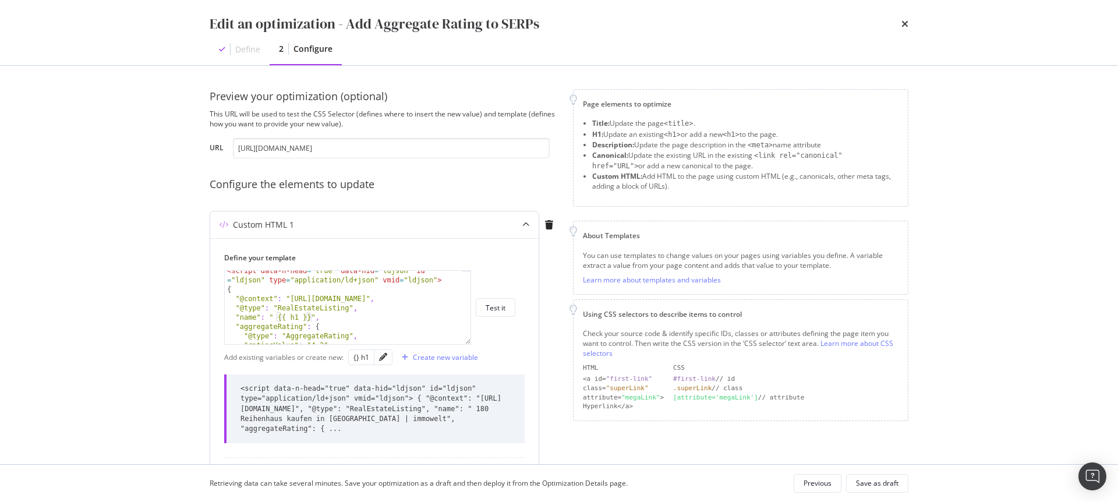
click at [310, 318] on div "< script data-n-head = "true" data-hid = "ldjson" id = "ldjson" type = "applica…" at bounding box center [343, 316] width 237 height 101
click at [278, 320] on div "< script data-n-head = "true" data-hid = "ldjson" id = "ldjson" type = "applica…" at bounding box center [343, 316] width 237 height 101
click at [282, 320] on div "< script data-n-head = "true" data-hid = "ldjson" id = "ldjson" type = "applica…" at bounding box center [343, 316] width 237 height 101
type textarea ""name": " { h1 }","
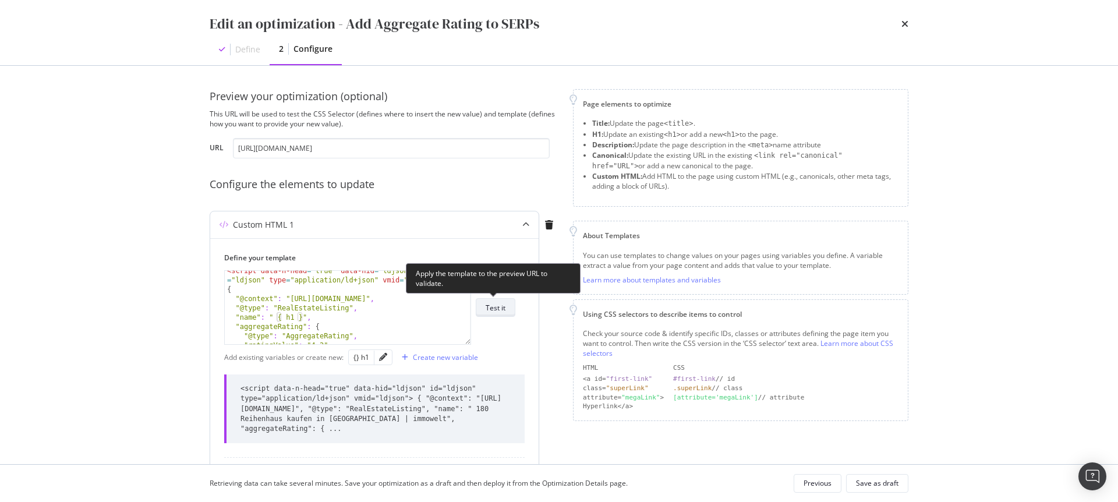
click at [496, 308] on div "Test it" at bounding box center [496, 308] width 20 height 10
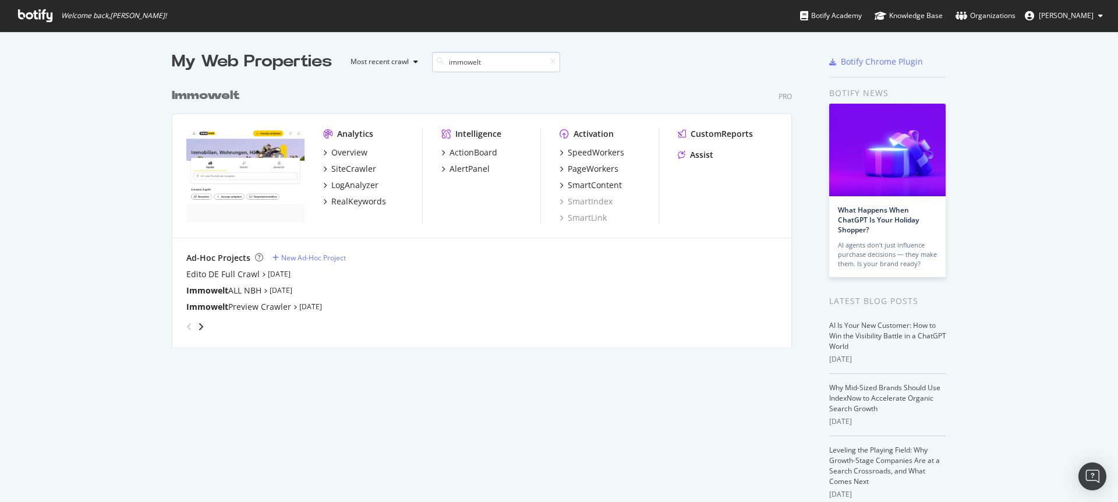
scroll to position [265, 621]
type input "immowelt"
click at [355, 170] on div "SiteCrawler" at bounding box center [353, 169] width 45 height 12
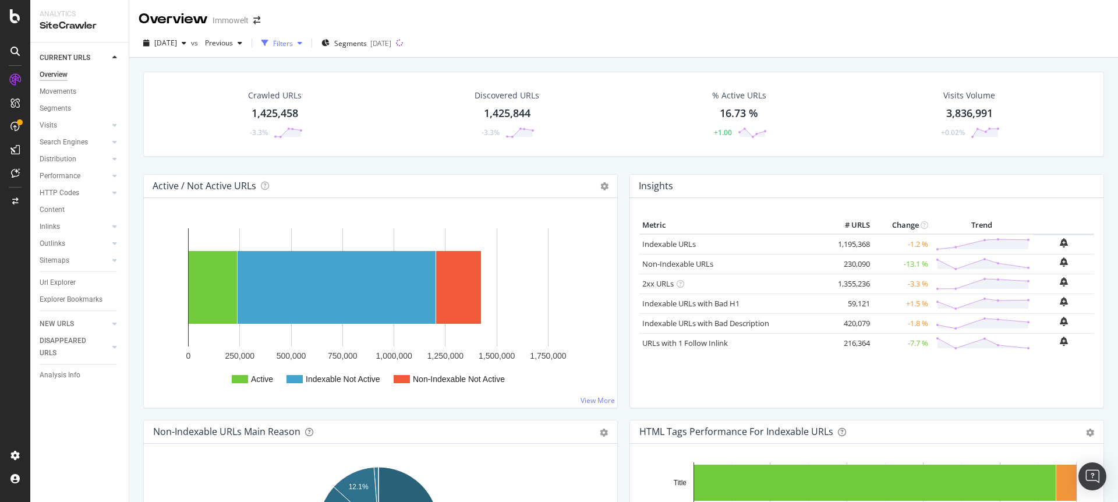
click at [293, 45] on div "Filters" at bounding box center [283, 43] width 20 height 10
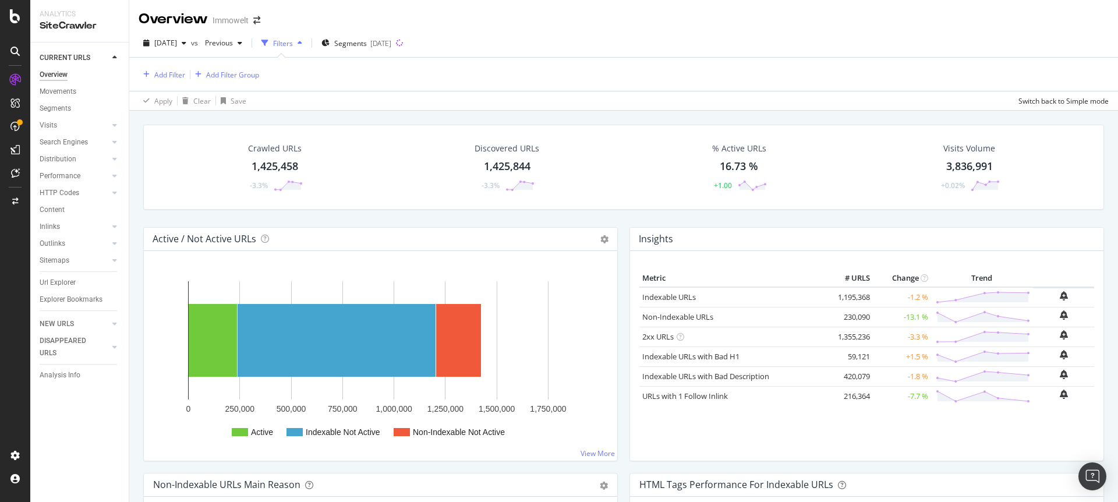
click at [267, 161] on div "1,425,458" at bounding box center [275, 166] width 47 height 15
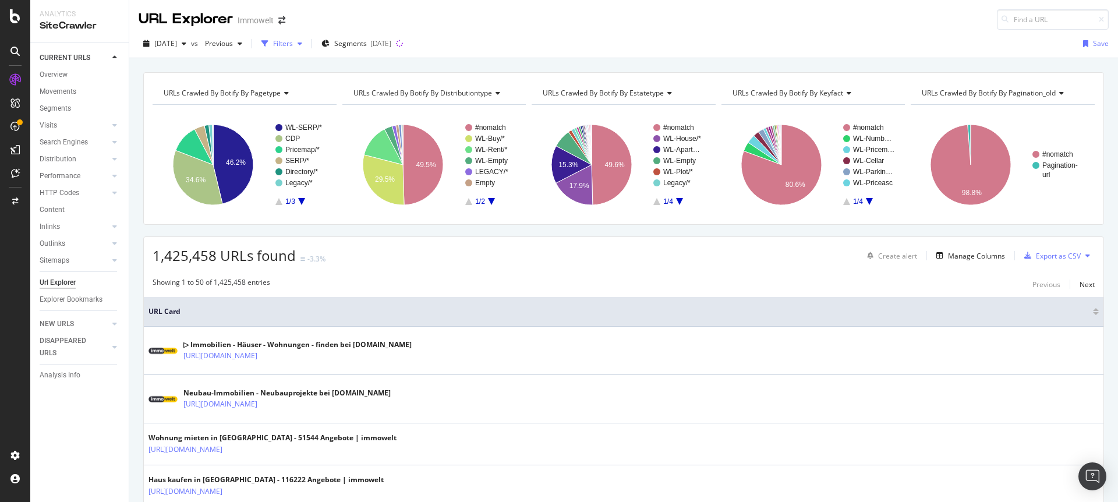
click at [293, 45] on div "Filters" at bounding box center [283, 43] width 20 height 10
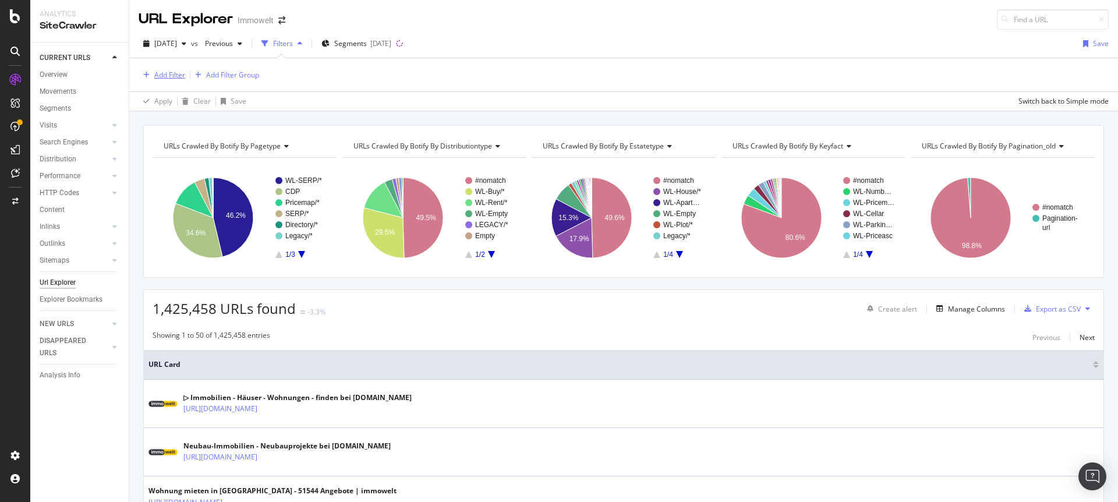
click at [173, 76] on div "Add Filter" at bounding box center [169, 75] width 31 height 10
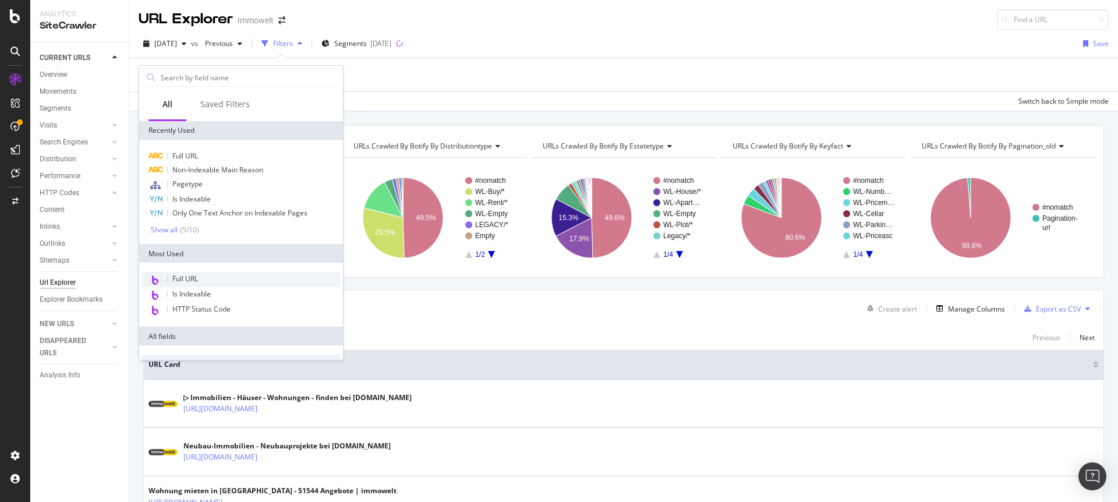
click at [199, 282] on div "Full URL" at bounding box center [240, 279] width 199 height 15
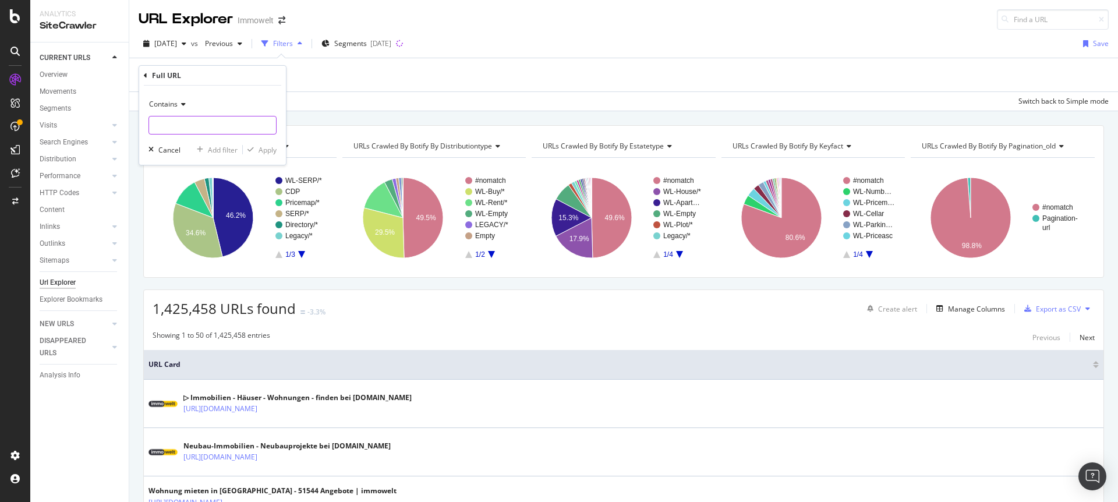
click at [224, 125] on input "text" at bounding box center [212, 125] width 127 height 19
paste input "/anbieten/energieausweis*"
click at [246, 125] on input "/anbieten/energieausweis*" at bounding box center [204, 125] width 110 height 19
type input "/anbieten/energieausweis"
click at [270, 147] on div "Apply" at bounding box center [268, 150] width 18 height 10
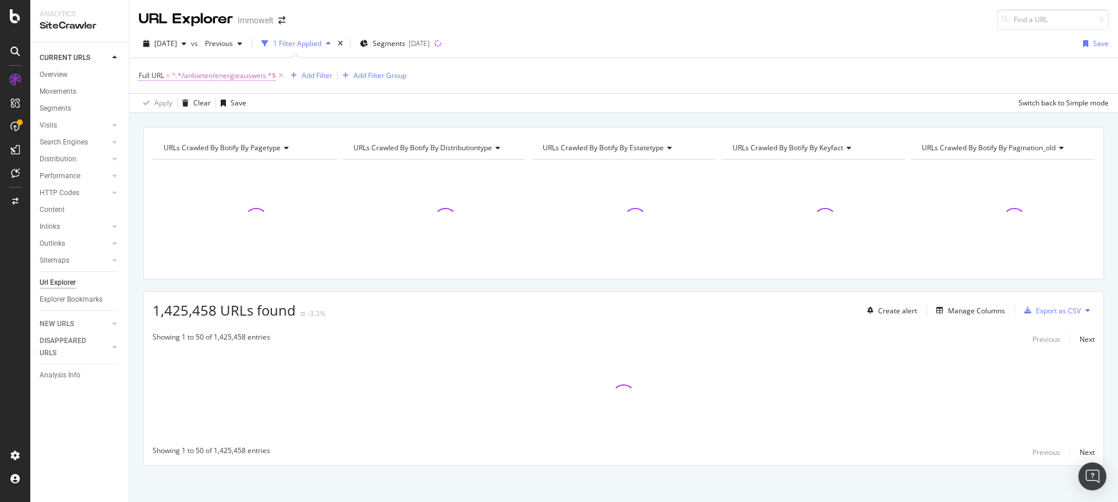
click at [256, 73] on span "^.*/anbieten/energieausweis.*$" at bounding box center [224, 76] width 104 height 16
click at [253, 123] on input "/anbieten/energieausweis" at bounding box center [204, 124] width 110 height 19
click at [515, 93] on div "Apply Clear Save 0 % URLs ( 1 on 1M ) 0 % Visits ( 0 on 4M ) Switch back to Sim…" at bounding box center [623, 102] width 989 height 19
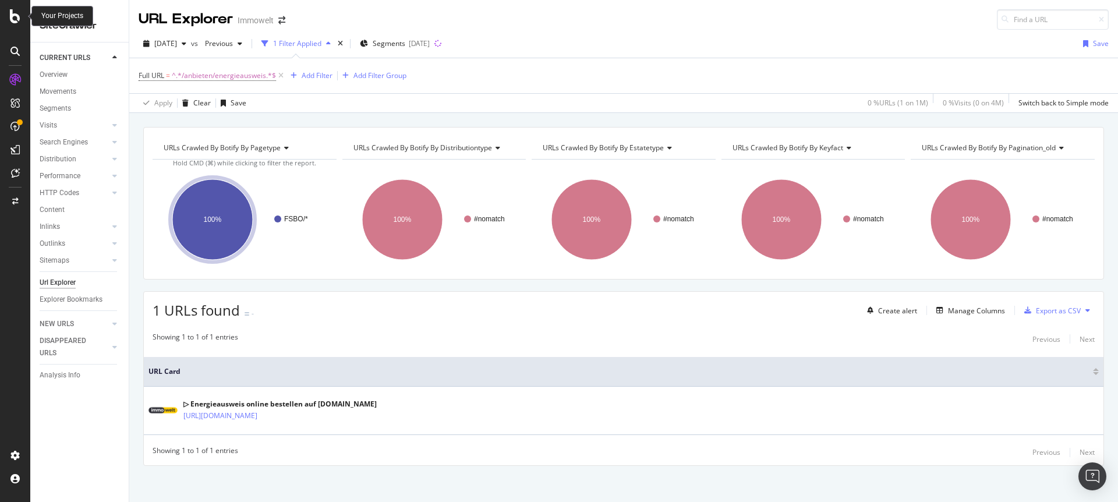
click at [17, 16] on icon at bounding box center [15, 16] width 10 height 14
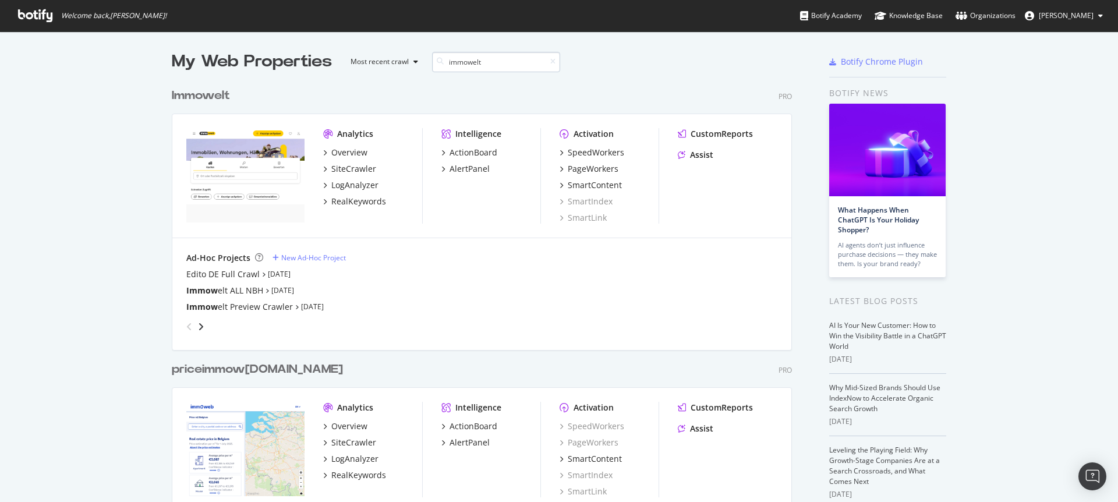
scroll to position [265, 621]
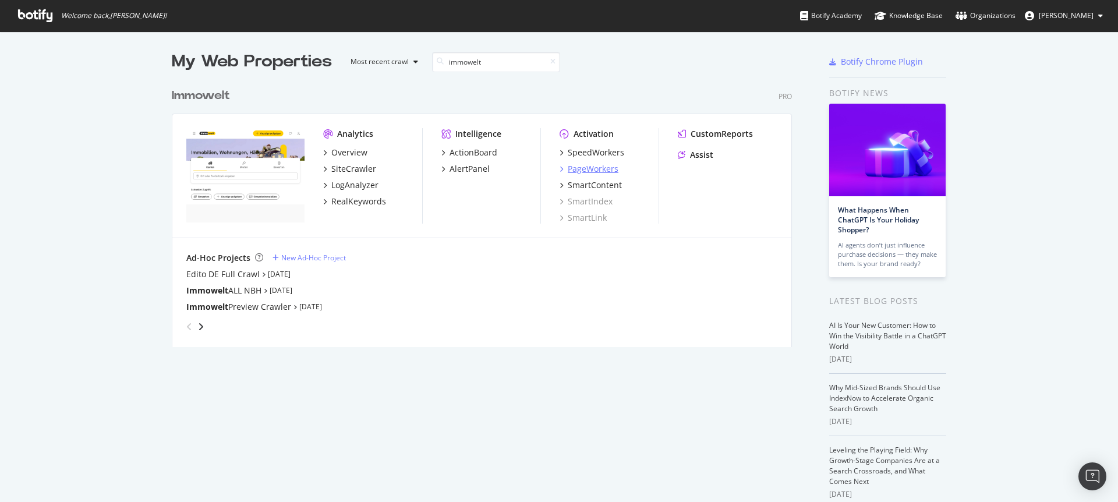
type input "immowelt"
click at [601, 165] on div "PageWorkers" at bounding box center [593, 169] width 51 height 12
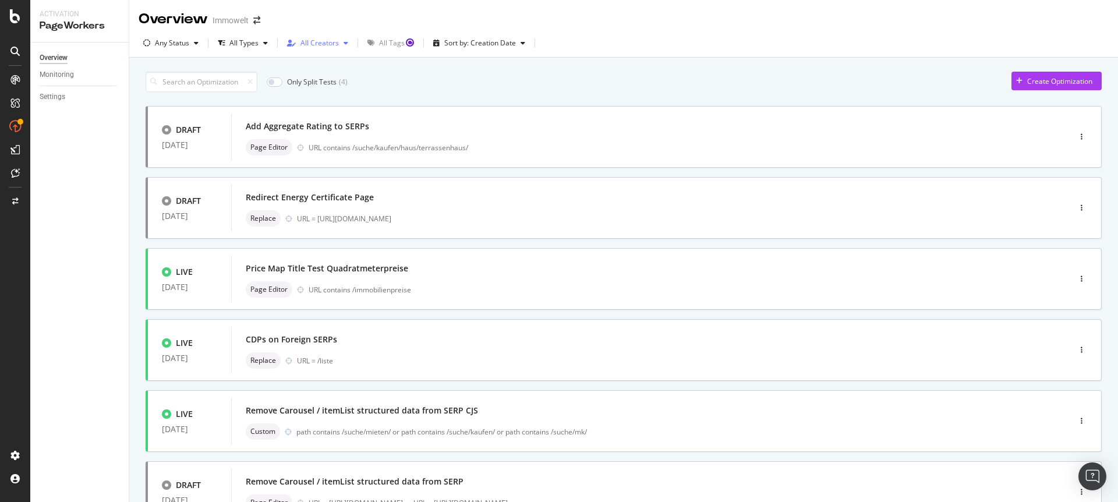
click at [321, 45] on div "All Creators" at bounding box center [319, 43] width 38 height 7
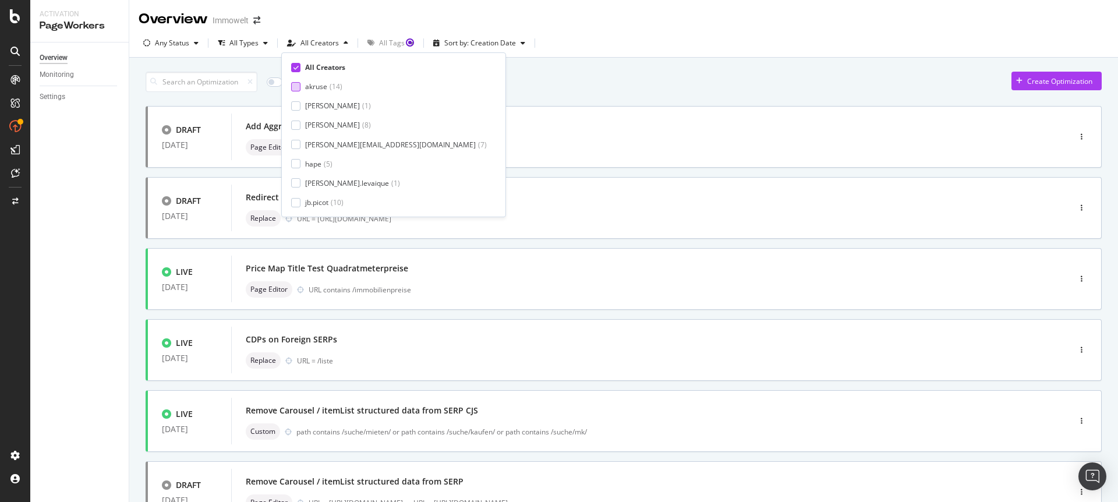
click at [319, 89] on div "akruse" at bounding box center [316, 87] width 22 height 10
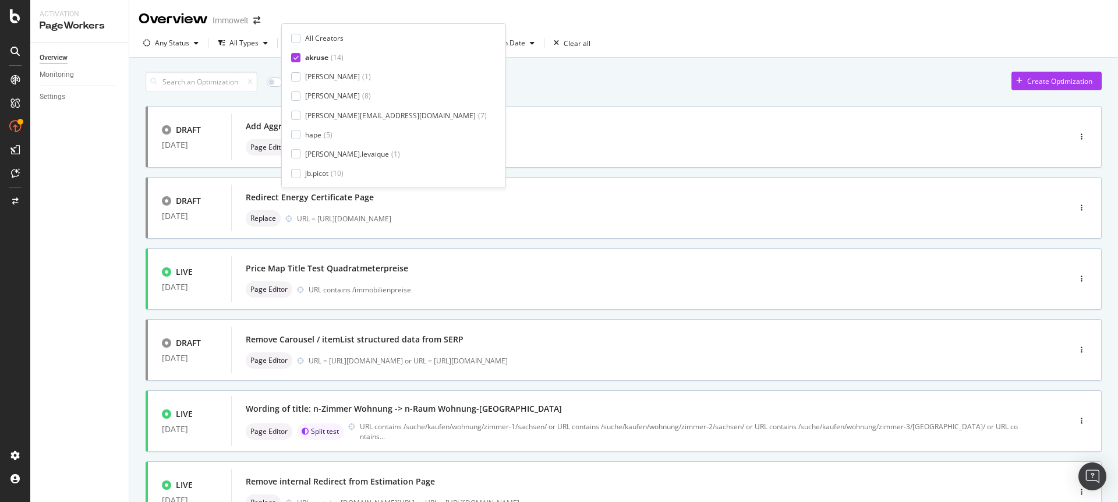
scroll to position [380, 0]
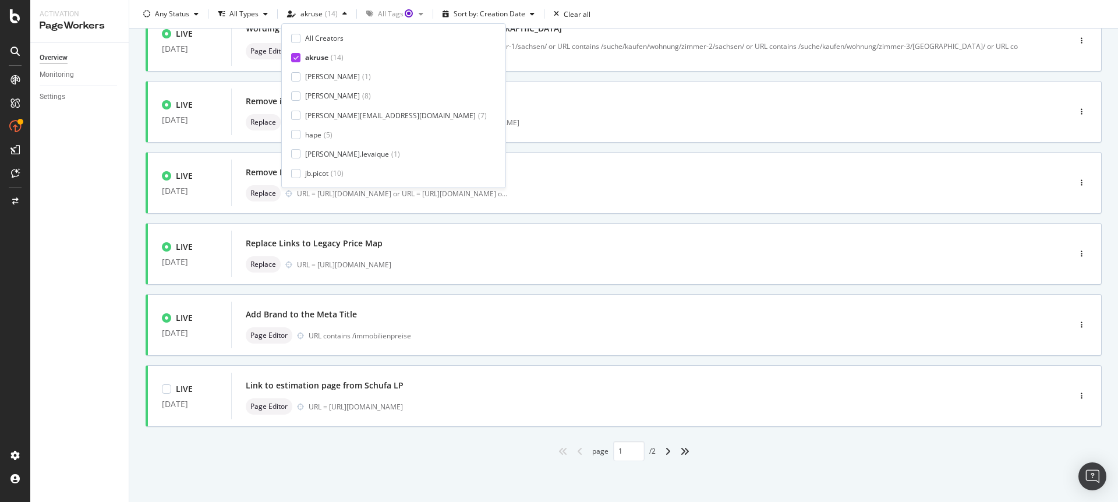
click at [942, 459] on div "page 1 / 2" at bounding box center [624, 451] width 956 height 20
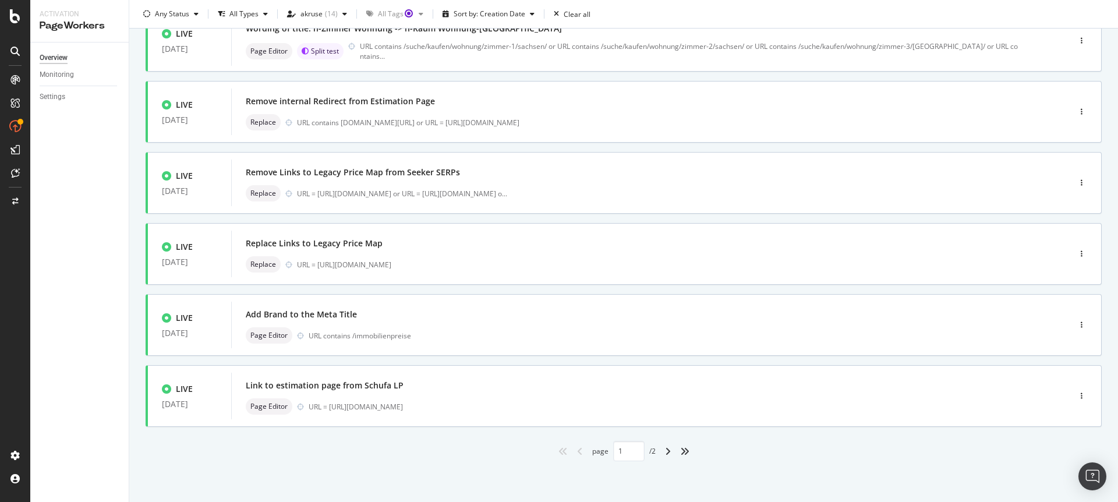
click at [660, 451] on div "angle-right" at bounding box center [667, 451] width 15 height 19
type input "2"
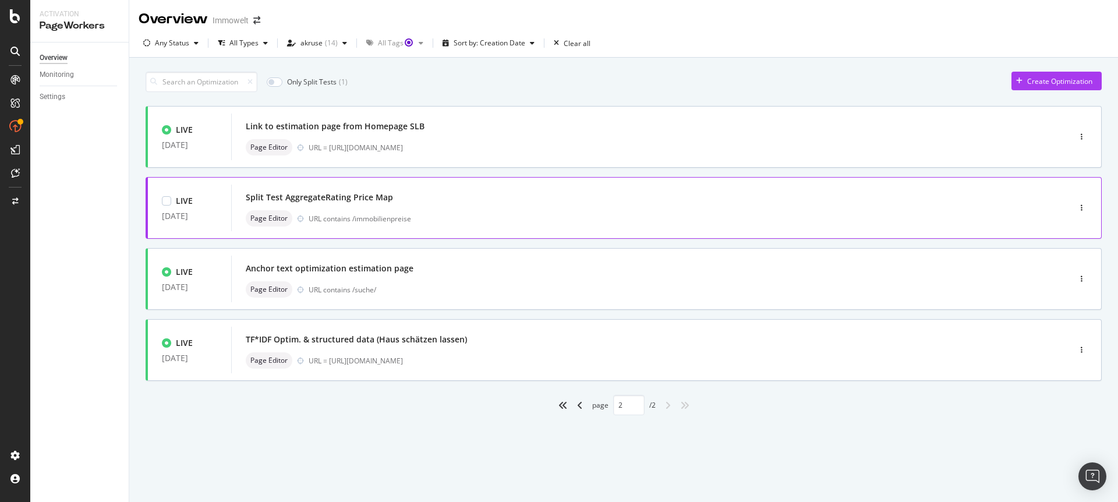
click at [454, 209] on div "Split Test AggregateRating Price Map Page Editor URL contains /immobilienpreise" at bounding box center [633, 207] width 774 height 37
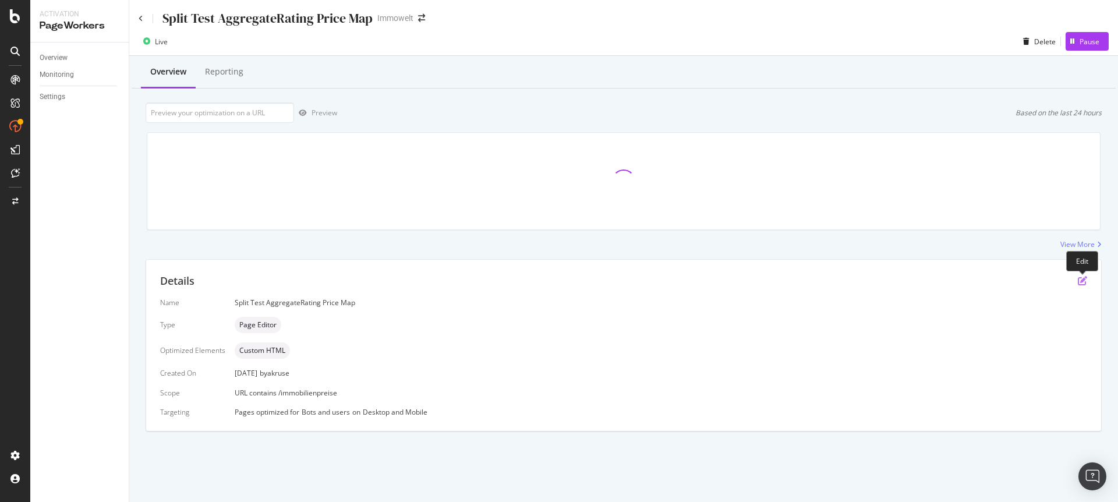
click at [1081, 281] on icon "pen-to-square" at bounding box center [1082, 280] width 9 height 9
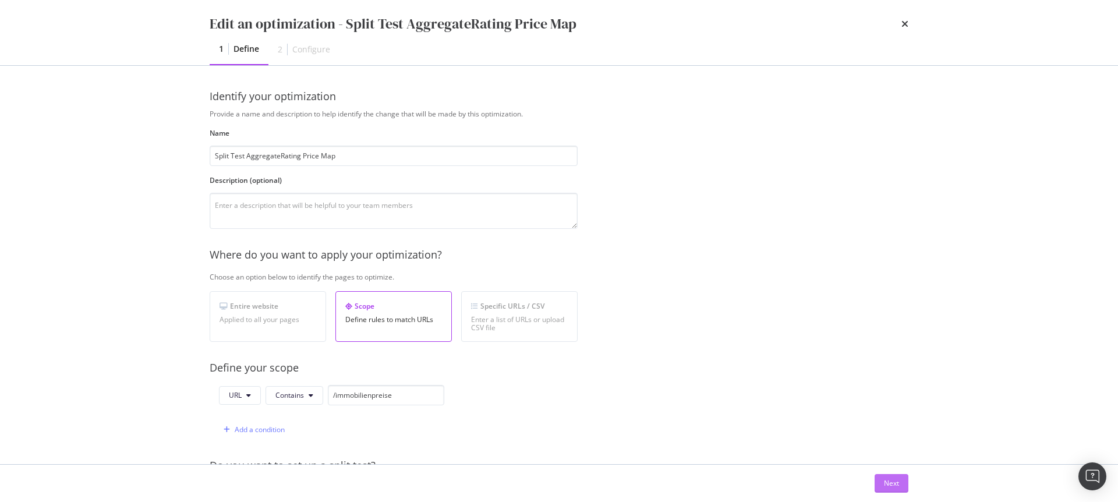
click at [895, 482] on div "Next" at bounding box center [891, 483] width 15 height 10
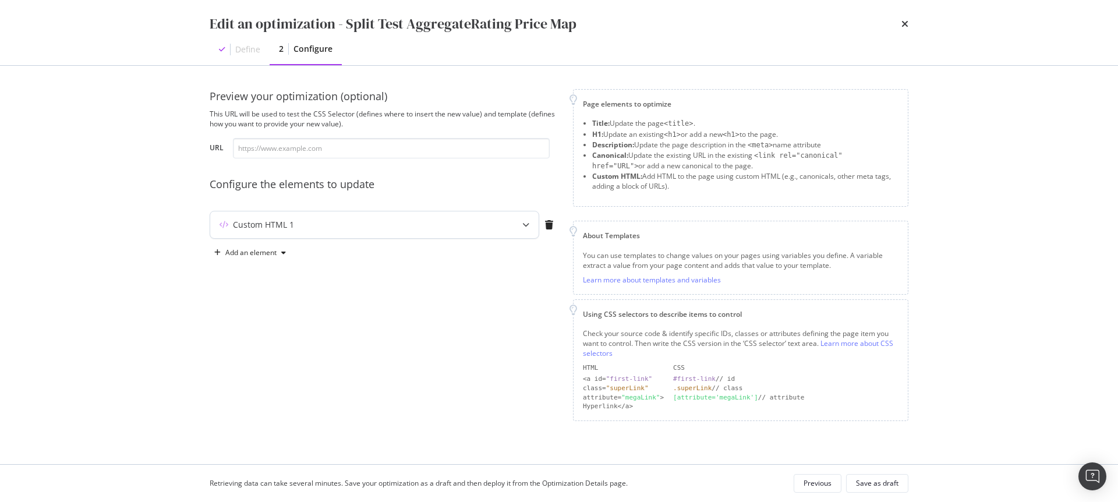
click at [519, 223] on div "modal" at bounding box center [526, 224] width 26 height 27
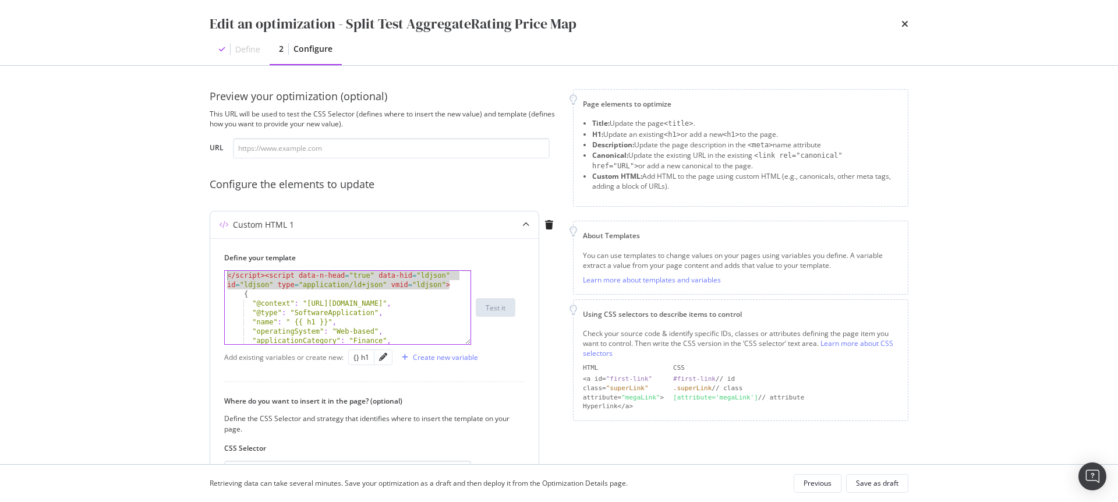
drag, startPoint x: 452, startPoint y: 284, endPoint x: 210, endPoint y: 276, distance: 242.4
click at [210, 276] on div "Define your template </script><script data-n-head="true" data-hid="ldjson" id="…" at bounding box center [374, 404] width 328 height 332
click at [298, 288] on div "</ script > < script data-n-head = "true" data-hid = "ldjson" id = "ldjson" typ…" at bounding box center [343, 321] width 237 height 101
drag, startPoint x: 266, startPoint y: 278, endPoint x: 461, endPoint y: 282, distance: 195.1
click at [461, 282] on div "</script><script data-n-head="true" data-hid="ldjson" id="ldjson" type="applica…" at bounding box center [347, 307] width 247 height 75
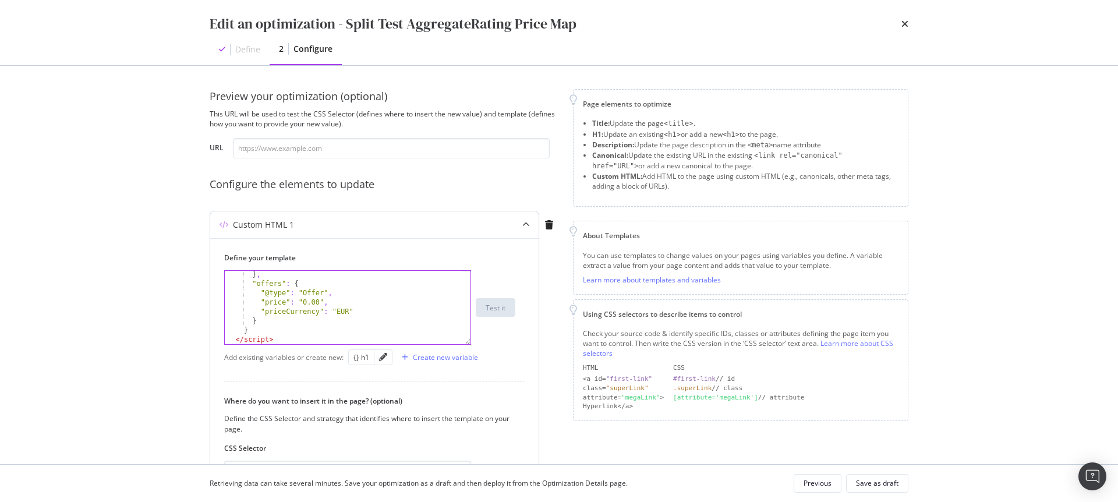
scroll to position [34, 0]
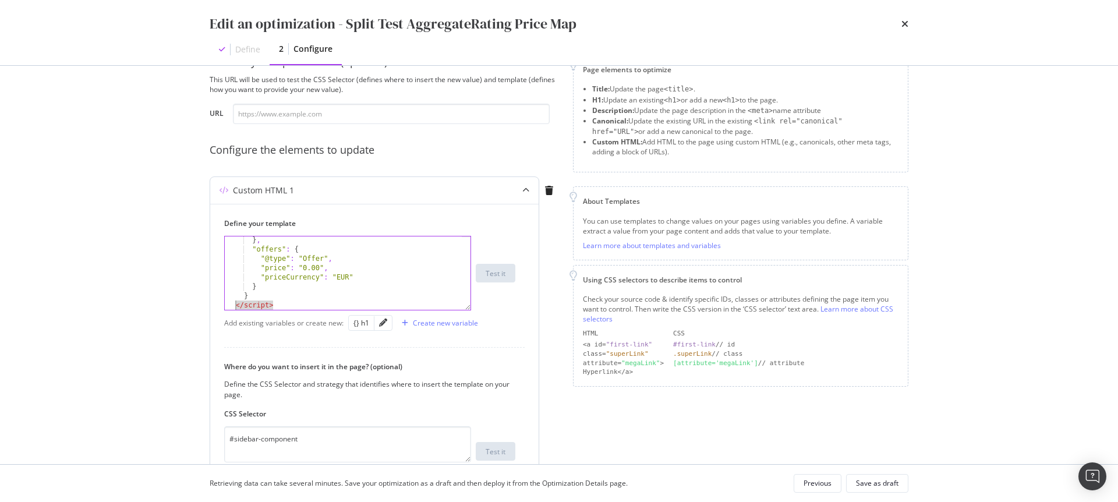
drag, startPoint x: 302, startPoint y: 306, endPoint x: 234, endPoint y: 307, distance: 68.1
click at [234, 307] on div "} , "offers" : { "@type" : "Offer" , "price" : "0.00" , "priceCurrency" : "EUR"…" at bounding box center [343, 281] width 237 height 92
type textarea "</script>"
